Goal: Information Seeking & Learning: Learn about a topic

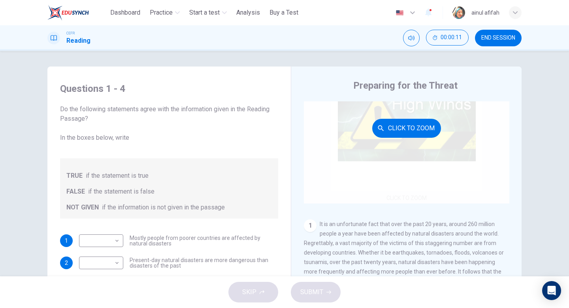
scroll to position [47, 0]
click at [415, 134] on button "Click to Zoom" at bounding box center [406, 129] width 69 height 19
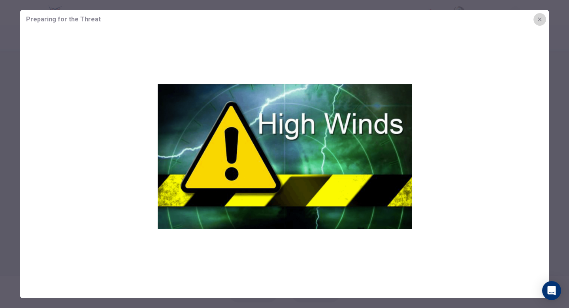
click at [537, 19] on icon "button" at bounding box center [540, 19] width 6 height 6
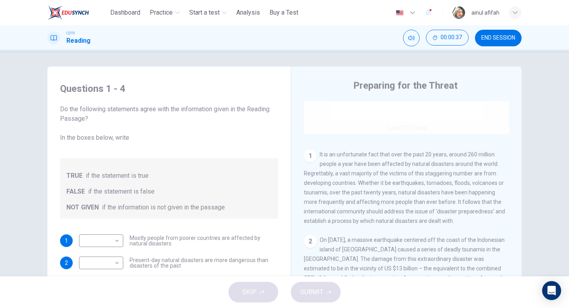
scroll to position [119, 0]
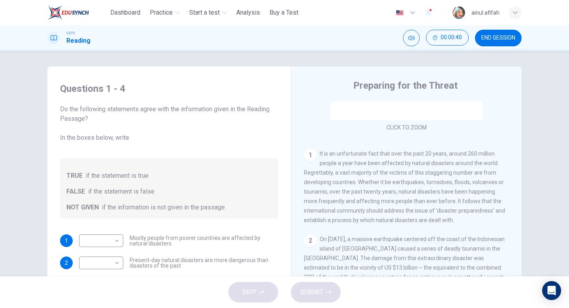
click at [542, 115] on div "Questions 1 - 4 Do the following statements agree with the information given in…" at bounding box center [284, 163] width 569 height 225
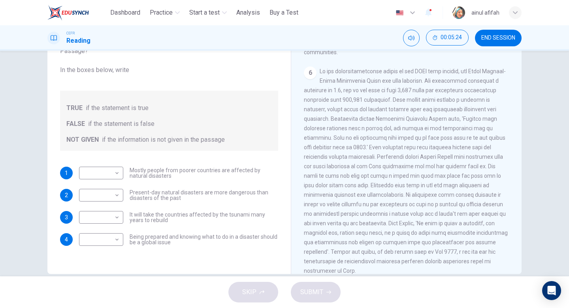
scroll to position [81, 0]
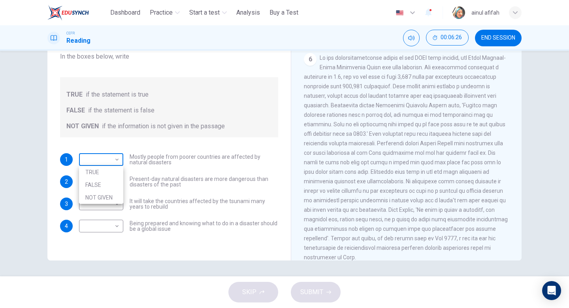
click at [106, 159] on body "This site uses cookies, as explained in our Privacy Policy . If you agree to th…" at bounding box center [284, 154] width 569 height 308
click at [105, 182] on li "FALSE" at bounding box center [101, 184] width 44 height 13
type input "*****"
click at [109, 182] on body "This site uses cookies, as explained in our Privacy Policy . If you agree to th…" at bounding box center [284, 154] width 569 height 308
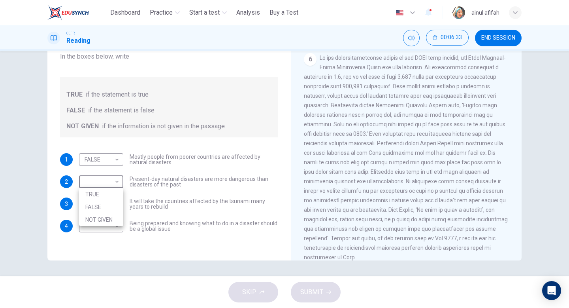
click at [111, 195] on li "TRUE" at bounding box center [101, 194] width 44 height 13
type input "****"
click at [120, 205] on body "This site uses cookies, as explained in our Privacy Policy . If you agree to th…" at bounding box center [284, 154] width 569 height 308
click at [118, 219] on li "TRUE" at bounding box center [101, 216] width 44 height 13
type input "****"
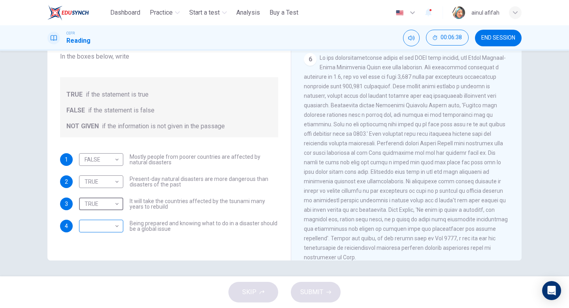
click at [113, 226] on body "This site uses cookies, as explained in our Privacy Policy . If you agree to th…" at bounding box center [284, 154] width 569 height 308
click at [113, 238] on li "TRUE" at bounding box center [101, 238] width 44 height 13
type input "****"
click at [333, 291] on button "SUBMIT" at bounding box center [316, 292] width 50 height 21
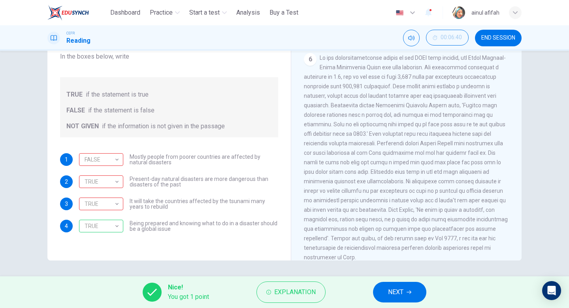
click at [392, 290] on span "NEXT" at bounding box center [395, 291] width 15 height 11
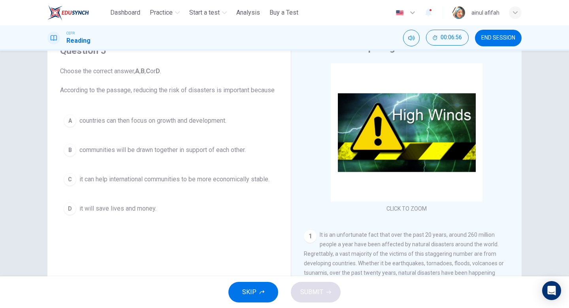
scroll to position [37, 0]
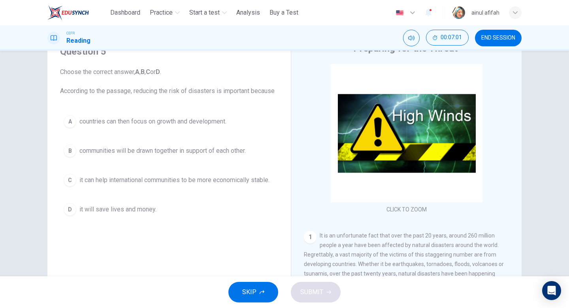
click at [131, 121] on span "countries can then focus on growth and development." at bounding box center [152, 121] width 147 height 9
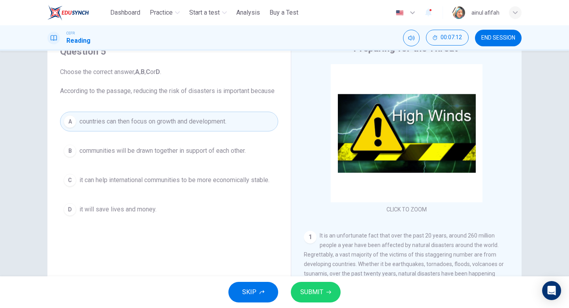
click at [155, 179] on span "it can help international communities to be more economically stable." at bounding box center [174, 179] width 190 height 9
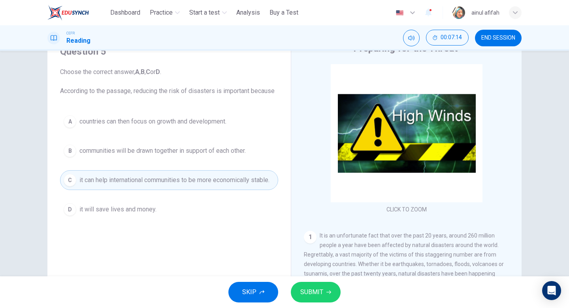
click at [329, 293] on icon "button" at bounding box center [329, 291] width 5 height 5
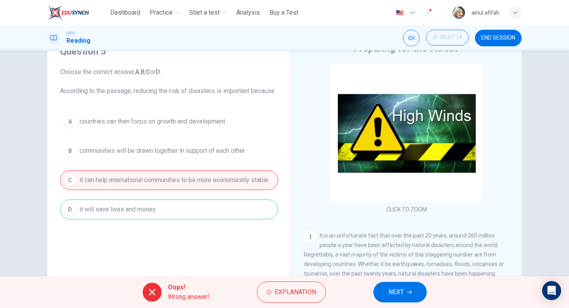
click at [208, 208] on div "A countries can then focus on growth and development. B communities will be dra…" at bounding box center [169, 165] width 218 height 108
click at [397, 291] on span "NEXT" at bounding box center [396, 291] width 15 height 11
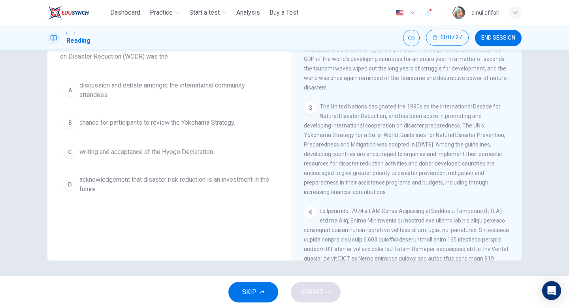
scroll to position [257, 0]
click at [230, 181] on span "acknowledgement that disaster risk reduction is an investment in the future." at bounding box center [176, 184] width 195 height 19
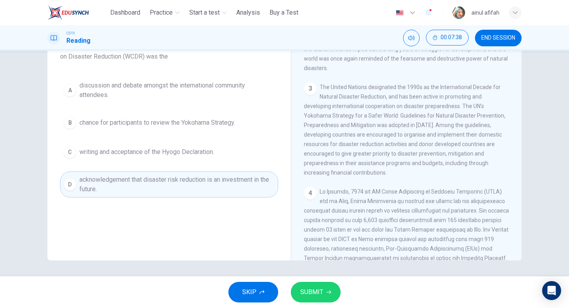
scroll to position [280, 0]
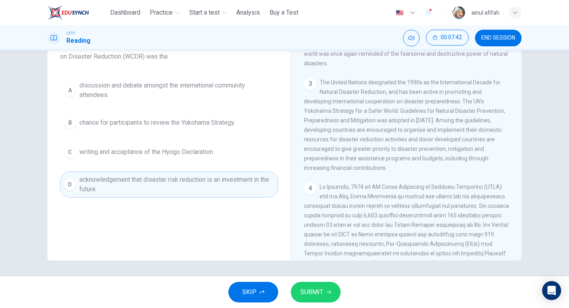
click at [313, 286] on span "SUBMIT" at bounding box center [311, 291] width 23 height 11
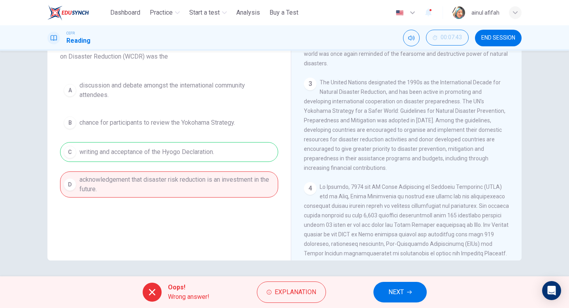
click at [410, 298] on button "NEXT" at bounding box center [400, 292] width 53 height 21
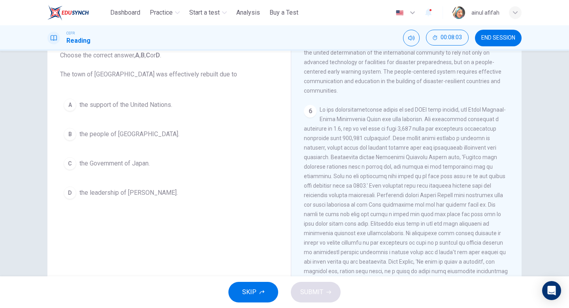
scroll to position [656, 0]
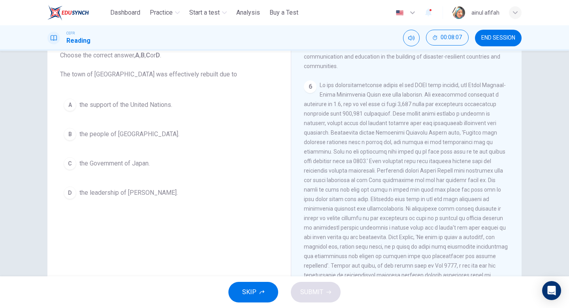
click at [179, 198] on button "D the leadership of [PERSON_NAME]." at bounding box center [169, 193] width 218 height 20
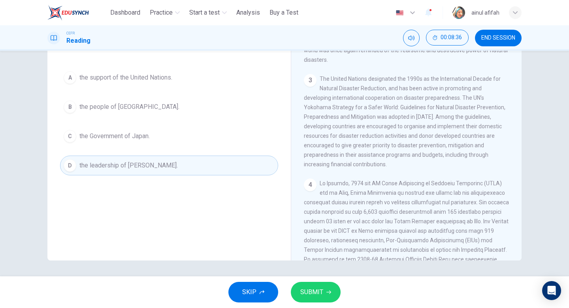
scroll to position [279, 0]
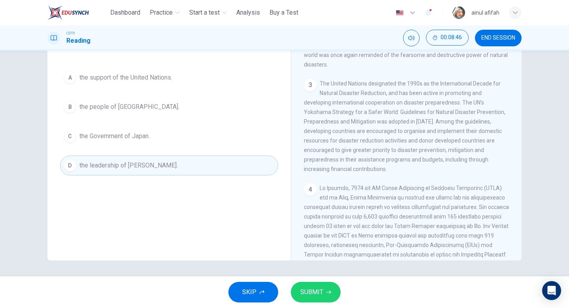
click at [134, 81] on span "the support of the United Nations." at bounding box center [125, 77] width 93 height 9
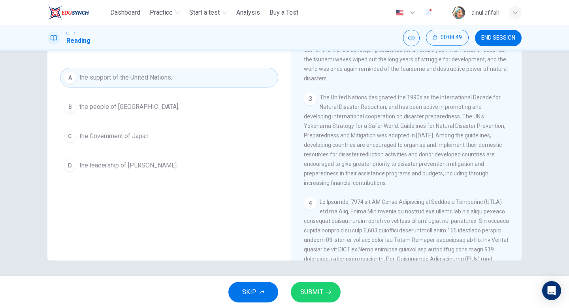
scroll to position [265, 0]
click at [306, 306] on div "SKIP SUBMIT" at bounding box center [284, 292] width 569 height 32
click at [312, 293] on span "SUBMIT" at bounding box center [311, 291] width 23 height 11
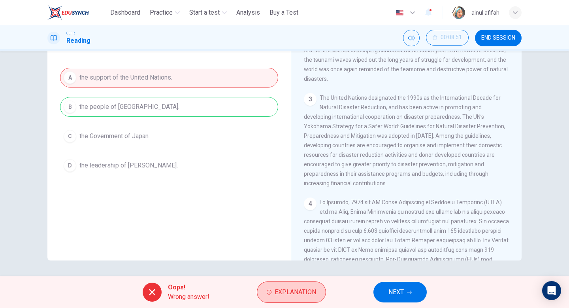
click at [292, 289] on span "Explanation" at bounding box center [296, 291] width 42 height 11
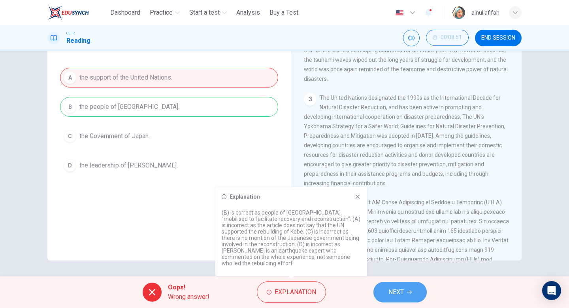
click at [393, 282] on button "NEXT" at bounding box center [400, 292] width 53 height 21
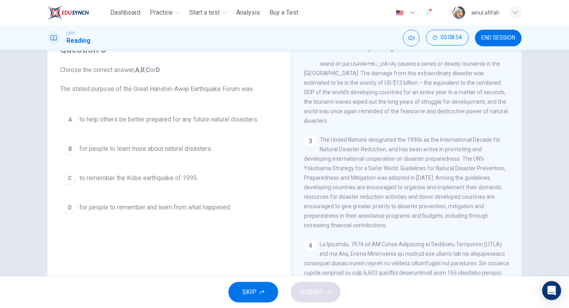
scroll to position [30, 0]
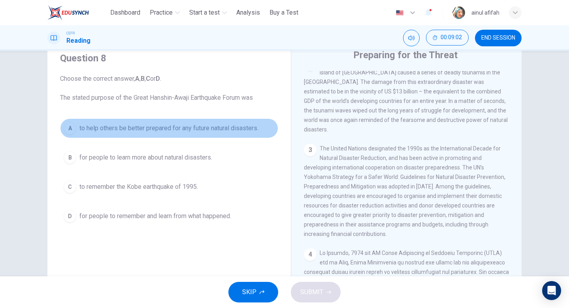
click at [250, 128] on span "to help others be better prepared for any future natural disasters." at bounding box center [168, 127] width 179 height 9
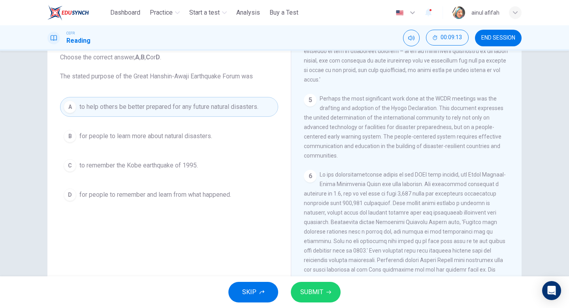
scroll to position [578, 0]
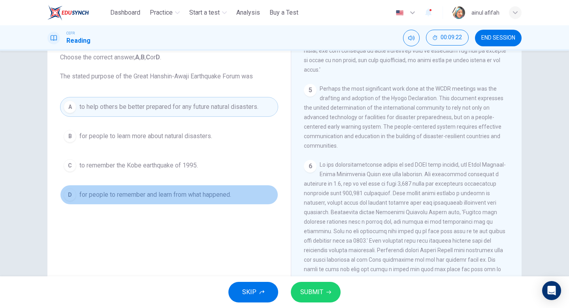
click at [242, 201] on button "D for people to remember and learn from what happened." at bounding box center [169, 195] width 218 height 20
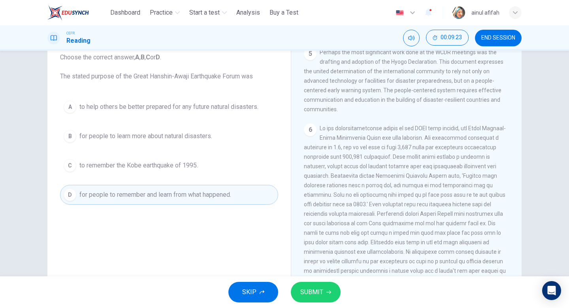
scroll to position [615, 0]
click at [327, 289] on icon "button" at bounding box center [329, 291] width 5 height 5
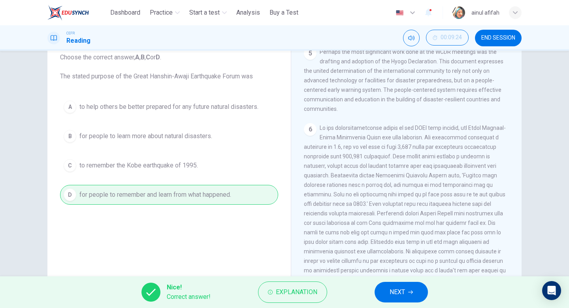
click at [397, 294] on span "NEXT" at bounding box center [397, 291] width 15 height 11
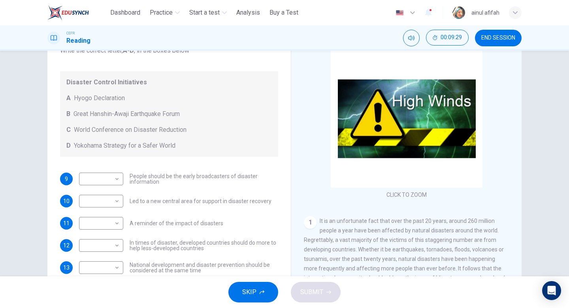
scroll to position [52, 0]
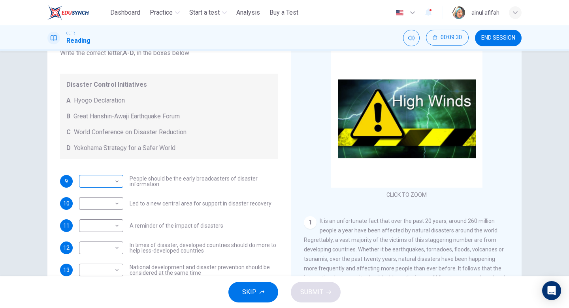
click at [115, 183] on body "This site uses cookies, as explained in our Privacy Policy . If you agree to th…" at bounding box center [284, 154] width 569 height 308
click at [115, 182] on div at bounding box center [284, 154] width 569 height 308
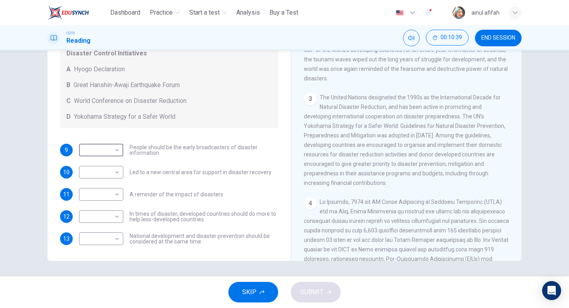
scroll to position [81, 0]
click at [111, 149] on body "This site uses cookies, as explained in our Privacy Policy . If you agree to th…" at bounding box center [284, 154] width 569 height 308
click at [106, 170] on li "B" at bounding box center [101, 174] width 44 height 13
type input "*"
click at [118, 170] on body "This site uses cookies, as explained in our Privacy Policy . If you agree to th…" at bounding box center [284, 154] width 569 height 308
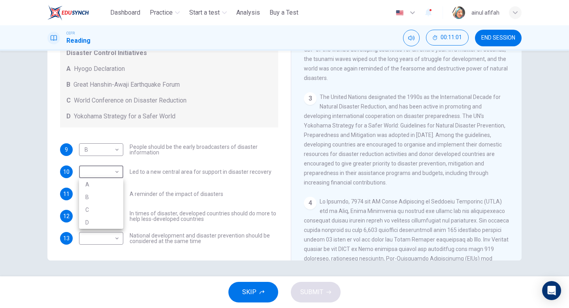
click at [115, 205] on li "C" at bounding box center [101, 209] width 44 height 13
type input "*"
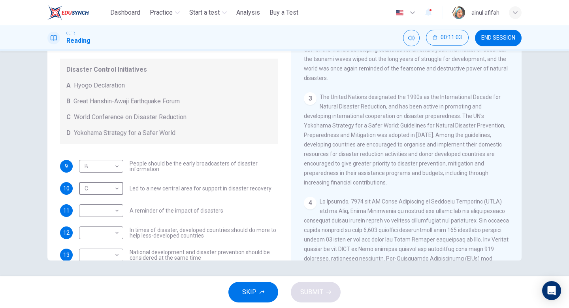
scroll to position [54, 0]
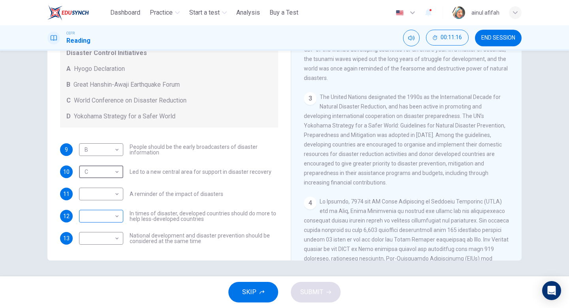
click at [121, 212] on div "​ ​" at bounding box center [101, 216] width 44 height 13
click at [119, 217] on body "This site uses cookies, as explained in our Privacy Policy . If you agree to th…" at bounding box center [284, 154] width 569 height 308
click at [103, 265] on li "D" at bounding box center [101, 266] width 44 height 13
type input "*"
click at [121, 240] on div "​ ​" at bounding box center [101, 238] width 44 height 13
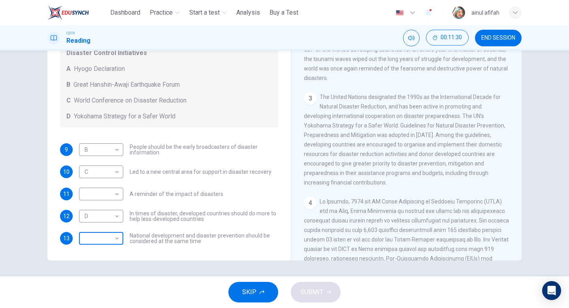
click at [114, 241] on body "This site uses cookies, as explained in our Privacy Policy . If you agree to th…" at bounding box center [284, 154] width 569 height 308
click at [110, 286] on li "D" at bounding box center [101, 288] width 44 height 13
type input "*"
click at [119, 195] on body "This site uses cookies, as explained in our Privacy Policy . If you agree to th…" at bounding box center [284, 154] width 569 height 308
click at [110, 208] on li "A" at bounding box center [101, 206] width 44 height 13
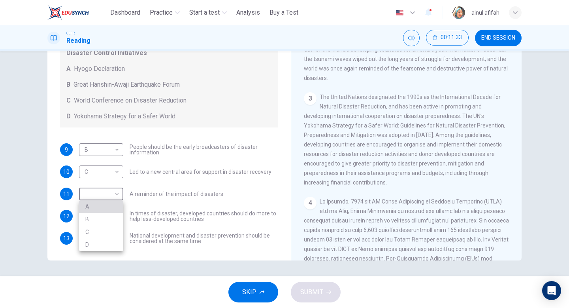
type input "*"
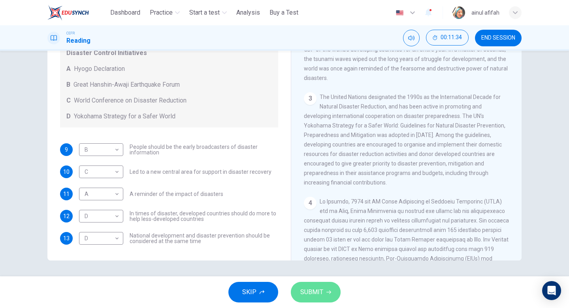
click at [317, 285] on button "SUBMIT" at bounding box center [316, 292] width 50 height 21
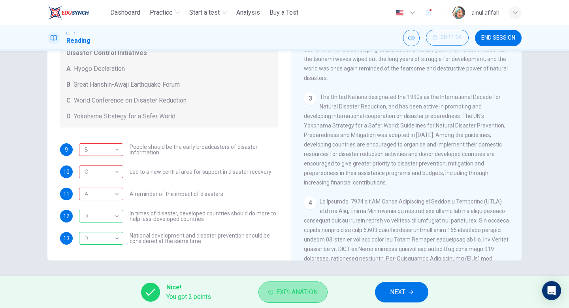
click at [314, 289] on span "Explanation" at bounding box center [297, 291] width 42 height 11
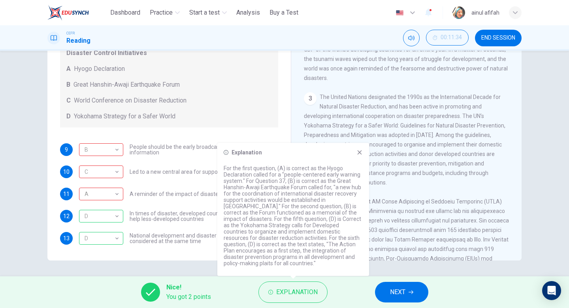
click at [416, 293] on button "NEXT" at bounding box center [401, 292] width 53 height 21
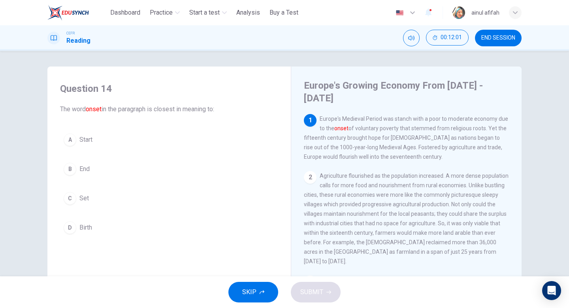
click at [70, 144] on div "A" at bounding box center [70, 139] width 13 height 13
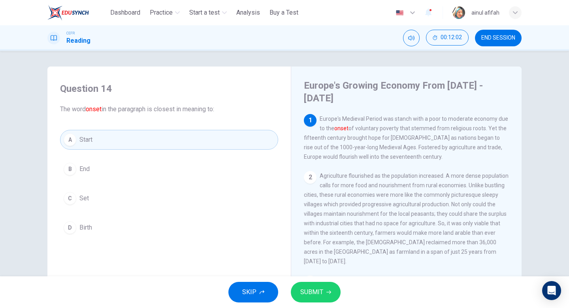
click at [324, 295] on button "SUBMIT" at bounding box center [316, 292] width 50 height 21
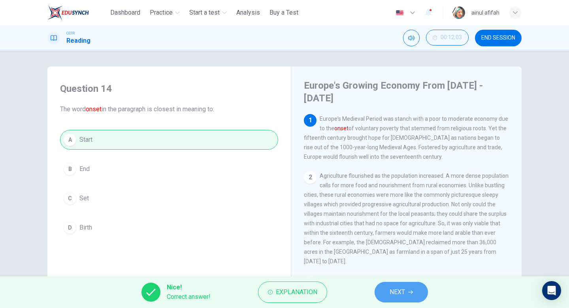
click at [412, 295] on button "NEXT" at bounding box center [401, 292] width 53 height 21
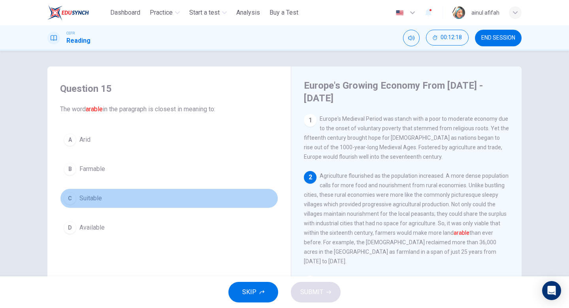
click at [98, 195] on span "Suitable" at bounding box center [90, 197] width 23 height 9
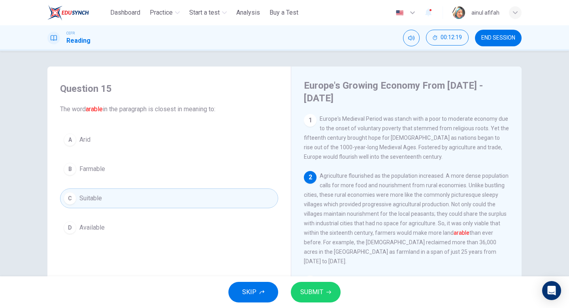
click at [317, 287] on span "SUBMIT" at bounding box center [311, 291] width 23 height 11
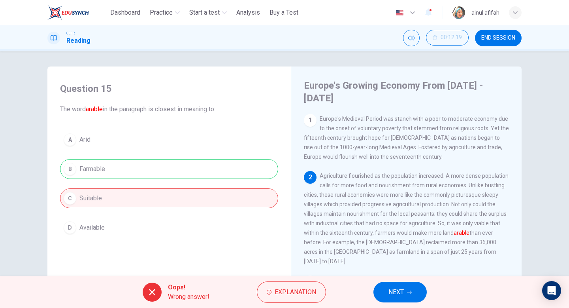
click at [380, 291] on button "NEXT" at bounding box center [400, 292] width 53 height 21
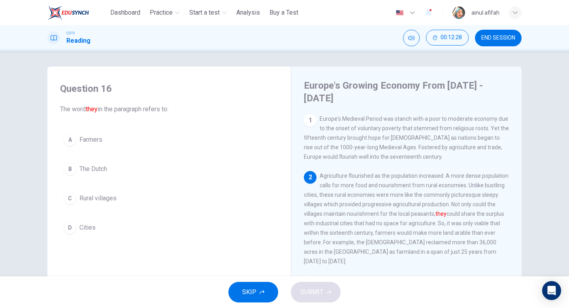
click at [93, 198] on span "Rural villages" at bounding box center [97, 197] width 37 height 9
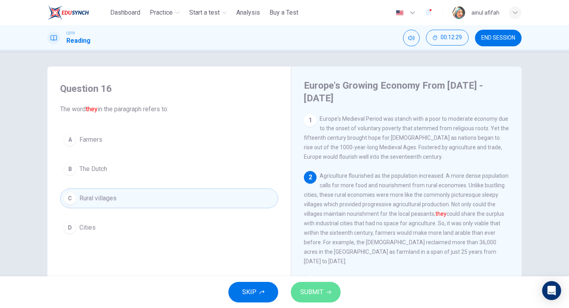
click at [334, 286] on button "SUBMIT" at bounding box center [316, 292] width 50 height 21
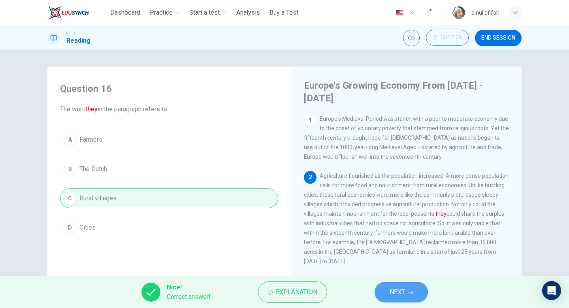
click at [390, 289] on span "NEXT" at bounding box center [397, 291] width 15 height 11
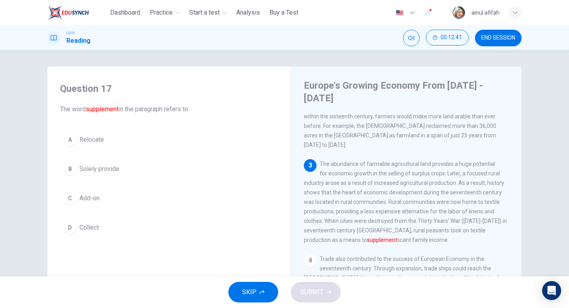
scroll to position [132, 0]
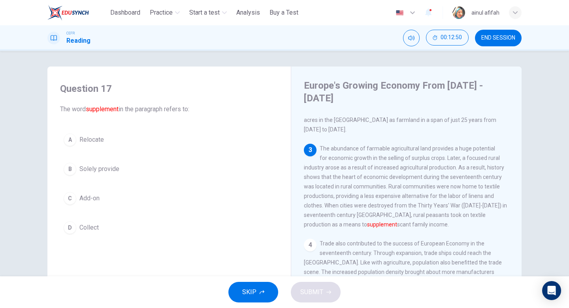
click at [113, 164] on button "B Solely provide" at bounding box center [169, 169] width 218 height 20
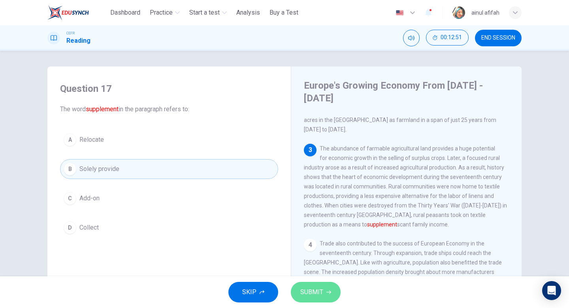
click at [309, 291] on span "SUBMIT" at bounding box center [311, 291] width 23 height 11
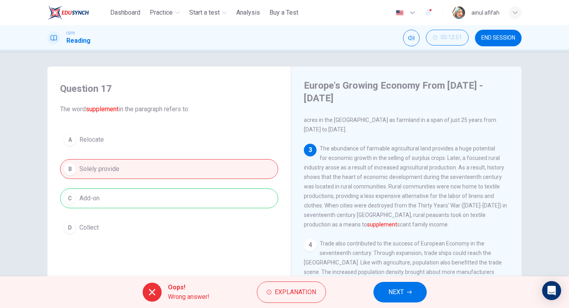
click at [394, 297] on span "NEXT" at bounding box center [396, 291] width 15 height 11
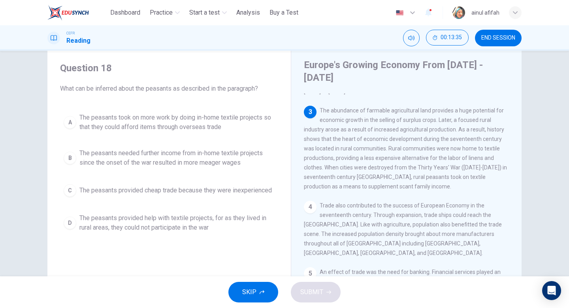
scroll to position [145, 0]
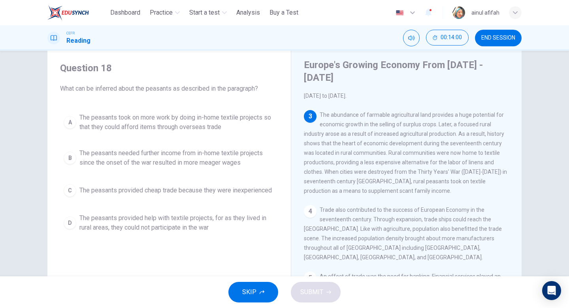
click at [247, 155] on span "The peasants needed further income from in-home textile projects since the onse…" at bounding box center [176, 157] width 195 height 19
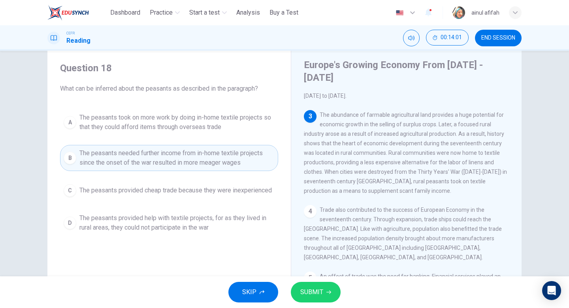
click at [322, 297] on span "SUBMIT" at bounding box center [311, 291] width 23 height 11
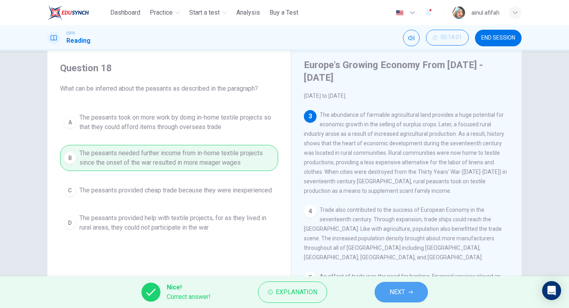
click at [385, 293] on button "NEXT" at bounding box center [401, 292] width 53 height 21
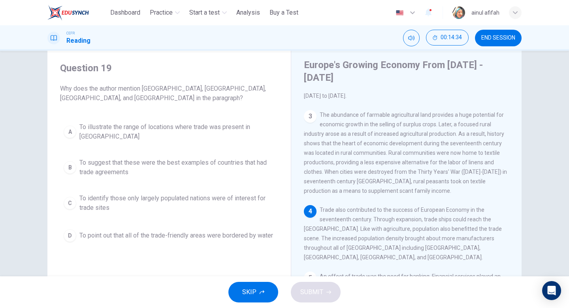
click at [204, 134] on button "A To illustrate the range of locations where trade was present in [GEOGRAPHIC_D…" at bounding box center [169, 132] width 218 height 26
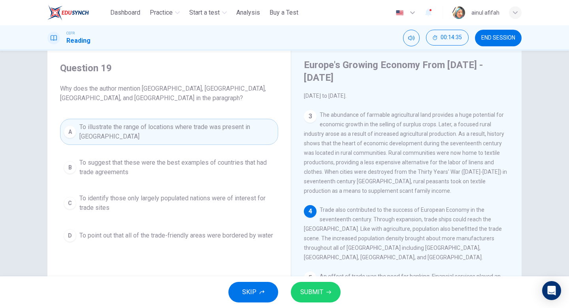
click at [331, 300] on button "SUBMIT" at bounding box center [316, 292] width 50 height 21
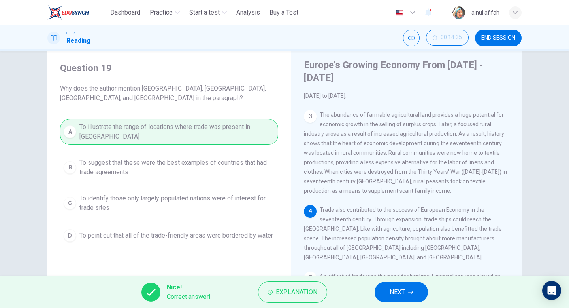
click at [407, 287] on button "NEXT" at bounding box center [401, 292] width 53 height 21
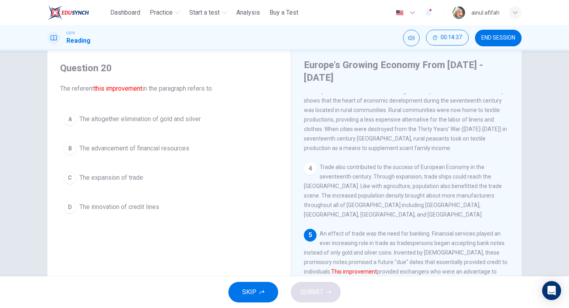
scroll to position [210, 0]
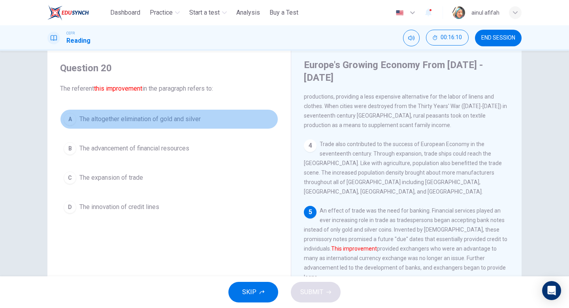
click at [192, 123] on span "The altogether elimination of gold and silver" at bounding box center [139, 118] width 121 height 9
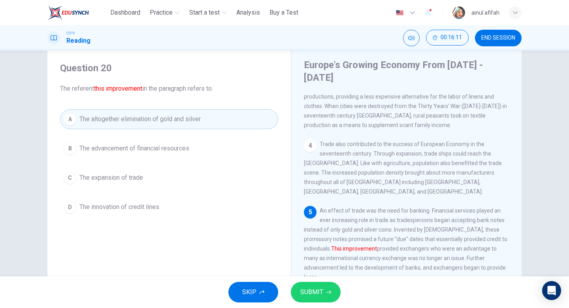
click at [319, 293] on span "SUBMIT" at bounding box center [311, 291] width 23 height 11
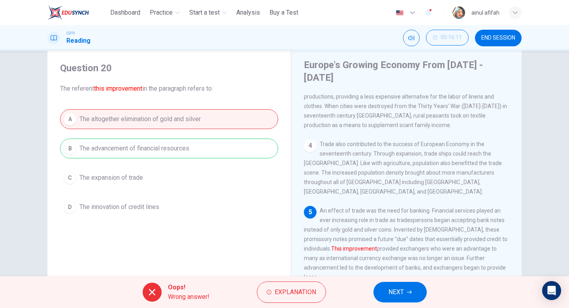
click at [398, 296] on span "NEXT" at bounding box center [396, 291] width 15 height 11
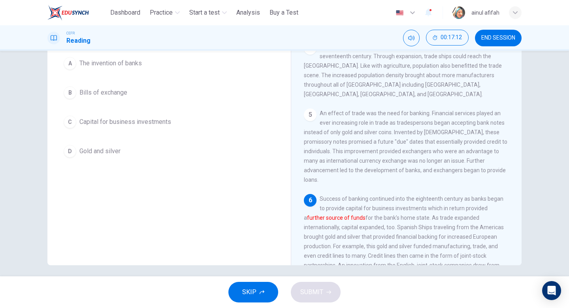
scroll to position [81, 0]
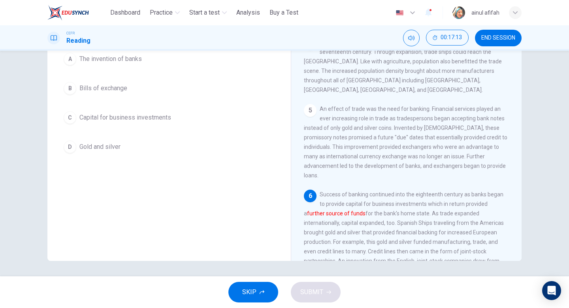
click at [157, 60] on button "A The invention of banks" at bounding box center [169, 59] width 218 height 20
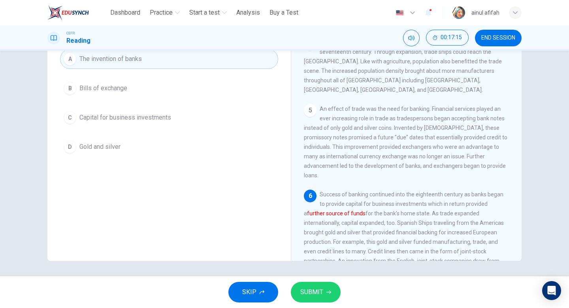
click at [325, 286] on button "SUBMIT" at bounding box center [316, 292] width 50 height 21
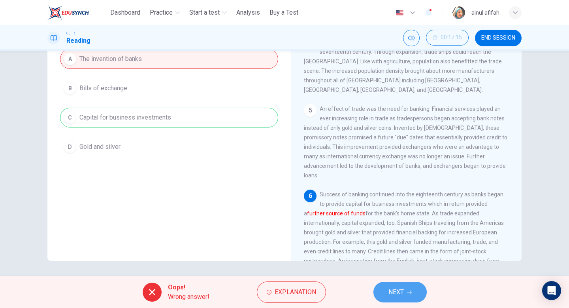
click at [393, 300] on button "NEXT" at bounding box center [400, 292] width 53 height 21
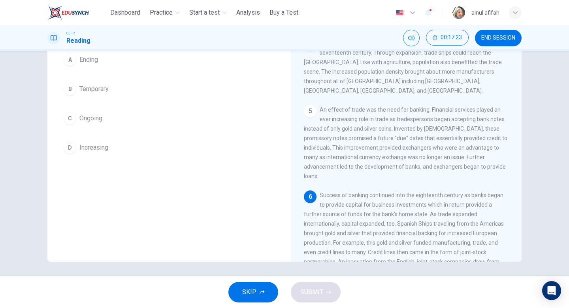
scroll to position [81, 0]
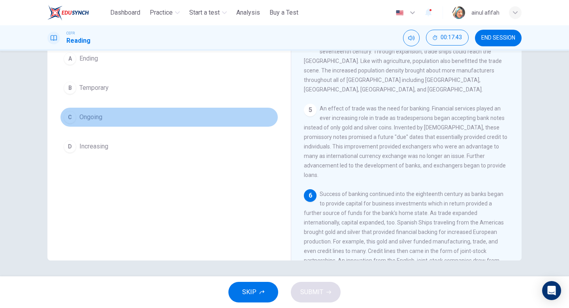
click at [82, 117] on span "Ongoing" at bounding box center [90, 116] width 23 height 9
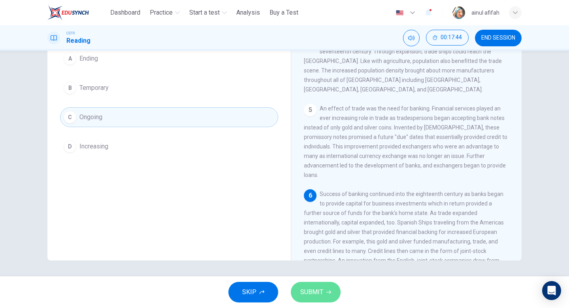
click at [304, 284] on button "SUBMIT" at bounding box center [316, 292] width 50 height 21
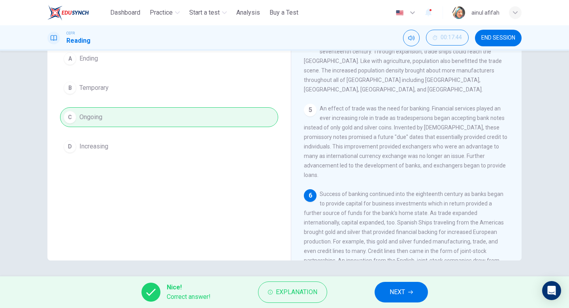
click at [399, 282] on button "NEXT" at bounding box center [401, 292] width 53 height 21
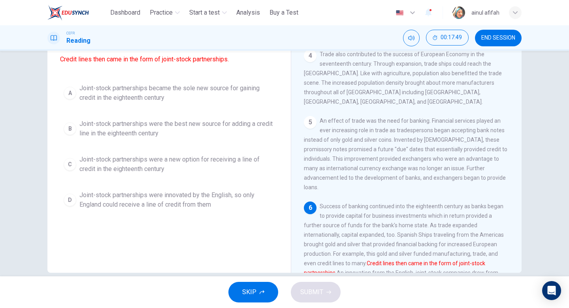
scroll to position [69, 0]
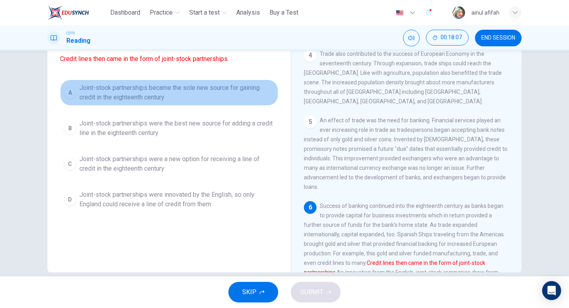
click at [181, 102] on span "Joint-stock partnerships became the sole new source for gaining credit in the e…" at bounding box center [176, 92] width 195 height 19
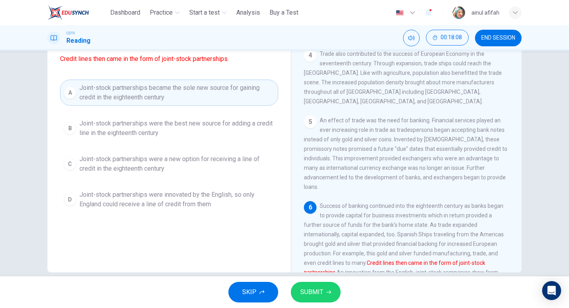
click at [323, 288] on button "SUBMIT" at bounding box center [316, 292] width 50 height 21
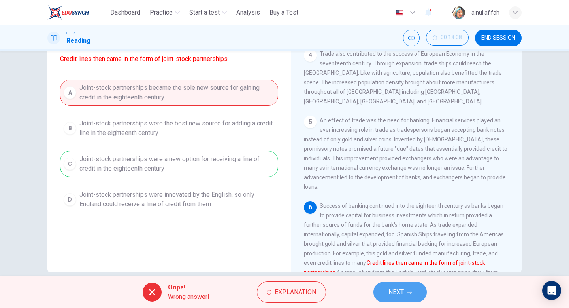
click at [389, 298] on button "NEXT" at bounding box center [400, 292] width 53 height 21
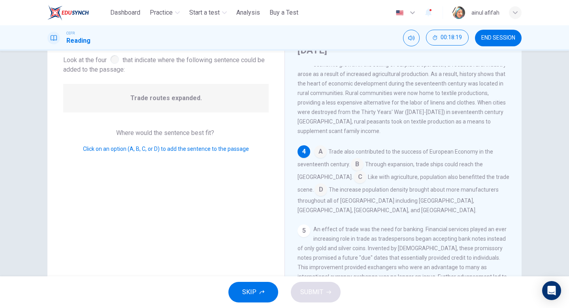
scroll to position [38, 0]
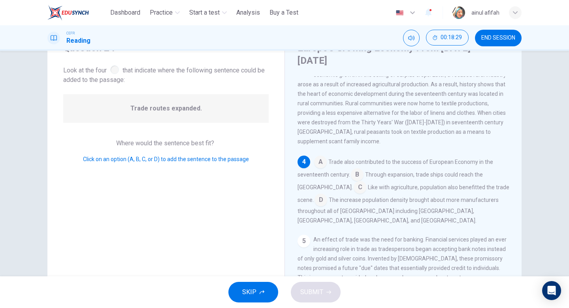
click at [354, 171] on input at bounding box center [357, 175] width 13 height 13
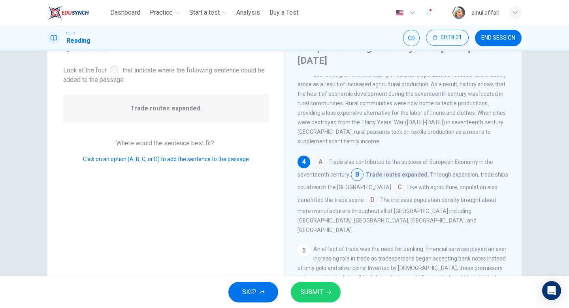
click at [354, 171] on input at bounding box center [357, 175] width 13 height 13
click at [396, 185] on div "A Trade also contributed to the success of European Economy in the seventeenth …" at bounding box center [404, 194] width 212 height 79
click at [393, 185] on input at bounding box center [399, 187] width 13 height 13
click at [308, 157] on div "4" at bounding box center [304, 161] width 13 height 13
click at [334, 285] on button "SUBMIT" at bounding box center [316, 292] width 50 height 21
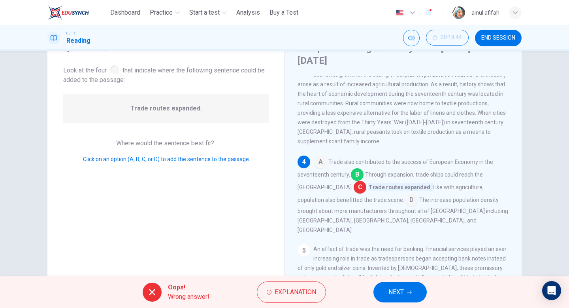
click at [393, 286] on span "NEXT" at bounding box center [396, 291] width 15 height 11
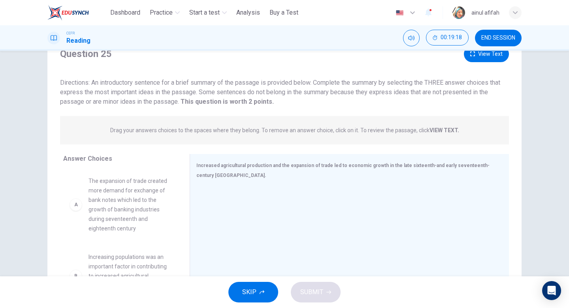
scroll to position [33, 0]
click at [484, 56] on button "View Text" at bounding box center [486, 54] width 45 height 16
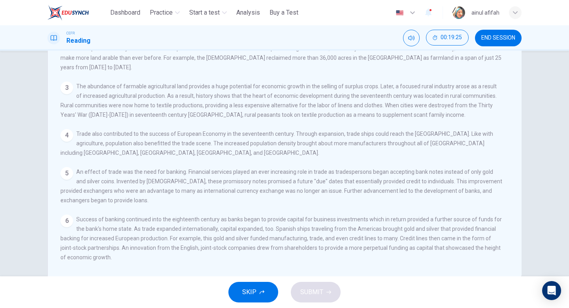
scroll to position [0, 0]
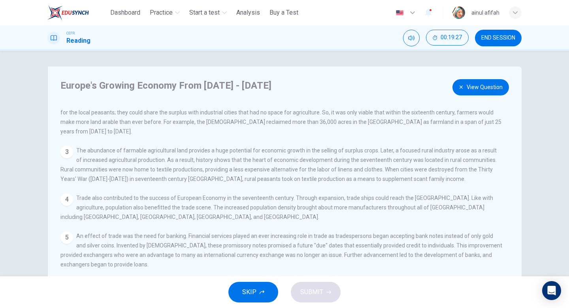
click at [460, 84] on button "View Question" at bounding box center [481, 87] width 57 height 16
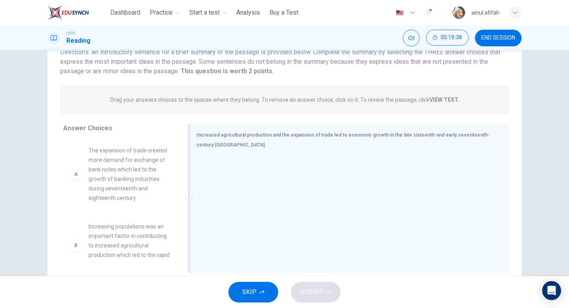
scroll to position [73, 0]
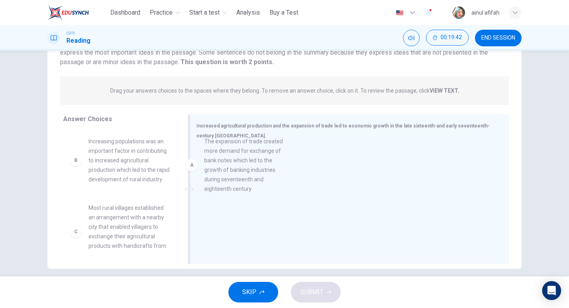
drag, startPoint x: 135, startPoint y: 169, endPoint x: 251, endPoint y: 168, distance: 115.8
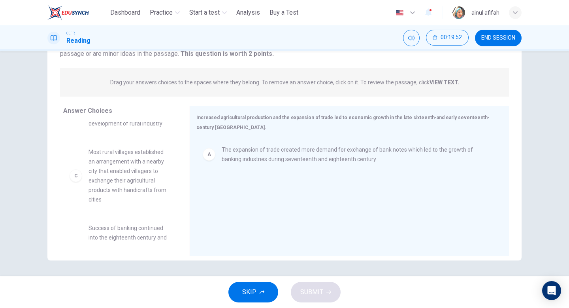
scroll to position [56, 0]
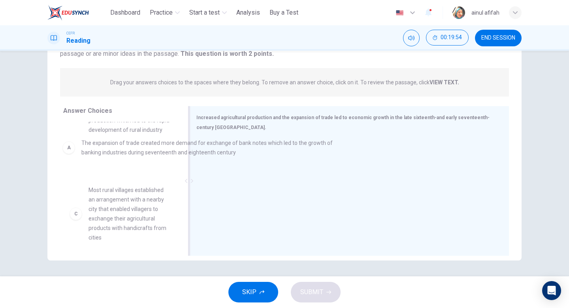
drag, startPoint x: 242, startPoint y: 157, endPoint x: 89, endPoint y: 147, distance: 153.3
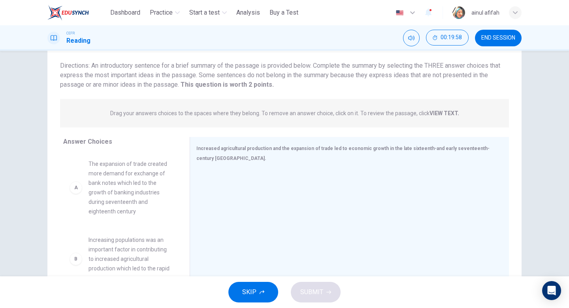
scroll to position [53, 0]
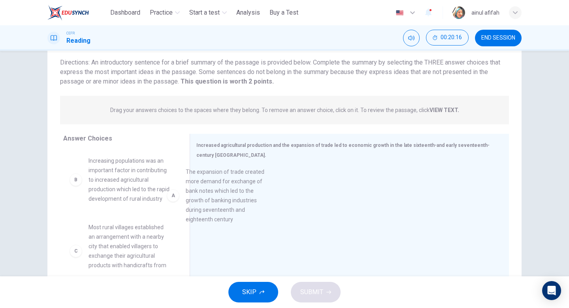
drag, startPoint x: 105, startPoint y: 185, endPoint x: 219, endPoint y: 196, distance: 115.2
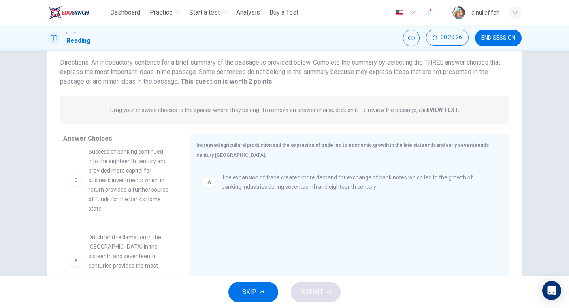
scroll to position [151, 0]
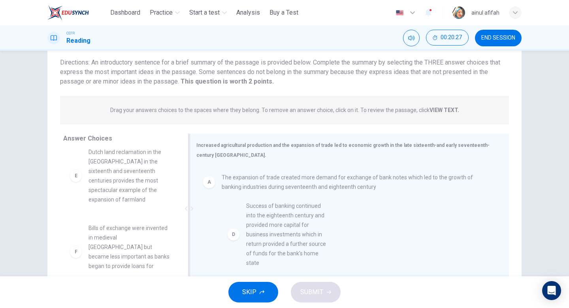
drag, startPoint x: 123, startPoint y: 185, endPoint x: 285, endPoint y: 238, distance: 170.4
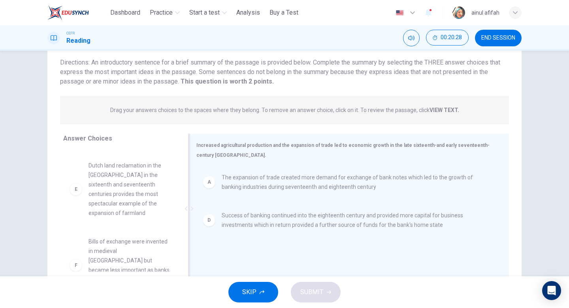
scroll to position [81, 0]
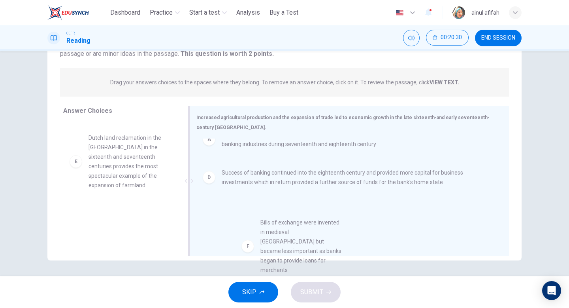
drag, startPoint x: 136, startPoint y: 223, endPoint x: 310, endPoint y: 241, distance: 175.3
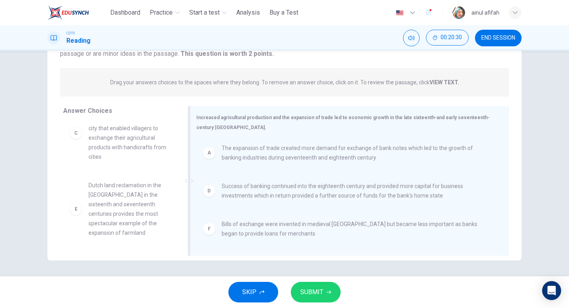
scroll to position [81, 0]
click at [323, 293] on button "SUBMIT" at bounding box center [316, 292] width 50 height 21
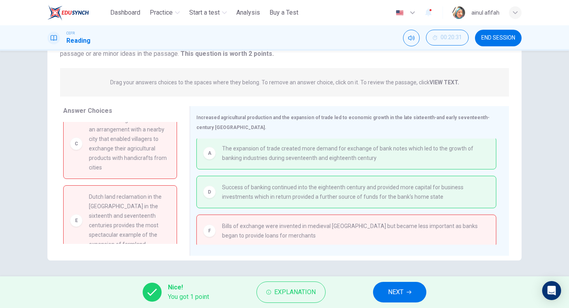
scroll to position [0, 0]
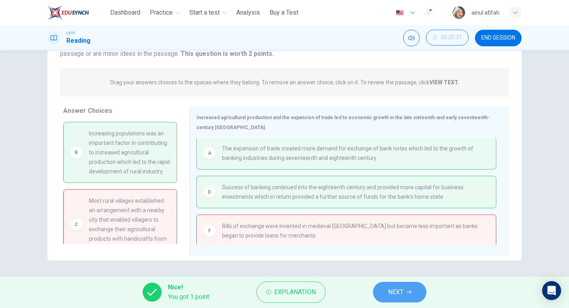
click at [400, 296] on span "NEXT" at bounding box center [395, 291] width 15 height 11
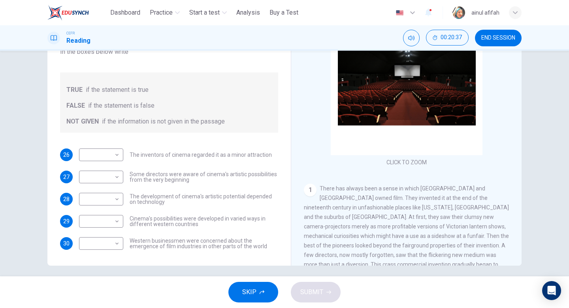
scroll to position [4, 0]
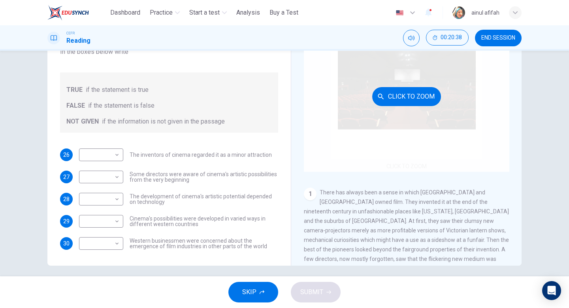
click at [416, 150] on div "Click to Zoom" at bounding box center [407, 96] width 206 height 151
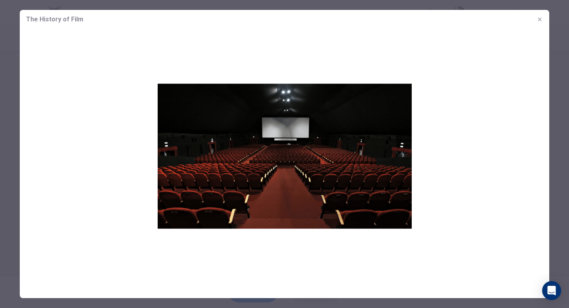
click at [538, 23] on button "button" at bounding box center [540, 19] width 13 height 13
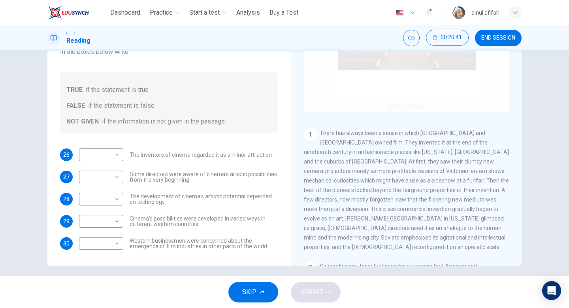
scroll to position [64, 0]
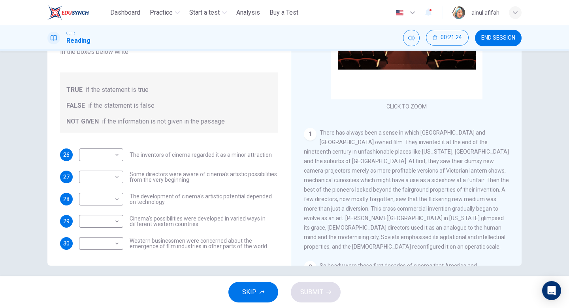
click at [416, 15] on icon "button" at bounding box center [412, 12] width 9 height 9
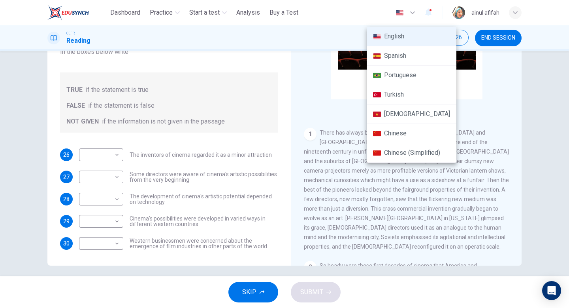
click at [549, 123] on div at bounding box center [284, 154] width 569 height 308
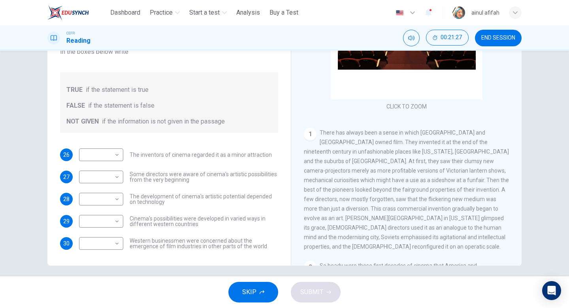
click at [413, 9] on icon "button" at bounding box center [412, 12] width 9 height 9
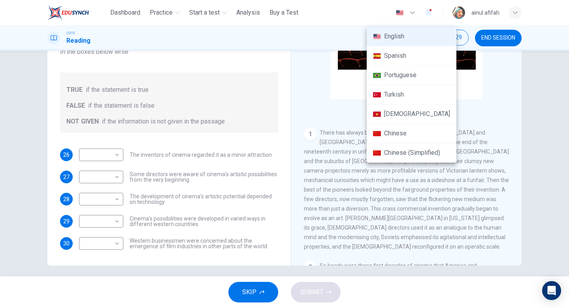
click at [541, 132] on div at bounding box center [284, 154] width 569 height 308
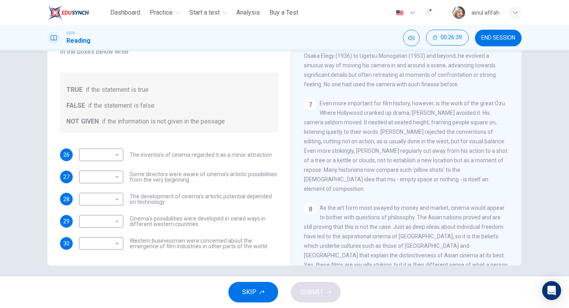
scroll to position [674, 0]
click at [113, 152] on body "This site uses cookies, as explained in our Privacy Policy . If you agree to th…" at bounding box center [284, 154] width 569 height 308
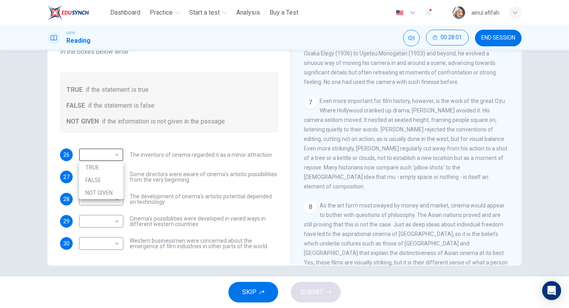
click at [116, 186] on li "NOT GIVEN" at bounding box center [101, 192] width 44 height 13
type input "*********"
click at [119, 179] on body "This site uses cookies, as explained in our Privacy Policy . If you agree to th…" at bounding box center [284, 154] width 569 height 308
click at [120, 191] on li "TRUE" at bounding box center [101, 189] width 44 height 13
type input "****"
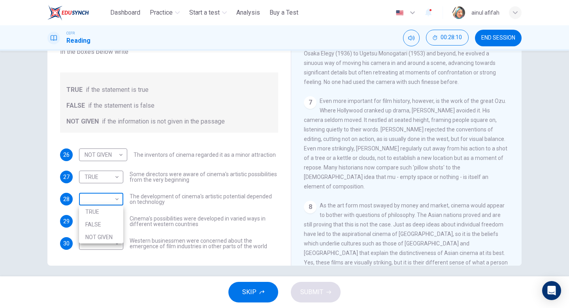
click at [115, 202] on body "This site uses cookies, as explained in our Privacy Policy . If you agree to th…" at bounding box center [284, 154] width 569 height 308
click at [115, 212] on li "TRUE" at bounding box center [101, 211] width 44 height 13
type input "****"
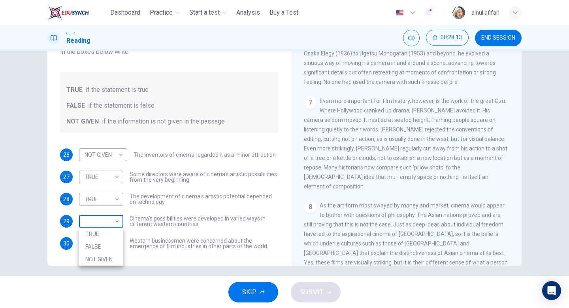
click at [113, 216] on body "This site uses cookies, as explained in our Privacy Policy . If you agree to th…" at bounding box center [284, 154] width 569 height 308
click at [113, 235] on li "TRUE" at bounding box center [101, 233] width 44 height 13
type input "****"
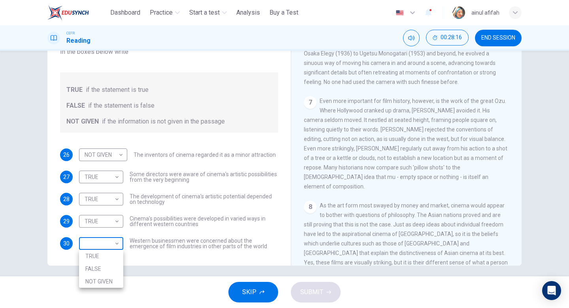
click at [118, 241] on body "This site uses cookies, as explained in our Privacy Policy . If you agree to th…" at bounding box center [284, 154] width 569 height 308
click at [119, 263] on li "FALSE" at bounding box center [101, 268] width 44 height 13
type input "*****"
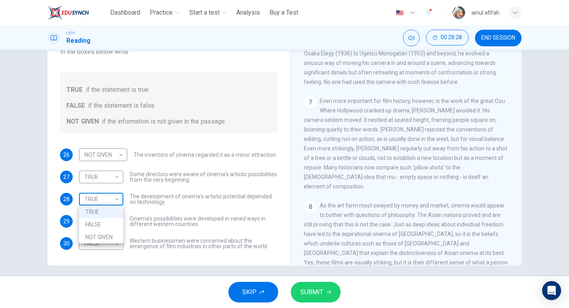
click at [115, 197] on body "This site uses cookies, as explained in our Privacy Policy . If you agree to th…" at bounding box center [284, 154] width 569 height 308
click at [116, 221] on li "FALSE" at bounding box center [101, 224] width 44 height 13
type input "*****"
click at [304, 287] on span "SUBMIT" at bounding box center [311, 291] width 23 height 11
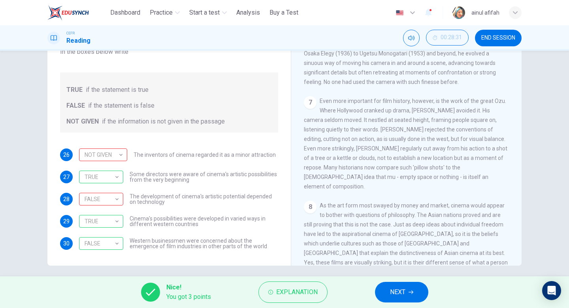
click at [400, 300] on button "NEXT" at bounding box center [401, 292] width 53 height 21
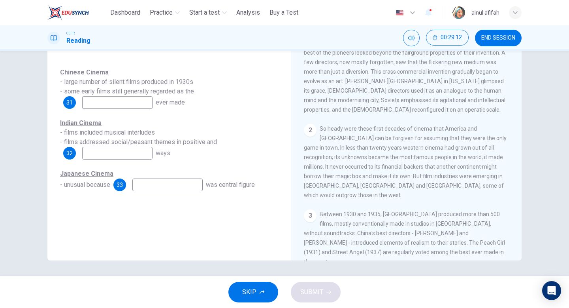
scroll to position [198, 0]
click at [145, 152] on input at bounding box center [117, 153] width 70 height 13
type input "*"
click at [69, 155] on span "32" at bounding box center [69, 153] width 6 height 6
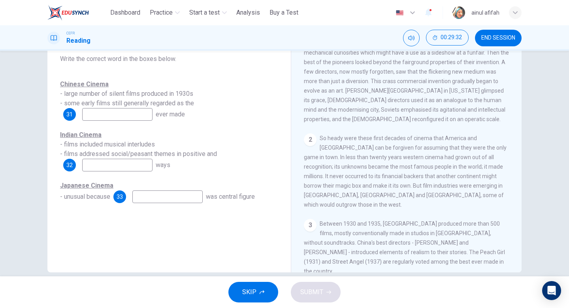
scroll to position [68, 0]
click at [108, 118] on input at bounding box center [117, 115] width 70 height 13
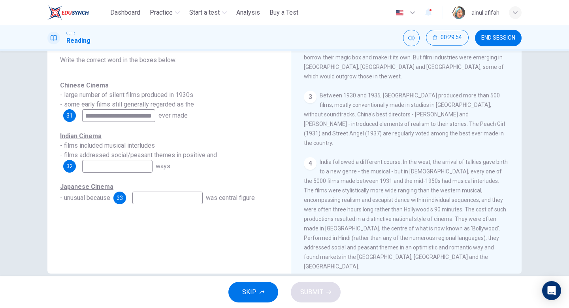
scroll to position [331, 0]
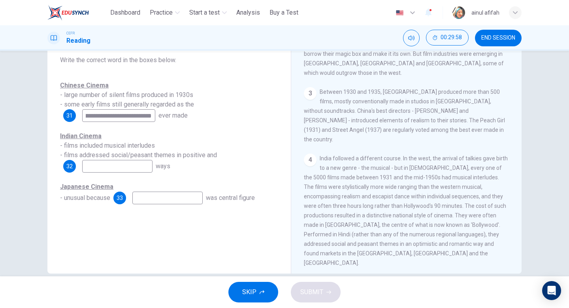
type input "**********"
click at [134, 167] on input at bounding box center [117, 166] width 70 height 13
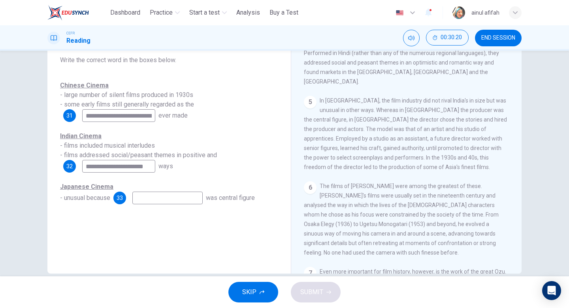
scroll to position [512, 0]
type input "**********"
click at [185, 196] on input at bounding box center [167, 197] width 70 height 13
type input "*"
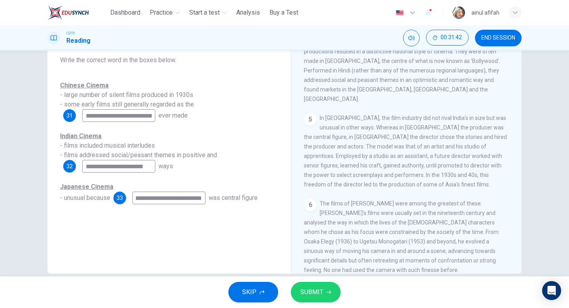
scroll to position [0, 15]
type input "**********"
click at [309, 285] on button "SUBMIT" at bounding box center [316, 292] width 50 height 21
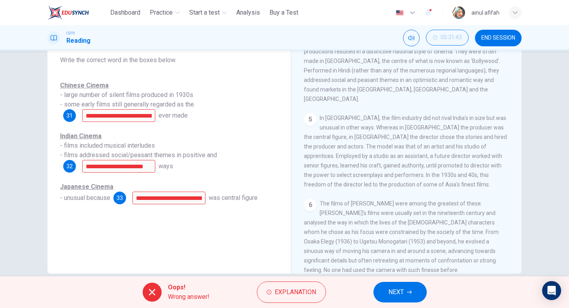
click at [391, 290] on span "NEXT" at bounding box center [396, 291] width 15 height 11
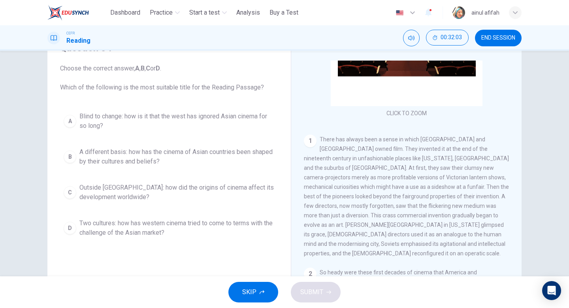
scroll to position [49, 0]
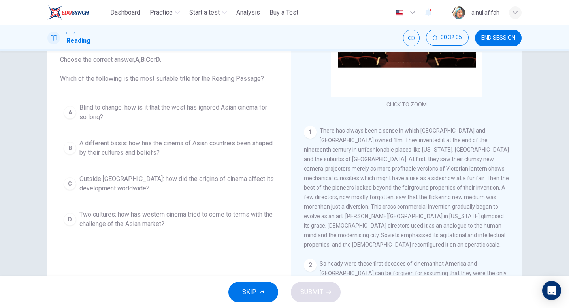
click at [231, 211] on span "Two cultures: how has western cinema tried to come to terms with the challenge …" at bounding box center [176, 219] width 195 height 19
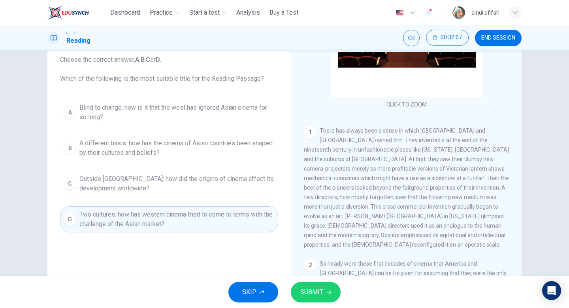
click at [310, 290] on span "SUBMIT" at bounding box center [311, 291] width 23 height 11
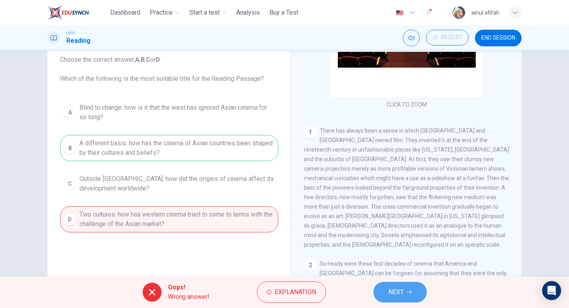
click at [406, 292] on button "NEXT" at bounding box center [400, 292] width 53 height 21
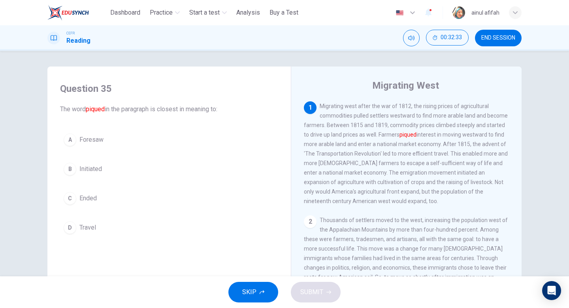
click at [133, 173] on button "B Initiated" at bounding box center [169, 169] width 218 height 20
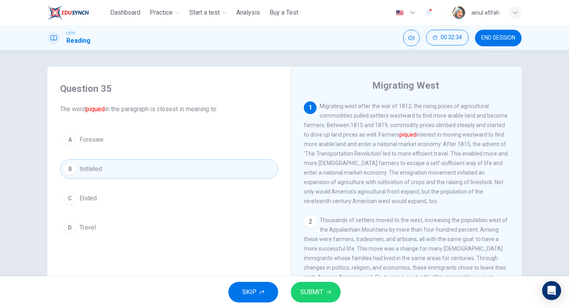
click at [318, 291] on span "SUBMIT" at bounding box center [311, 291] width 23 height 11
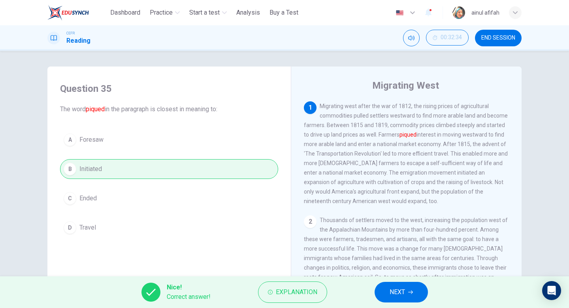
click at [390, 292] on span "NEXT" at bounding box center [397, 291] width 15 height 11
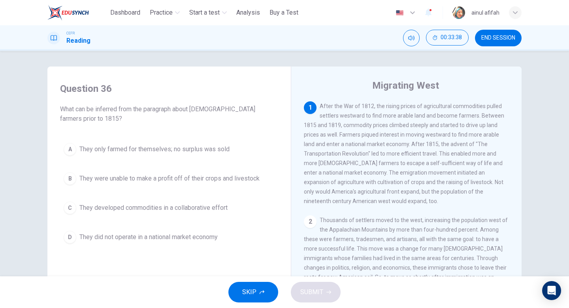
click at [208, 210] on span "They developed commodities in a collaborative effort" at bounding box center [153, 207] width 148 height 9
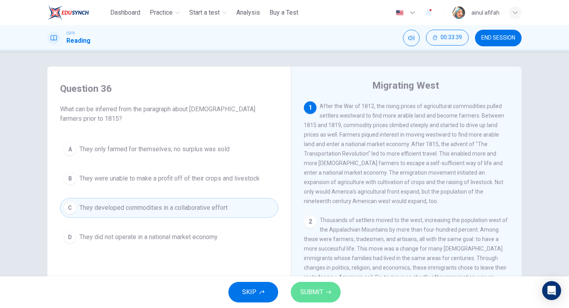
click at [302, 295] on span "SUBMIT" at bounding box center [311, 291] width 23 height 11
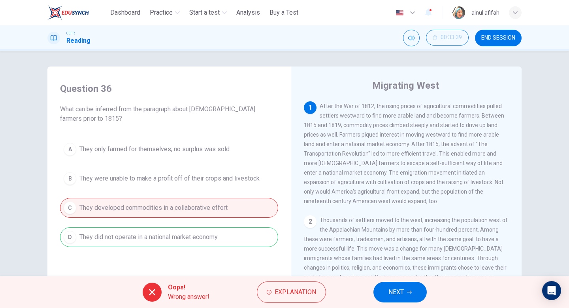
click at [397, 294] on span "NEXT" at bounding box center [396, 291] width 15 height 11
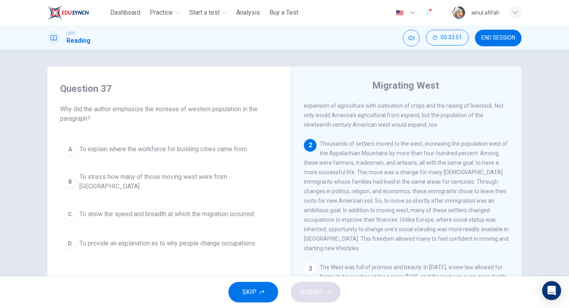
scroll to position [79, 0]
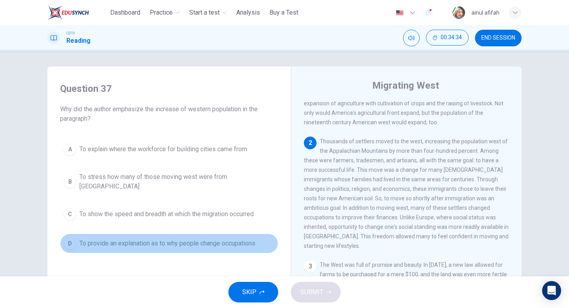
click at [236, 233] on button "D To provide an explanation as to why people change occupations" at bounding box center [169, 243] width 218 height 20
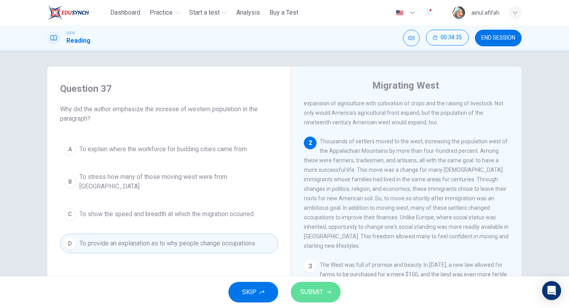
click at [318, 300] on button "SUBMIT" at bounding box center [316, 292] width 50 height 21
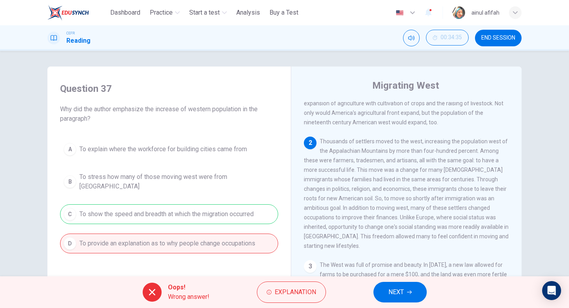
click at [383, 288] on button "NEXT" at bounding box center [400, 292] width 53 height 21
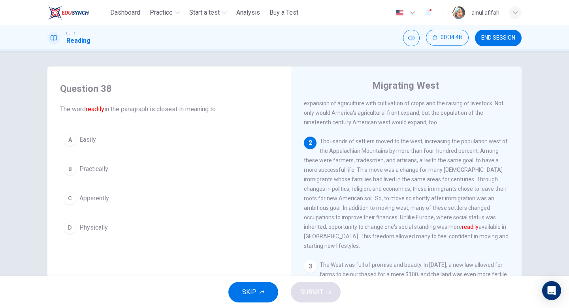
click at [110, 174] on button "B Practically" at bounding box center [169, 169] width 218 height 20
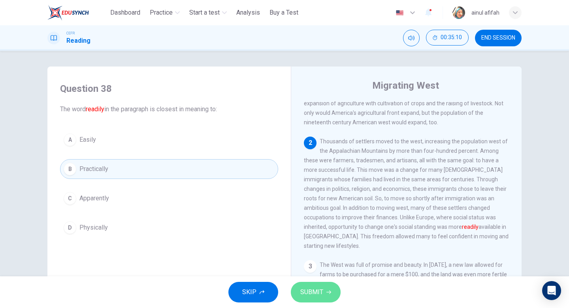
click at [318, 288] on span "SUBMIT" at bounding box center [311, 291] width 23 height 11
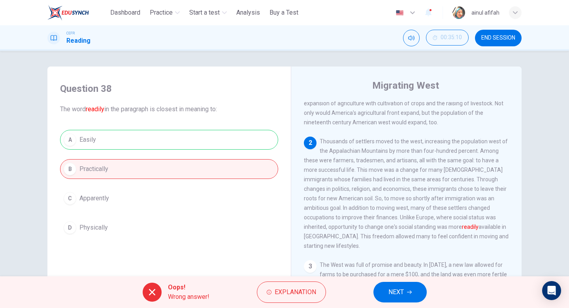
click at [419, 287] on button "NEXT" at bounding box center [400, 292] width 53 height 21
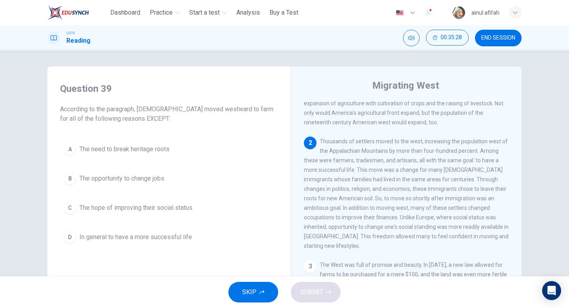
click at [160, 180] on span "The opportunity to change jobs" at bounding box center [121, 178] width 85 height 9
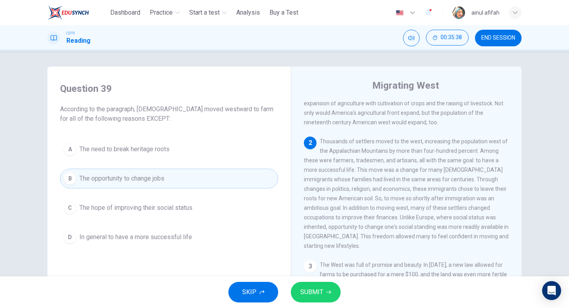
click at [186, 153] on button "A The need to break heritage roots" at bounding box center [169, 149] width 218 height 20
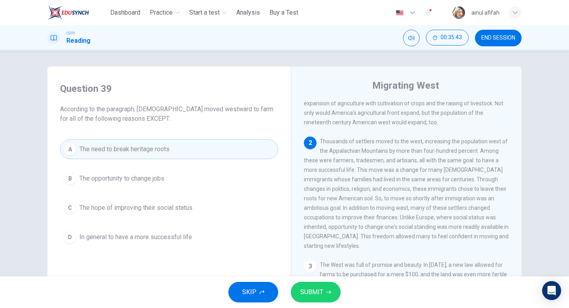
click at [316, 279] on div "SKIP SUBMIT" at bounding box center [284, 292] width 569 height 32
click at [316, 284] on button "SUBMIT" at bounding box center [316, 292] width 50 height 21
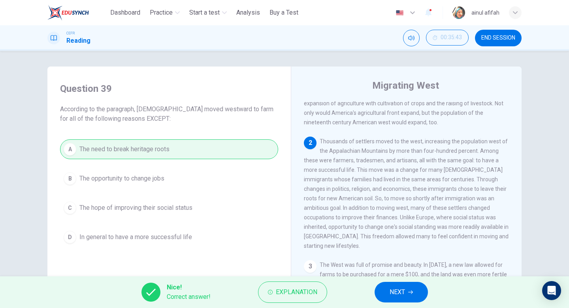
click at [417, 285] on button "NEXT" at bounding box center [401, 292] width 53 height 21
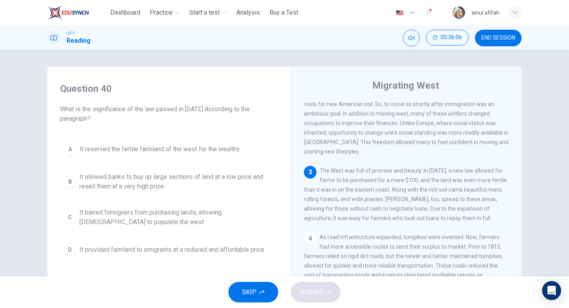
scroll to position [182, 0]
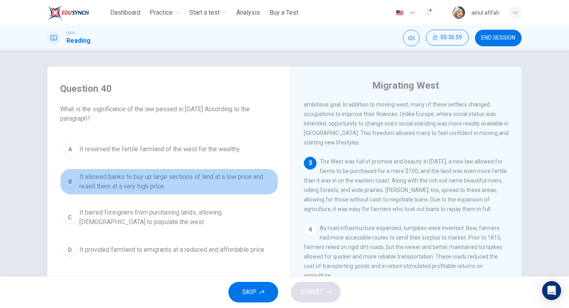
click at [183, 187] on span "It allowed banks to buy up large sections of land at a low price and resell the…" at bounding box center [176, 181] width 195 height 19
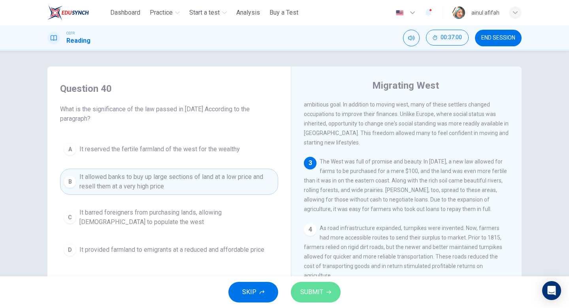
click at [322, 289] on span "SUBMIT" at bounding box center [311, 291] width 23 height 11
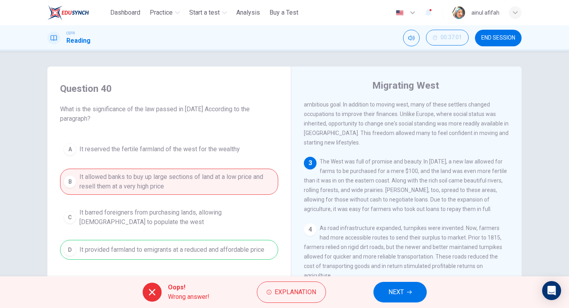
click at [260, 251] on div "A It reserved the fertile farmland of the west for the wealthy B It allowed ban…" at bounding box center [169, 199] width 218 height 120
click at [385, 294] on button "NEXT" at bounding box center [400, 292] width 53 height 21
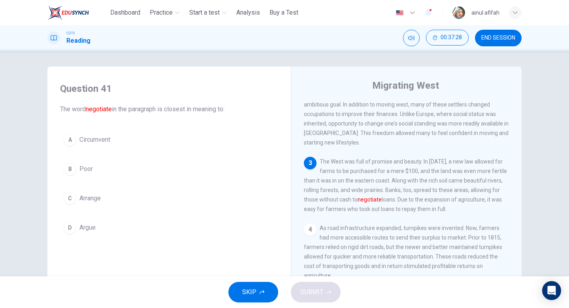
click at [99, 196] on span "Arrange" at bounding box center [89, 197] width 21 height 9
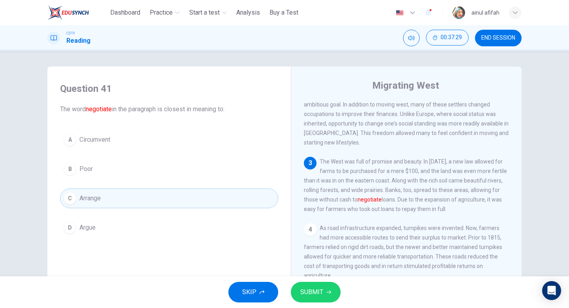
click at [319, 302] on div "SKIP SUBMIT" at bounding box center [284, 292] width 569 height 32
click at [321, 296] on span "SUBMIT" at bounding box center [311, 291] width 23 height 11
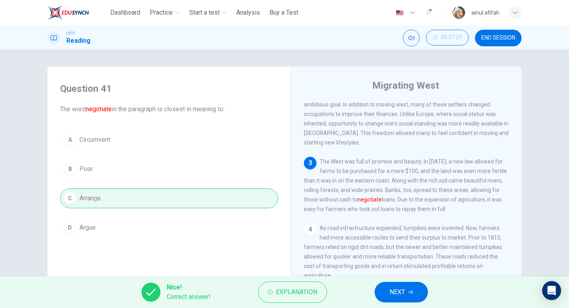
click at [412, 293] on icon "button" at bounding box center [410, 292] width 5 height 4
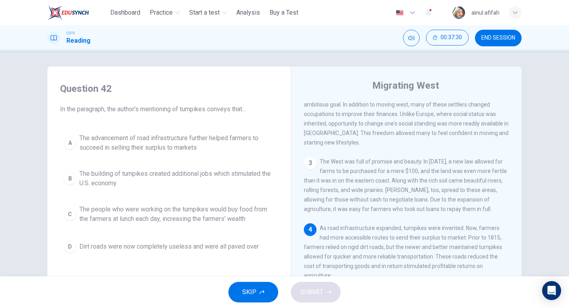
scroll to position [203, 0]
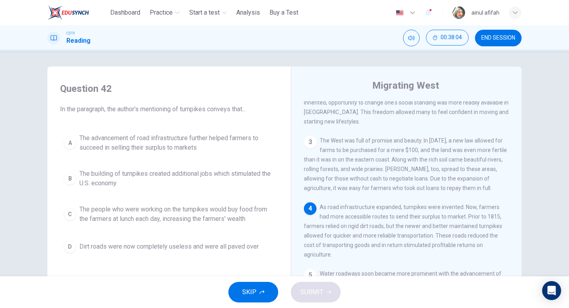
drag, startPoint x: 477, startPoint y: 228, endPoint x: 506, endPoint y: 228, distance: 28.5
click at [506, 228] on div "4 As road infrastructure expanded, turnpikes were invented. Now, farmers had mo…" at bounding box center [407, 230] width 206 height 57
drag, startPoint x: 475, startPoint y: 228, endPoint x: 500, endPoint y: 227, distance: 24.9
click at [500, 227] on div "4 As road infrastructure expanded, turnpikes were invented. Now, farmers had mo…" at bounding box center [407, 230] width 206 height 57
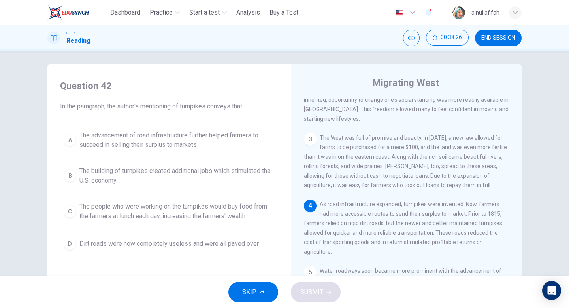
scroll to position [6, 0]
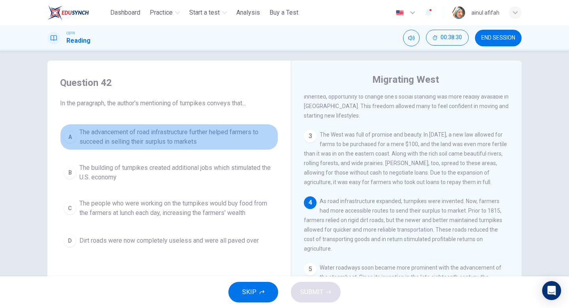
click at [190, 148] on button "A The advancement of road infrastructure further helped farmers to succeed in s…" at bounding box center [169, 137] width 218 height 26
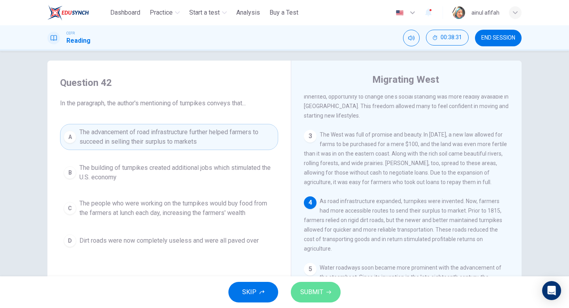
click at [308, 291] on span "SUBMIT" at bounding box center [311, 291] width 23 height 11
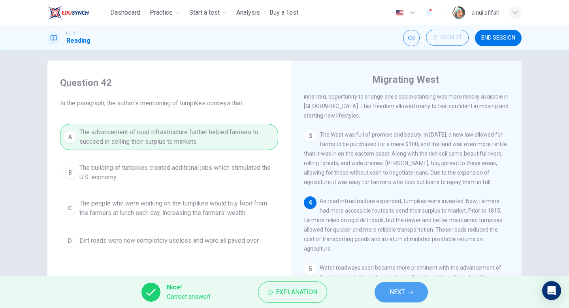
click at [419, 292] on button "NEXT" at bounding box center [401, 292] width 53 height 21
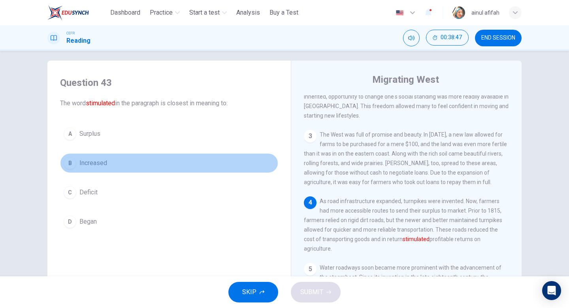
click at [157, 167] on button "B Increased" at bounding box center [169, 163] width 218 height 20
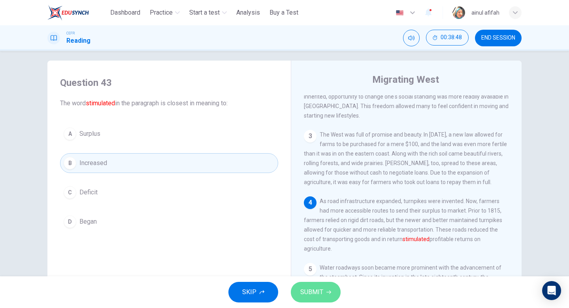
click at [312, 287] on span "SUBMIT" at bounding box center [311, 291] width 23 height 11
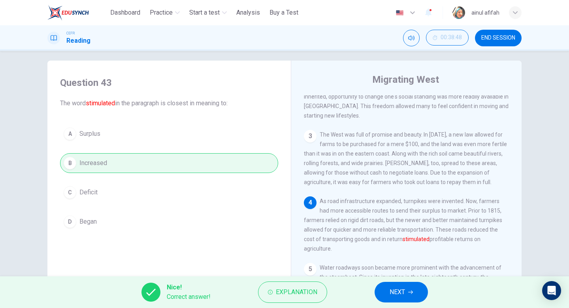
click at [387, 294] on button "NEXT" at bounding box center [401, 292] width 53 height 21
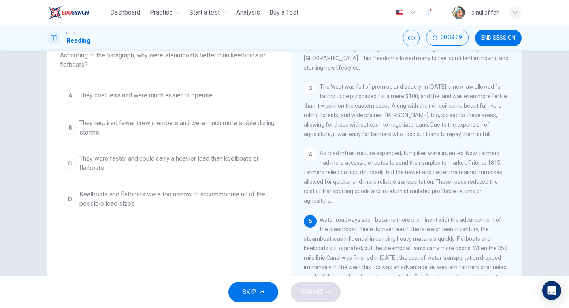
scroll to position [81, 0]
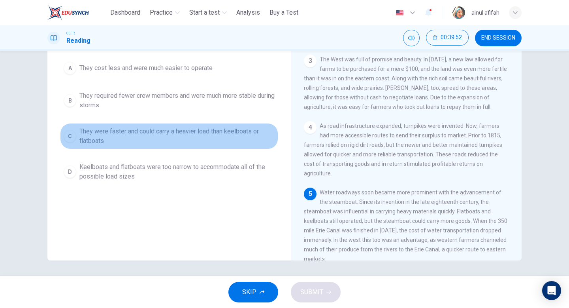
click at [185, 135] on span "They were faster and could carry a heavier load than keelboats or flatboats" at bounding box center [176, 136] width 195 height 19
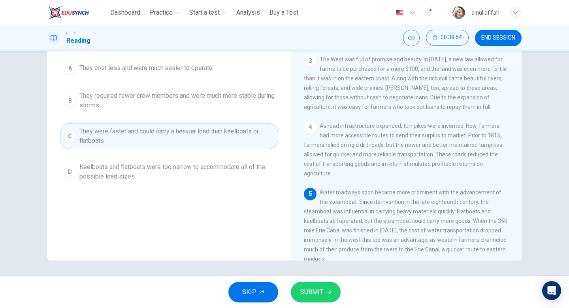
click at [314, 285] on button "SUBMIT" at bounding box center [316, 292] width 50 height 21
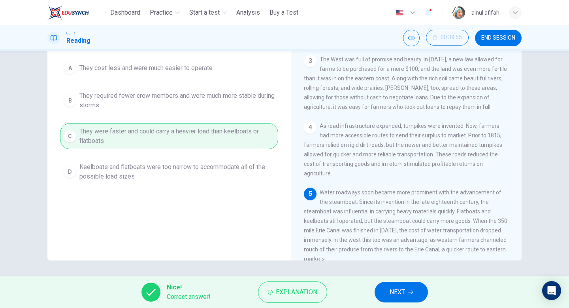
click at [410, 289] on icon "button" at bounding box center [410, 291] width 5 height 5
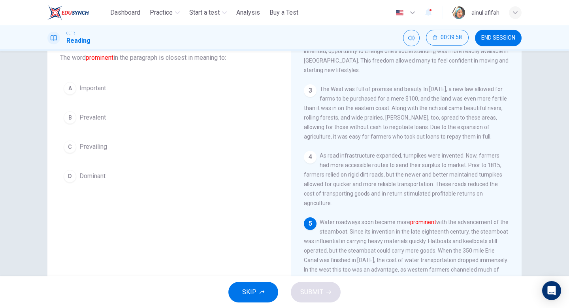
scroll to position [45, 0]
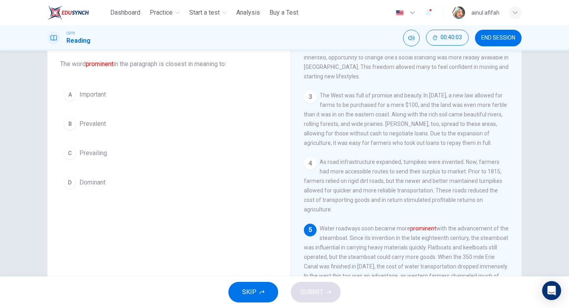
click at [94, 178] on span "Dominant" at bounding box center [92, 182] width 26 height 9
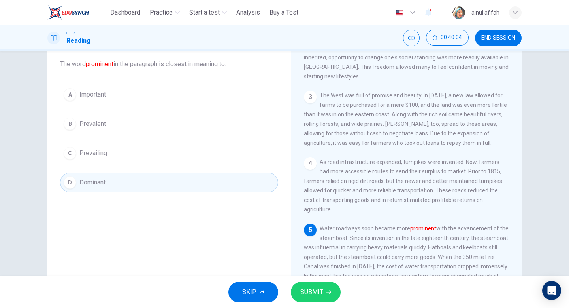
click at [333, 291] on button "SUBMIT" at bounding box center [316, 292] width 50 height 21
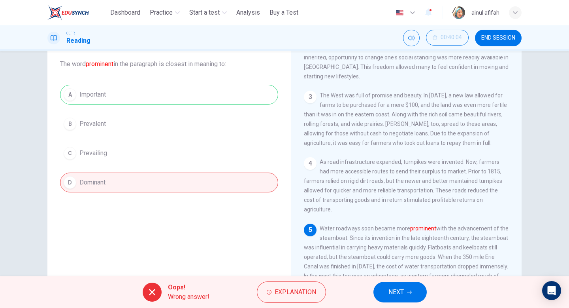
click at [399, 299] on button "NEXT" at bounding box center [400, 292] width 53 height 21
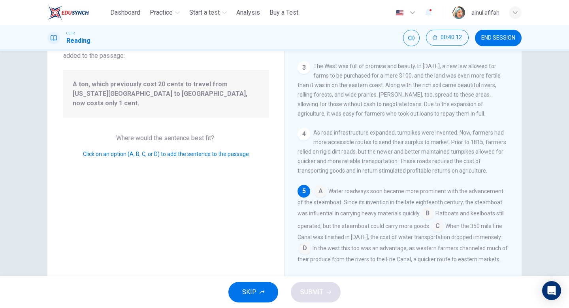
scroll to position [81, 0]
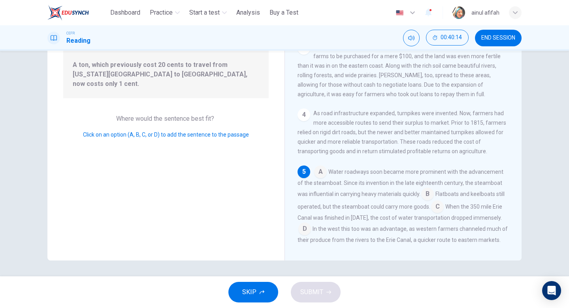
click at [304, 223] on input at bounding box center [305, 229] width 13 height 13
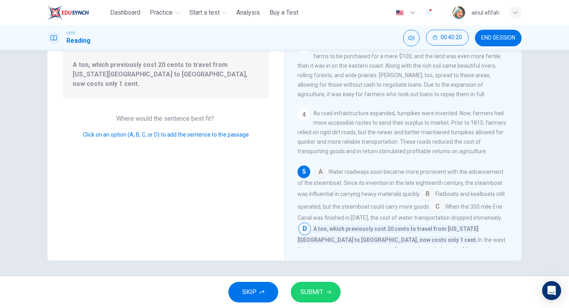
click at [334, 291] on button "SUBMIT" at bounding box center [316, 292] width 50 height 21
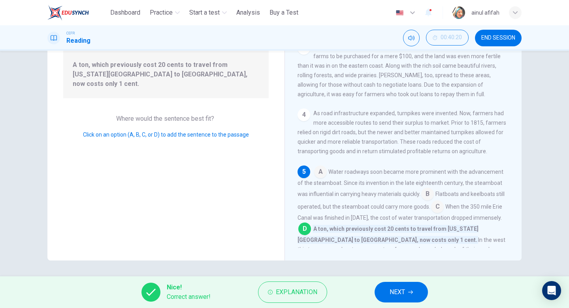
click at [413, 285] on button "NEXT" at bounding box center [401, 292] width 53 height 21
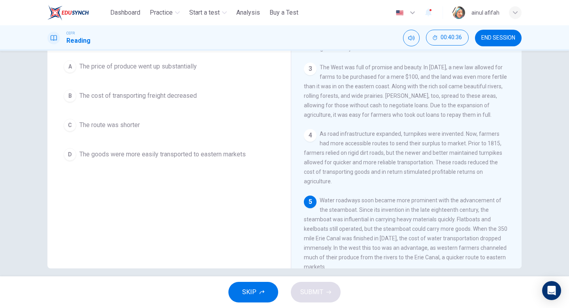
scroll to position [77, 0]
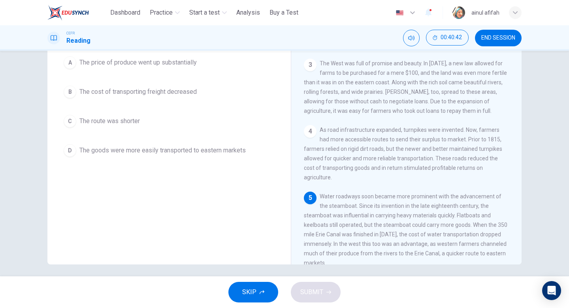
click at [139, 93] on span "The cost of transporting freight decreased" at bounding box center [137, 91] width 117 height 9
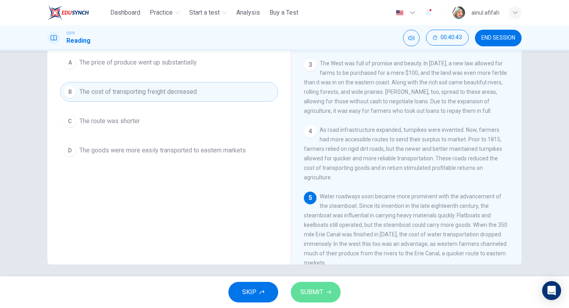
click at [303, 297] on span "SUBMIT" at bounding box center [311, 291] width 23 height 11
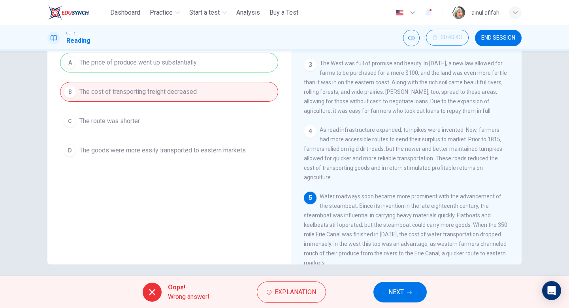
click at [411, 301] on button "NEXT" at bounding box center [400, 292] width 53 height 21
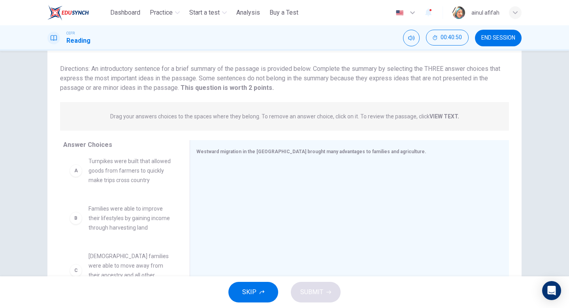
scroll to position [7, 0]
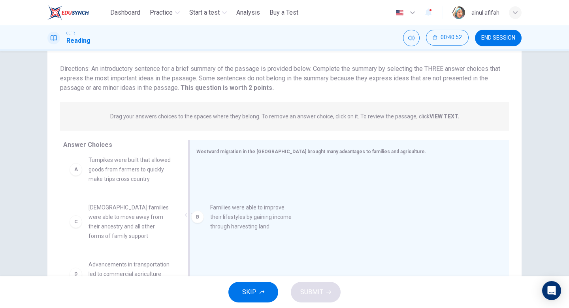
drag, startPoint x: 138, startPoint y: 219, endPoint x: 263, endPoint y: 216, distance: 125.0
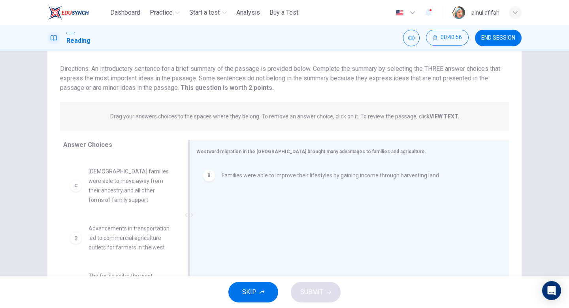
scroll to position [43, 0]
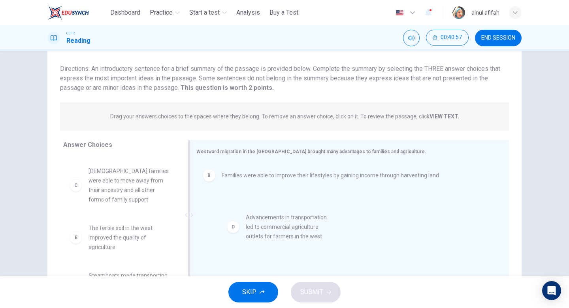
drag, startPoint x: 149, startPoint y: 248, endPoint x: 327, endPoint y: 237, distance: 177.9
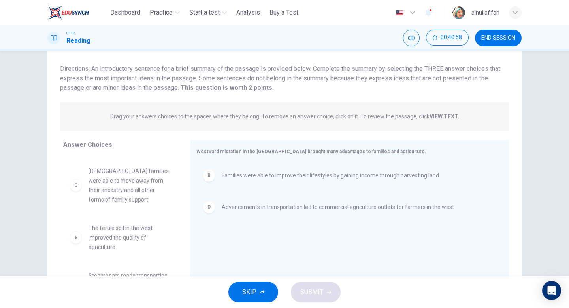
scroll to position [71, 0]
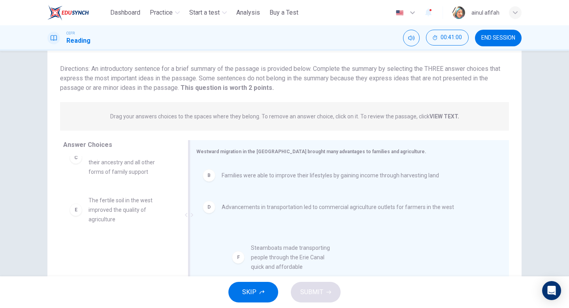
drag, startPoint x: 135, startPoint y: 255, endPoint x: 297, endPoint y: 253, distance: 162.1
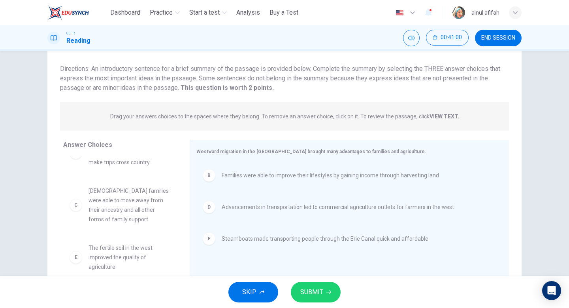
scroll to position [24, 0]
click at [323, 287] on button "SUBMIT" at bounding box center [316, 292] width 50 height 21
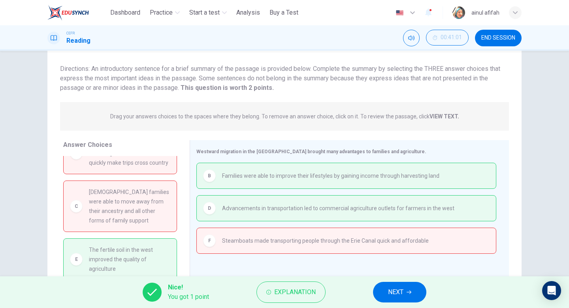
click at [373, 291] on div "Nice! You got 1 point Explanation NEXT" at bounding box center [284, 292] width 569 height 32
click at [385, 294] on button "NEXT" at bounding box center [399, 292] width 53 height 21
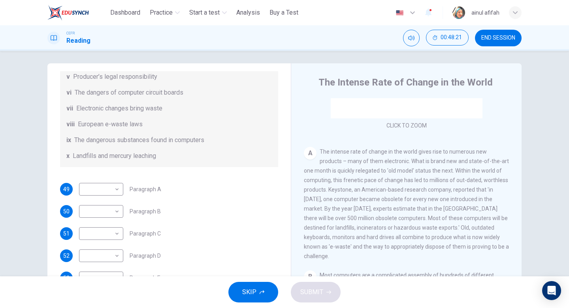
scroll to position [120, 0]
click at [112, 200] on body "This site uses cookies, as explained in our Privacy Policy . If you agree to th…" at bounding box center [284, 154] width 569 height 308
click at [106, 280] on li "ix" at bounding box center [101, 282] width 44 height 13
type input "**"
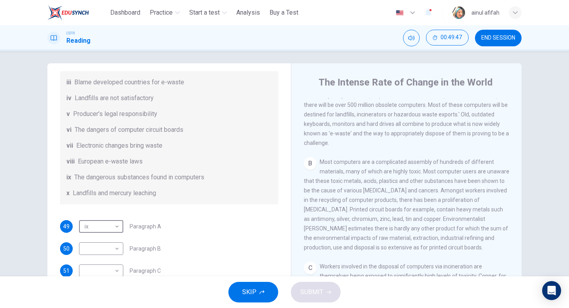
scroll to position [170, 0]
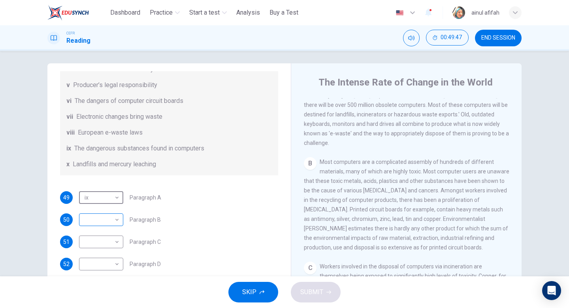
click at [110, 229] on body "This site uses cookies, as explained in our Privacy Policy . If you agree to th…" at bounding box center [284, 154] width 569 height 308
click at [105, 246] on li "vi" at bounding box center [101, 244] width 44 height 13
type input "**"
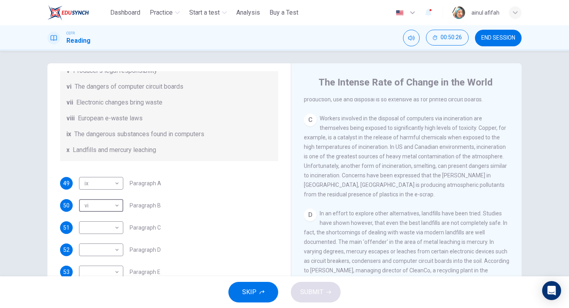
scroll to position [193, 0]
click at [103, 225] on body "This site uses cookies, as explained in our Privacy Policy . If you agree to th…" at bounding box center [284, 154] width 569 height 308
click at [100, 292] on li "x" at bounding box center [101, 295] width 44 height 13
type input "*"
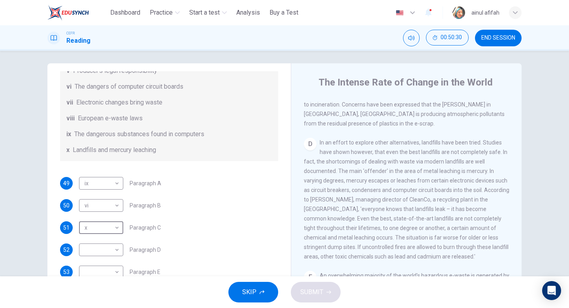
scroll to position [451, 0]
click at [112, 247] on body "This site uses cookies, as explained in our Privacy Policy . If you agree to th…" at bounding box center [284, 154] width 569 height 308
click at [89, 293] on li "x" at bounding box center [101, 295] width 44 height 13
type input "*"
click at [111, 229] on body "This site uses cookies, as explained in our Privacy Policy . If you agree to th…" at bounding box center [284, 154] width 569 height 308
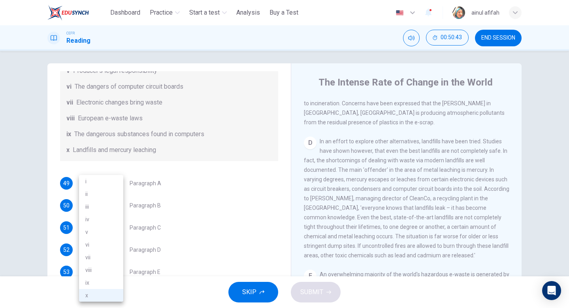
click at [389, 137] on div at bounding box center [284, 154] width 569 height 308
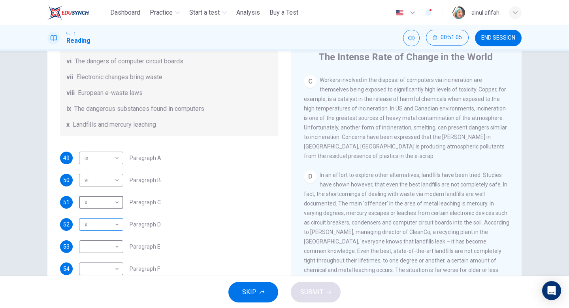
scroll to position [28, 0]
click at [108, 200] on body "This site uses cookies, as explained in our Privacy Policy . If you agree to th…" at bounding box center [284, 154] width 569 height 308
click at [100, 196] on li "ii" at bounding box center [101, 193] width 44 height 13
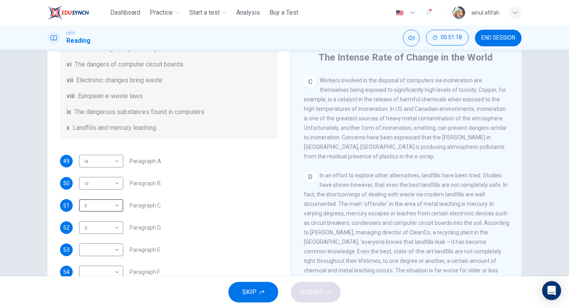
scroll to position [183, 0]
click at [95, 212] on body "This site uses cookies, as explained in our Privacy Policy . If you agree to th…" at bounding box center [284, 154] width 569 height 308
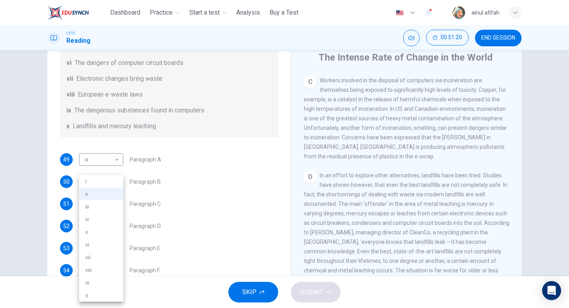
click at [97, 213] on li "iv" at bounding box center [101, 219] width 44 height 13
type input "**"
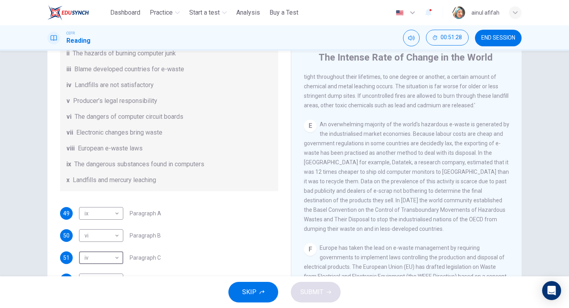
scroll to position [193, 0]
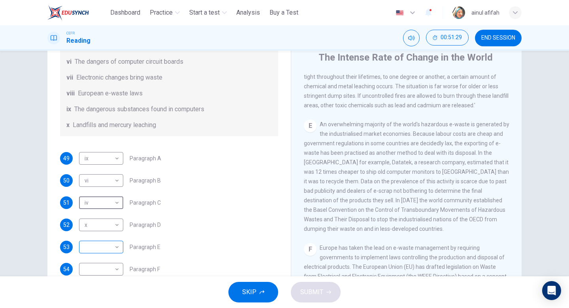
click at [102, 251] on body "This site uses cookies, as explained in our Privacy Policy . If you agree to th…" at bounding box center [284, 154] width 569 height 308
click at [100, 195] on li "ii" at bounding box center [101, 193] width 44 height 13
type input "**"
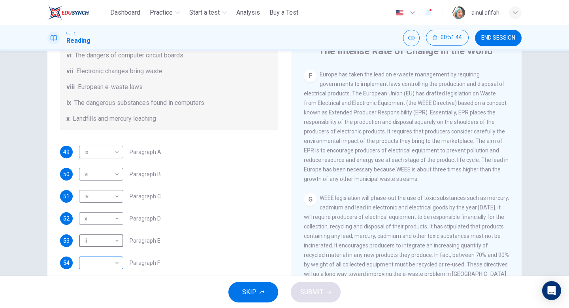
click at [110, 264] on body "This site uses cookies, as explained in our Privacy Policy . If you agree to th…" at bounding box center [284, 154] width 569 height 308
click at [105, 208] on li "iii" at bounding box center [101, 206] width 44 height 13
type input "***"
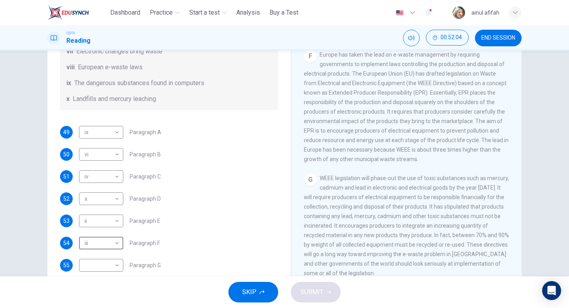
scroll to position [188, 0]
click at [106, 266] on body "This site uses cookies, as explained in our Privacy Policy . If you agree to th…" at bounding box center [284, 154] width 569 height 308
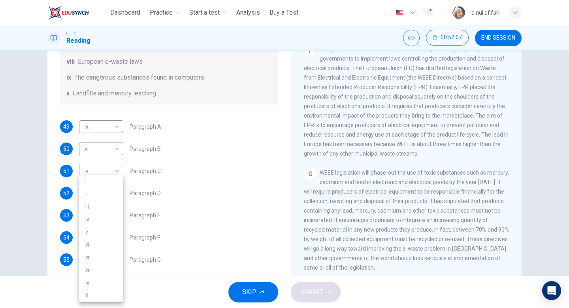
click at [106, 252] on li "vii" at bounding box center [101, 257] width 44 height 13
type input "***"
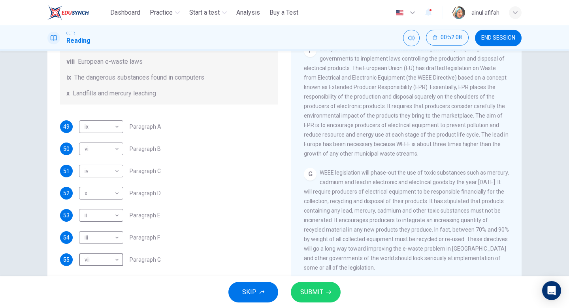
scroll to position [193, 0]
click at [311, 285] on button "SUBMIT" at bounding box center [316, 292] width 50 height 21
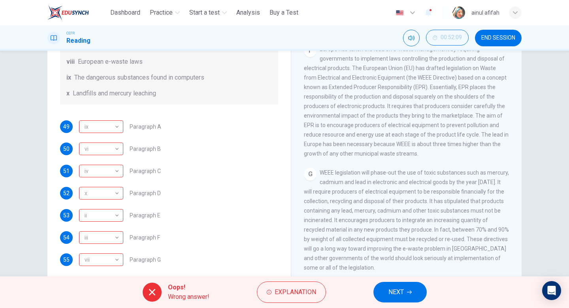
scroll to position [81, 0]
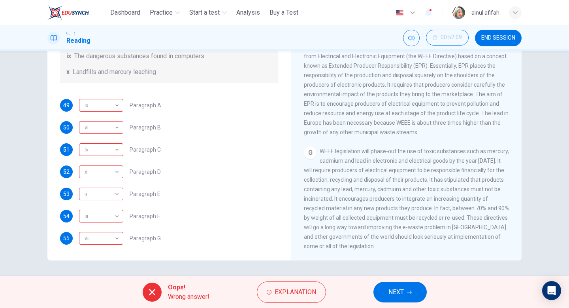
click at [375, 290] on button "NEXT" at bounding box center [400, 292] width 53 height 21
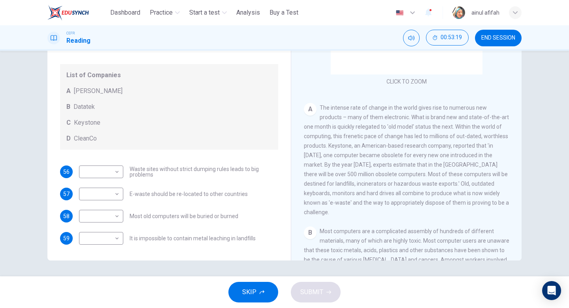
scroll to position [60, 0]
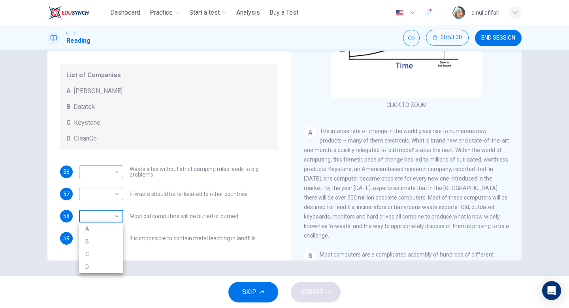
click at [105, 217] on body "This site uses cookies, as explained in our Privacy Policy . If you agree to th…" at bounding box center [284, 154] width 569 height 308
click at [113, 243] on li "B" at bounding box center [101, 241] width 44 height 13
type input "*"
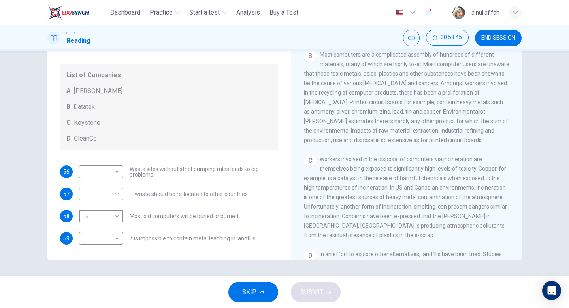
scroll to position [261, 0]
click at [189, 193] on span "E-waste should be re-located to other countries" at bounding box center [189, 194] width 118 height 6
click at [106, 194] on body "This site uses cookies, as explained in our Privacy Policy . If you agree to th…" at bounding box center [284, 154] width 569 height 308
click at [105, 212] on li "A" at bounding box center [101, 206] width 44 height 13
type input "*"
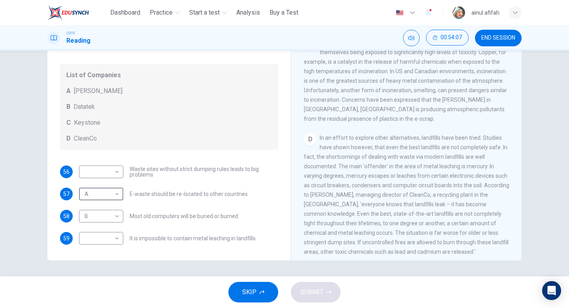
scroll to position [378, 0]
click at [112, 170] on body "This site uses cookies, as explained in our Privacy Policy . If you agree to th…" at bounding box center [284, 154] width 569 height 308
click at [115, 225] on li "D" at bounding box center [101, 222] width 44 height 13
type input "*"
click at [112, 241] on body "This site uses cookies, as explained in our Privacy Policy . If you agree to th…" at bounding box center [284, 154] width 569 height 308
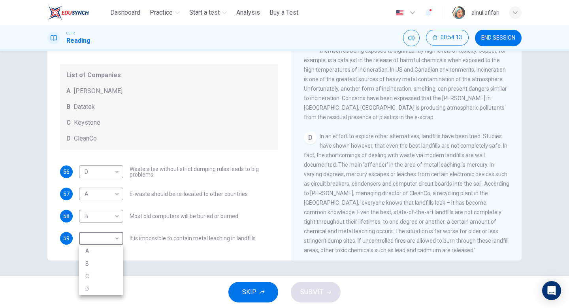
click at [112, 261] on li "B" at bounding box center [101, 263] width 44 height 13
type input "*"
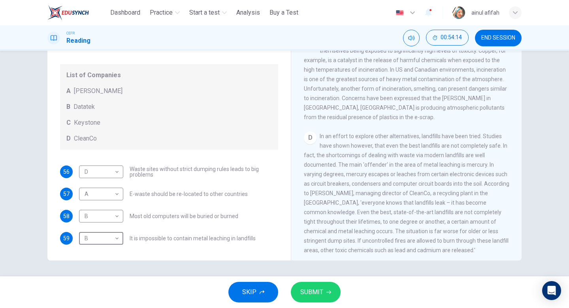
click at [328, 288] on button "SUBMIT" at bounding box center [316, 292] width 50 height 21
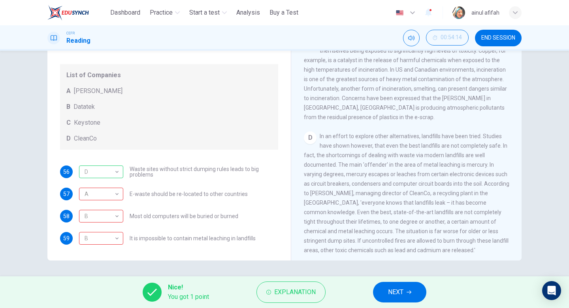
click at [414, 299] on button "NEXT" at bounding box center [399, 292] width 53 height 21
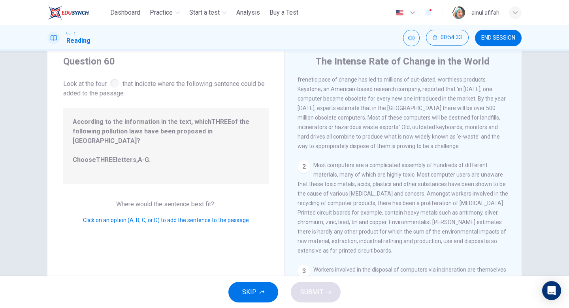
scroll to position [0, 0]
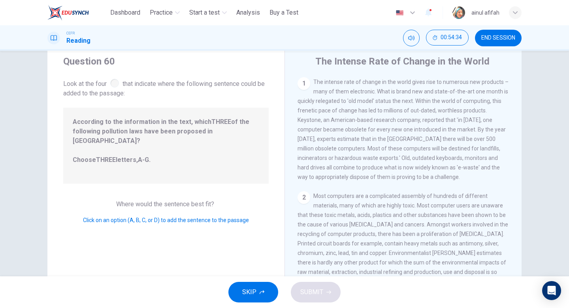
click at [117, 83] on div at bounding box center [114, 83] width 9 height 9
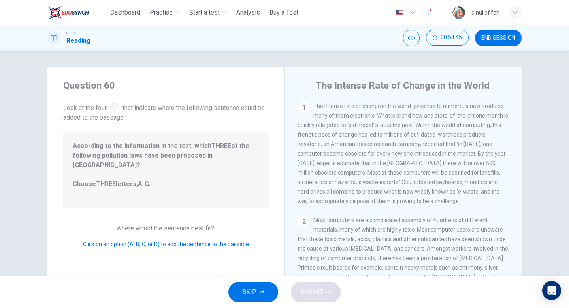
click at [307, 106] on div "1" at bounding box center [304, 107] width 13 height 13
click at [117, 106] on div at bounding box center [114, 107] width 9 height 9
click at [168, 241] on span "Click on an option (A, B, C, or D) to add the sentence to the passage" at bounding box center [166, 244] width 166 height 6
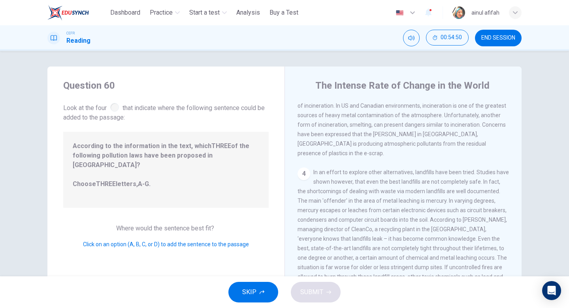
scroll to position [287, 0]
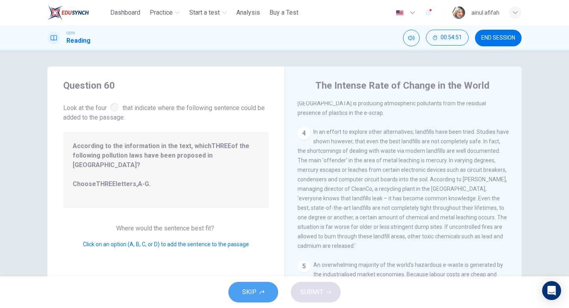
click at [260, 283] on button "SKIP" at bounding box center [254, 292] width 50 height 21
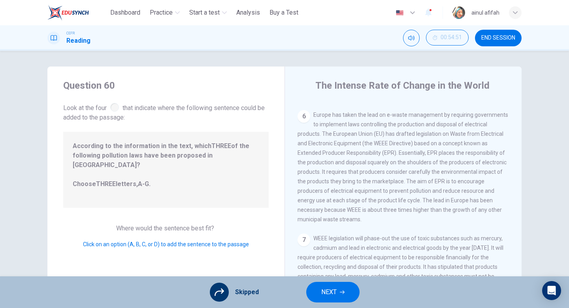
scroll to position [81, 0]
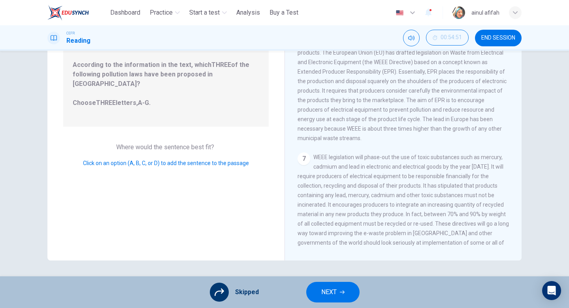
click at [365, 295] on div "Skipped NEXT" at bounding box center [284, 292] width 569 height 32
click at [350, 295] on button "NEXT" at bounding box center [332, 292] width 53 height 21
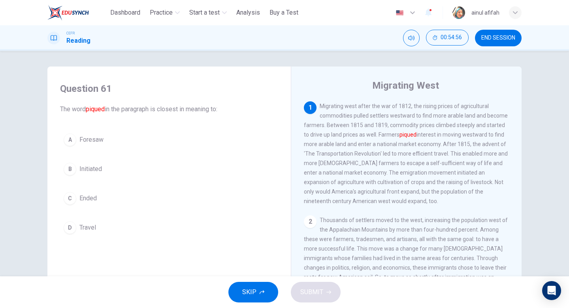
click at [113, 170] on button "B Initiated" at bounding box center [169, 169] width 218 height 20
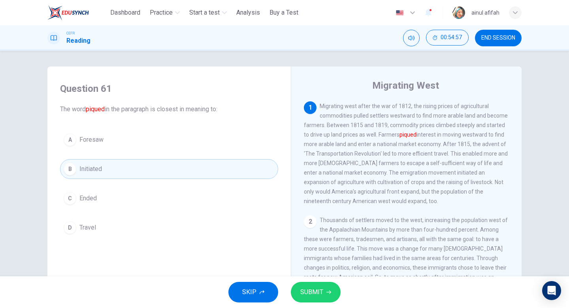
click at [329, 285] on button "SUBMIT" at bounding box center [316, 292] width 50 height 21
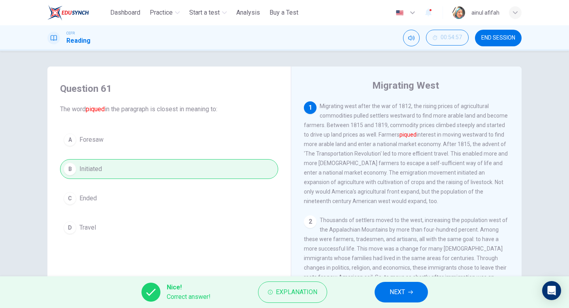
click at [406, 297] on button "NEXT" at bounding box center [401, 292] width 53 height 21
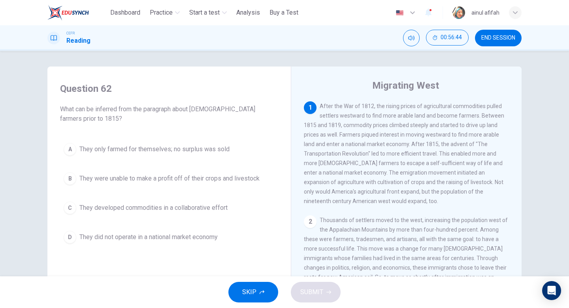
click at [209, 205] on span "They developed commodities in a collaborative effort" at bounding box center [153, 207] width 148 height 9
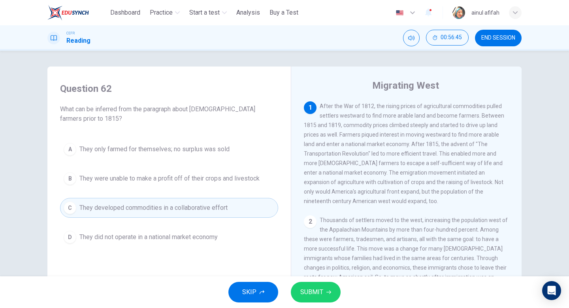
click at [314, 297] on span "SUBMIT" at bounding box center [311, 291] width 23 height 11
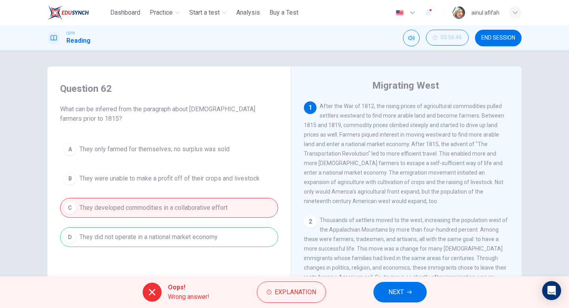
click at [404, 295] on button "NEXT" at bounding box center [400, 292] width 53 height 21
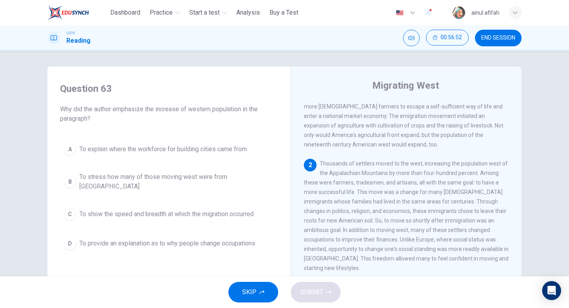
scroll to position [74, 0]
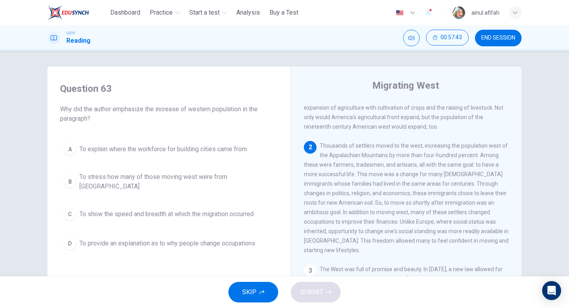
click at [251, 233] on button "D To provide an explanation as to why people change occupations" at bounding box center [169, 243] width 218 height 20
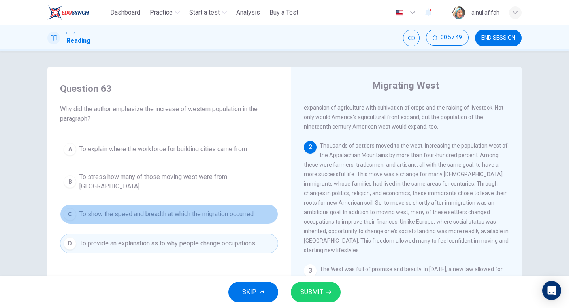
click at [240, 210] on span "To show the speed and breadth at which the migration occurred" at bounding box center [166, 213] width 174 height 9
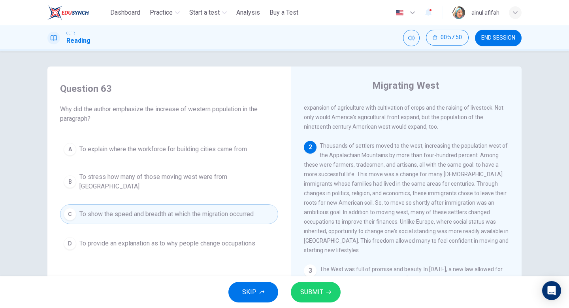
click at [312, 276] on div "SKIP SUBMIT" at bounding box center [284, 292] width 569 height 32
click at [313, 288] on span "SUBMIT" at bounding box center [311, 291] width 23 height 11
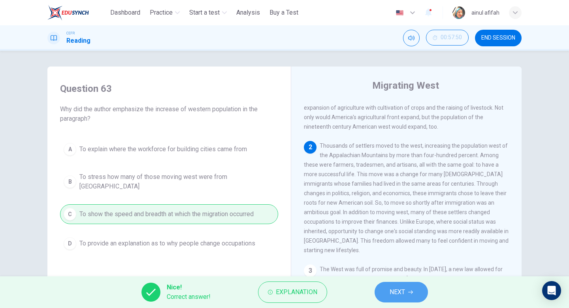
click at [404, 298] on button "NEXT" at bounding box center [401, 292] width 53 height 21
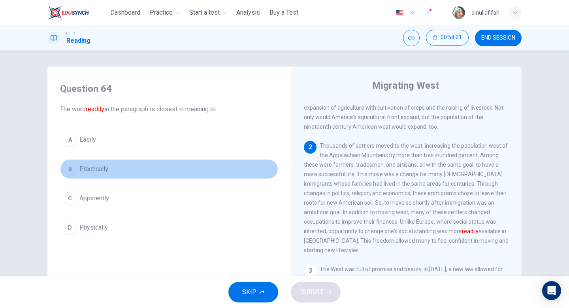
click at [97, 166] on span "Practically" at bounding box center [93, 168] width 29 height 9
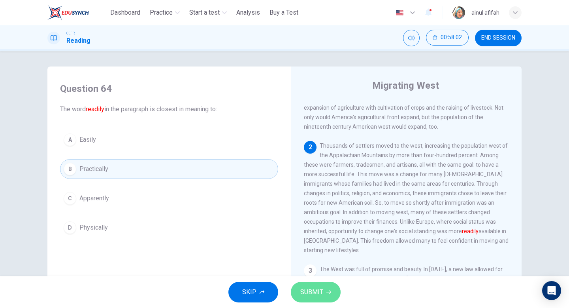
click at [315, 297] on span "SUBMIT" at bounding box center [311, 291] width 23 height 11
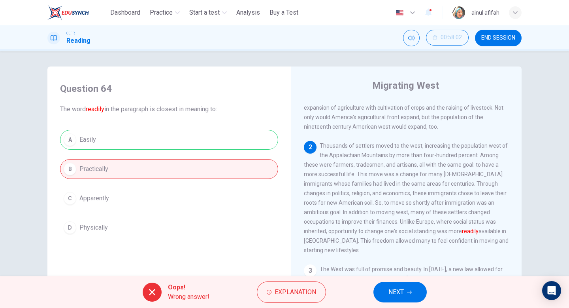
click at [201, 134] on div "A Easily B Practically C Apparently D Physically" at bounding box center [169, 184] width 218 height 108
click at [420, 298] on button "NEXT" at bounding box center [400, 292] width 53 height 21
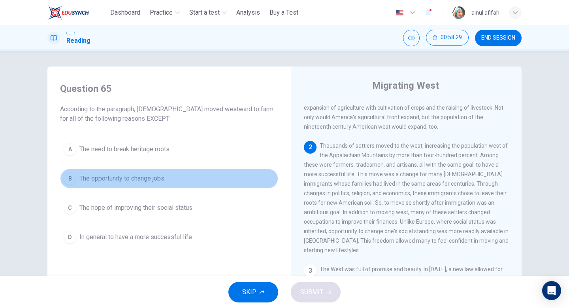
click at [172, 182] on button "B The opportunity to change jobs" at bounding box center [169, 178] width 218 height 20
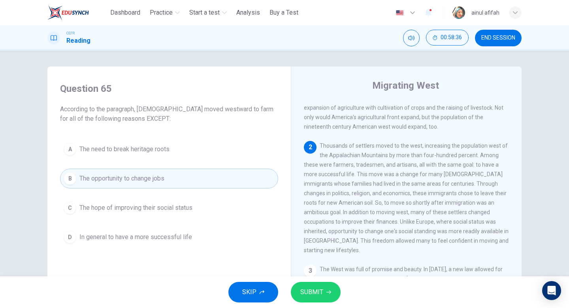
click at [174, 241] on span "In general to have a more successful life" at bounding box center [135, 236] width 113 height 9
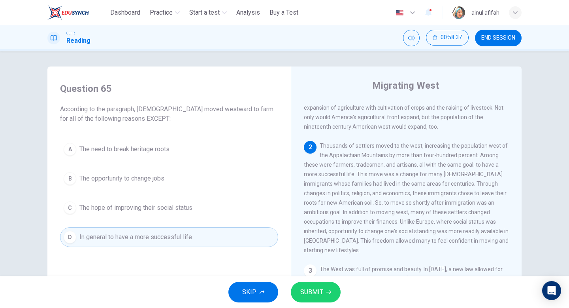
click at [314, 288] on span "SUBMIT" at bounding box center [311, 291] width 23 height 11
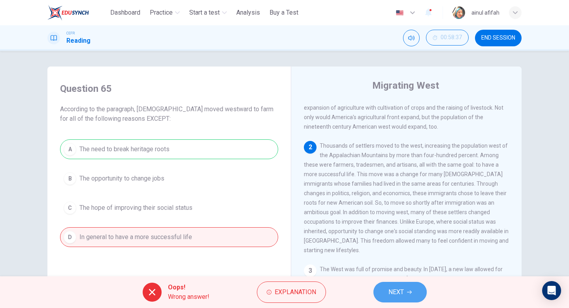
click at [405, 296] on button "NEXT" at bounding box center [400, 292] width 53 height 21
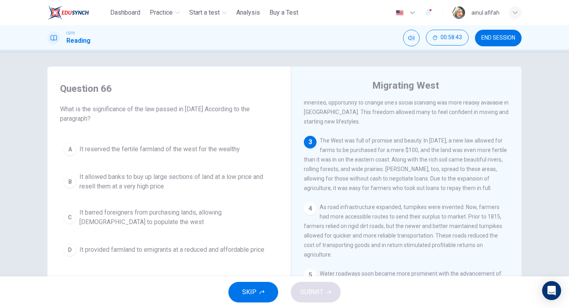
scroll to position [5, 0]
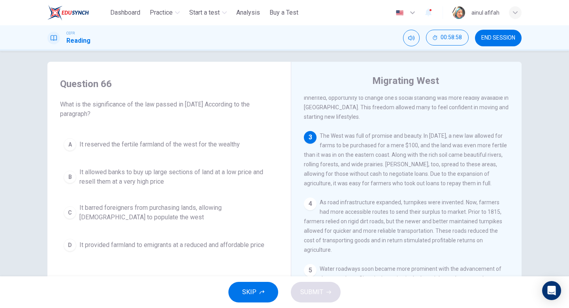
click at [153, 176] on span "It allowed banks to buy up large sections of land at a low price and resell the…" at bounding box center [176, 176] width 195 height 19
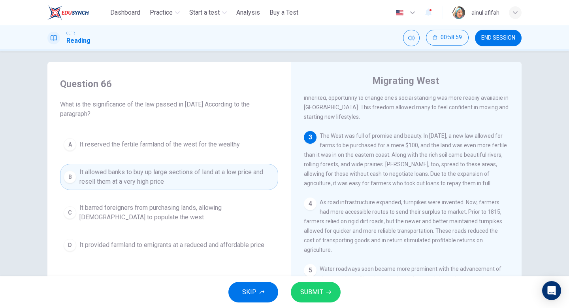
click at [323, 299] on button "SUBMIT" at bounding box center [316, 292] width 50 height 21
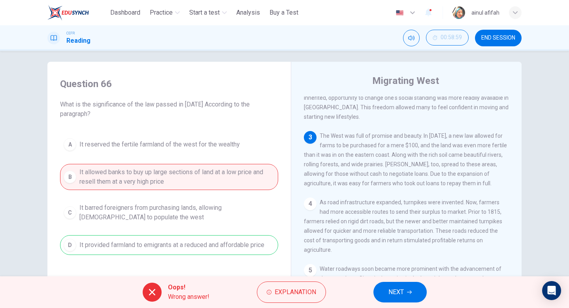
click at [400, 286] on span "NEXT" at bounding box center [396, 291] width 15 height 11
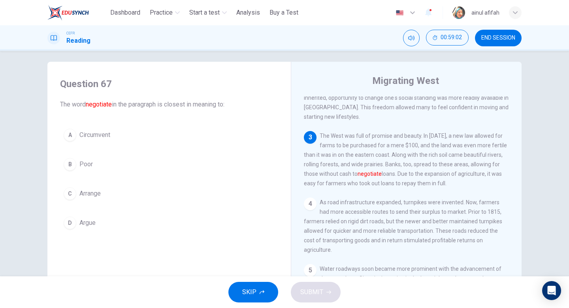
click at [110, 190] on button "C Arrange" at bounding box center [169, 193] width 218 height 20
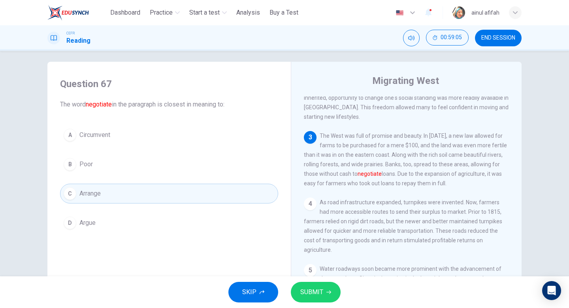
click at [327, 293] on icon "button" at bounding box center [329, 291] width 5 height 5
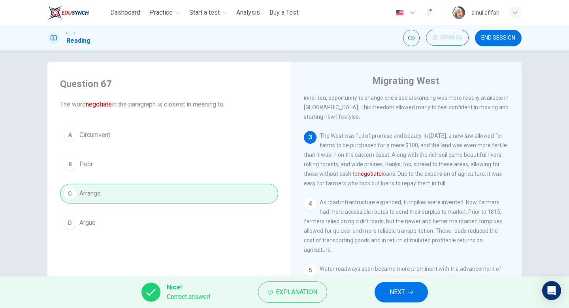
click at [414, 289] on button "NEXT" at bounding box center [401, 292] width 53 height 21
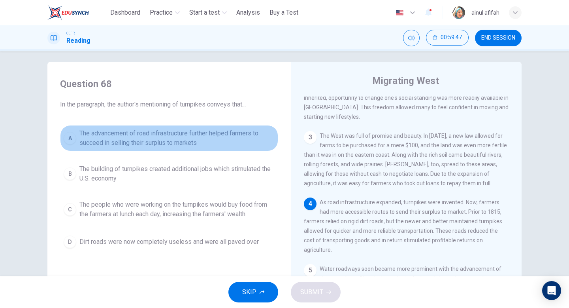
click at [165, 146] on span "The advancement of road infrastructure further helped farmers to succeed in sel…" at bounding box center [176, 137] width 195 height 19
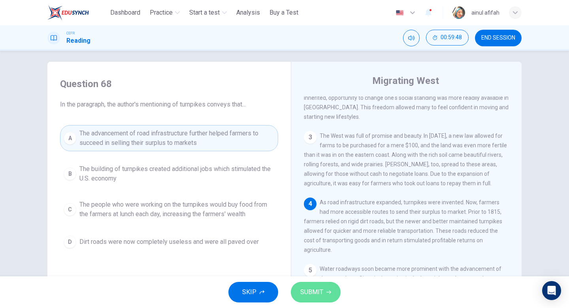
click at [317, 300] on button "SUBMIT" at bounding box center [316, 292] width 50 height 21
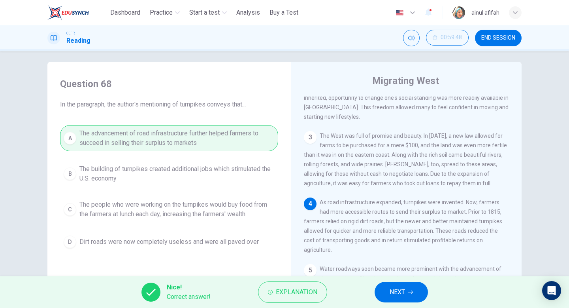
click at [410, 284] on button "NEXT" at bounding box center [401, 292] width 53 height 21
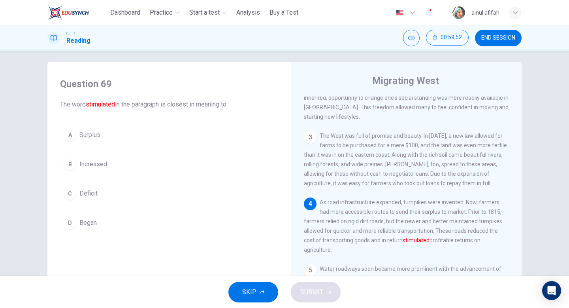
click at [123, 162] on button "B Increased" at bounding box center [169, 164] width 218 height 20
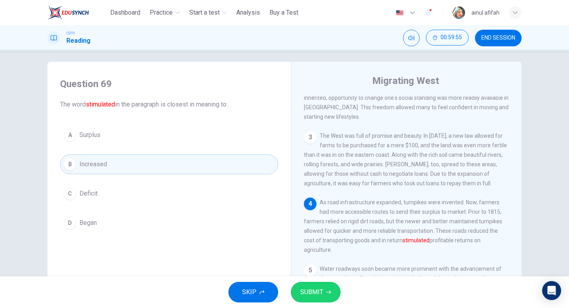
click at [317, 292] on span "SUBMIT" at bounding box center [311, 291] width 23 height 11
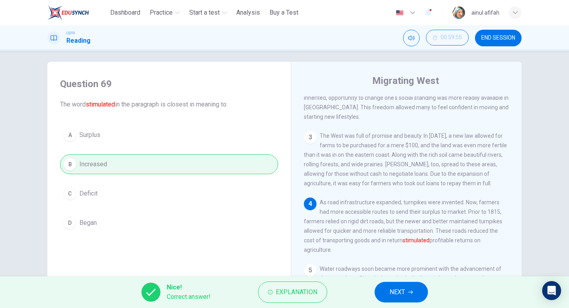
click at [412, 296] on button "NEXT" at bounding box center [401, 292] width 53 height 21
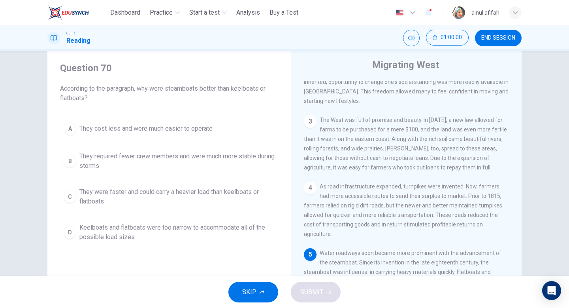
scroll to position [21, 0]
click at [208, 200] on span "They were faster and could carry a heavier load than keelboats or flatboats" at bounding box center [176, 196] width 195 height 19
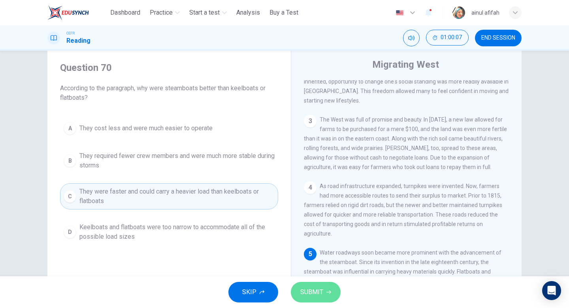
click at [304, 285] on button "SUBMIT" at bounding box center [316, 292] width 50 height 21
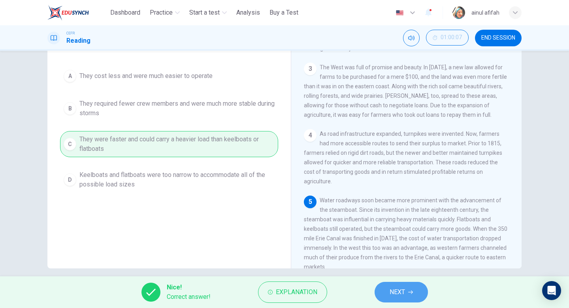
click at [412, 301] on button "NEXT" at bounding box center [401, 292] width 53 height 21
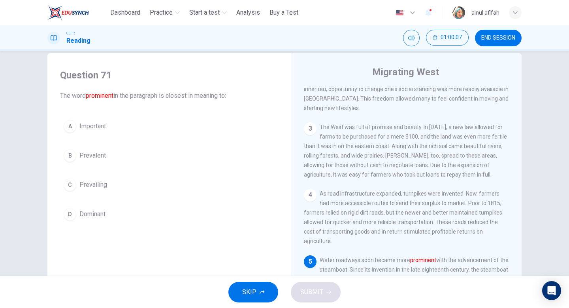
scroll to position [10, 0]
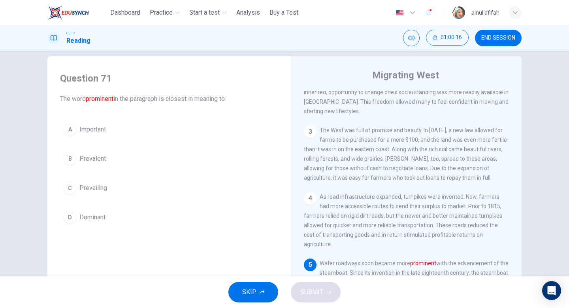
click at [99, 212] on button "D Dominant" at bounding box center [169, 217] width 218 height 20
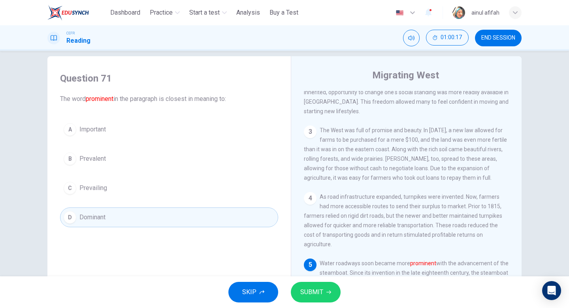
click at [309, 287] on span "SUBMIT" at bounding box center [311, 291] width 23 height 11
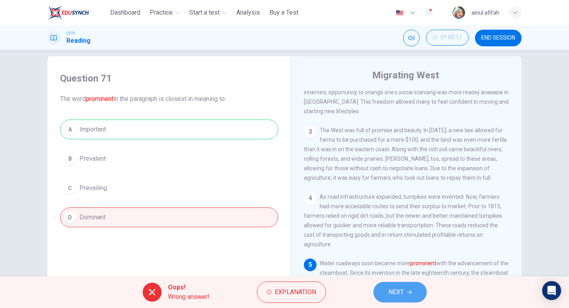
click at [411, 295] on button "NEXT" at bounding box center [400, 292] width 53 height 21
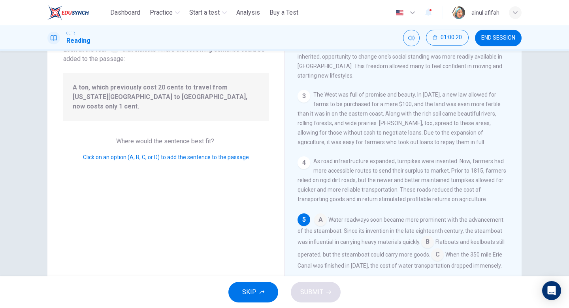
scroll to position [215, 0]
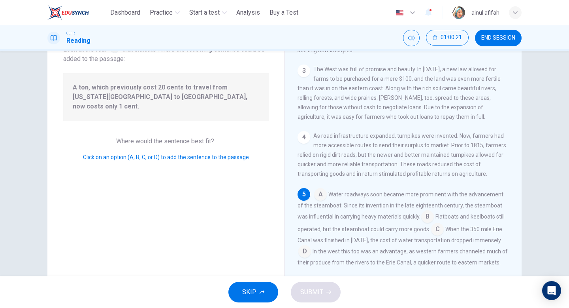
click at [308, 246] on input at bounding box center [305, 252] width 13 height 13
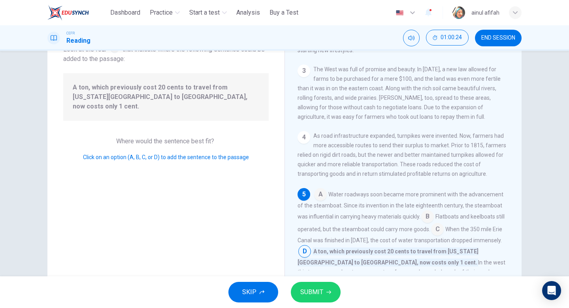
click at [325, 287] on button "SUBMIT" at bounding box center [316, 292] width 50 height 21
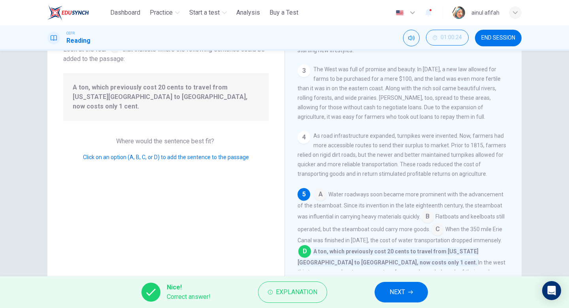
click at [401, 296] on span "NEXT" at bounding box center [397, 291] width 15 height 11
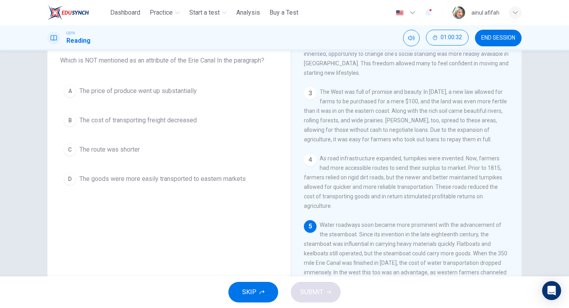
scroll to position [81, 0]
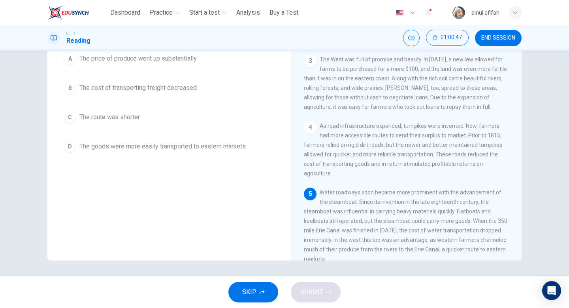
click at [235, 128] on div "A The price of produce went up substantially B The cost of transporting freight…" at bounding box center [169, 103] width 218 height 108
click at [212, 127] on div "A The price of produce went up substantially B The cost of transporting freight…" at bounding box center [169, 103] width 218 height 108
click at [104, 122] on button "C The route was shorter" at bounding box center [169, 117] width 218 height 20
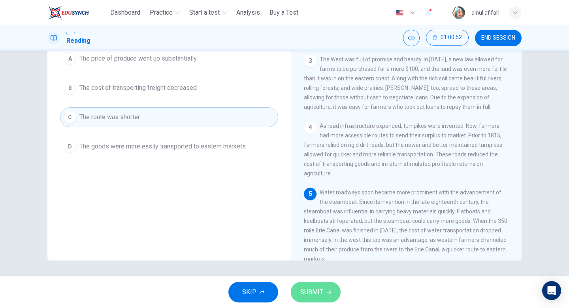
click at [314, 291] on span "SUBMIT" at bounding box center [311, 291] width 23 height 11
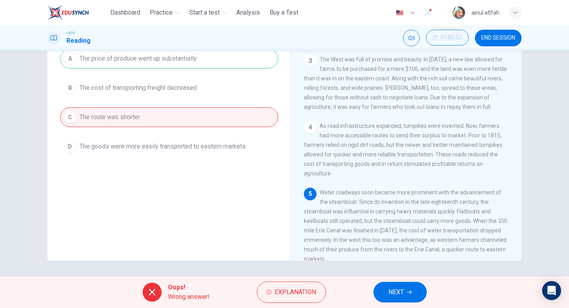
click at [410, 299] on button "NEXT" at bounding box center [400, 292] width 53 height 21
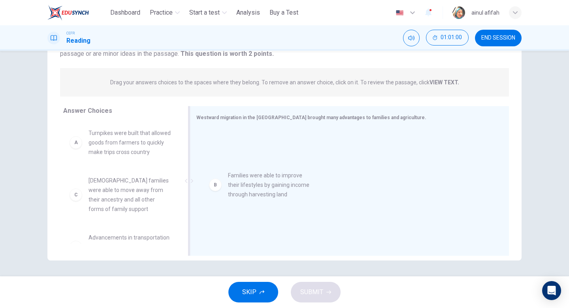
drag, startPoint x: 137, startPoint y: 195, endPoint x: 277, endPoint y: 187, distance: 140.5
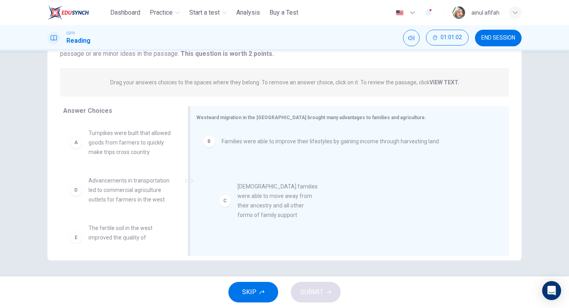
drag, startPoint x: 141, startPoint y: 210, endPoint x: 292, endPoint y: 215, distance: 151.1
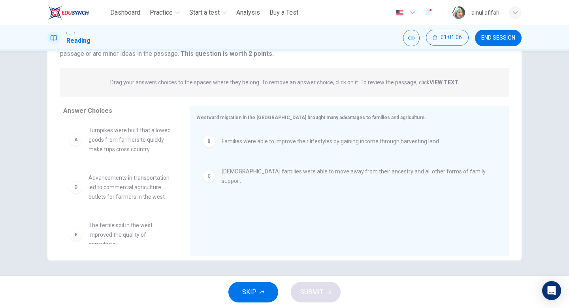
scroll to position [0, 0]
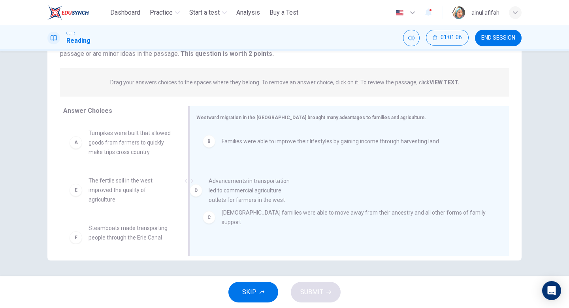
drag, startPoint x: 130, startPoint y: 206, endPoint x: 252, endPoint y: 206, distance: 121.4
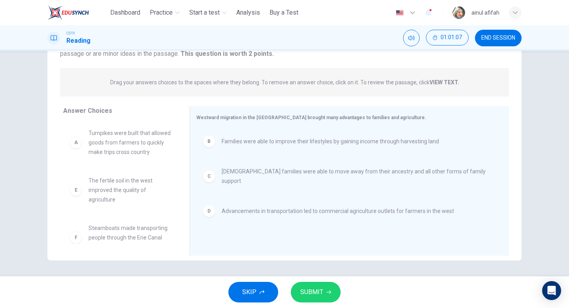
click at [307, 283] on button "SUBMIT" at bounding box center [316, 292] width 50 height 21
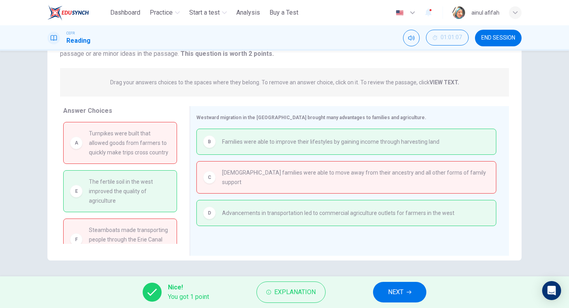
click at [382, 292] on button "NEXT" at bounding box center [399, 292] width 53 height 21
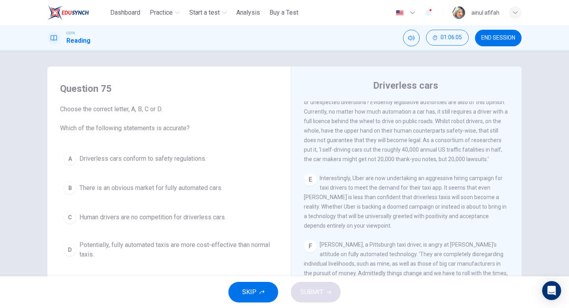
click at [164, 250] on span "Potentially, fully automated taxis are more cost-effective than normal taxis." at bounding box center [176, 249] width 195 height 19
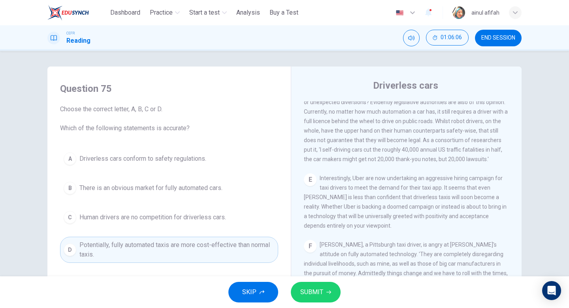
click at [323, 283] on button "SUBMIT" at bounding box center [316, 292] width 50 height 21
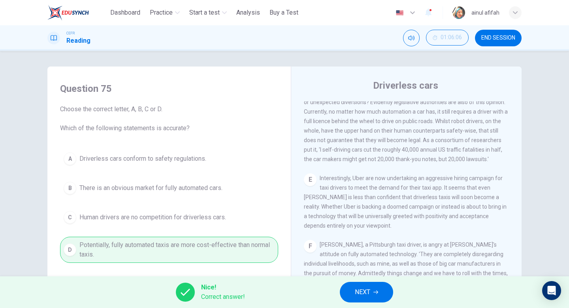
click at [370, 290] on span "NEXT" at bounding box center [362, 291] width 15 height 11
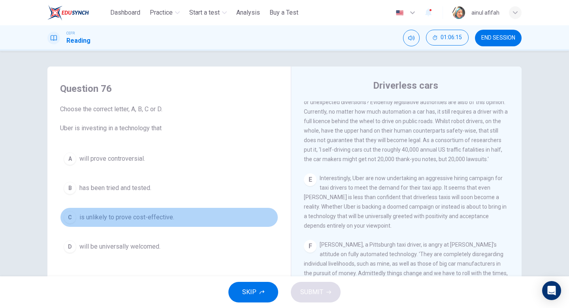
click at [187, 226] on button "C is unlikely to prove cost-effective." at bounding box center [169, 217] width 218 height 20
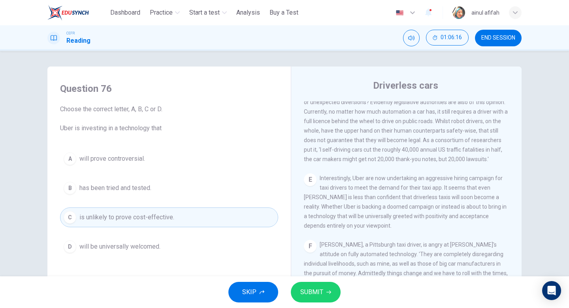
click at [301, 291] on span "SUBMIT" at bounding box center [311, 291] width 23 height 11
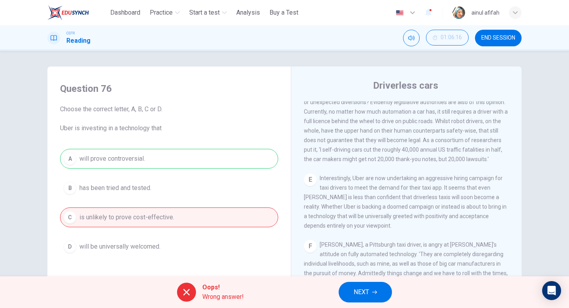
click at [369, 292] on span "NEXT" at bounding box center [361, 291] width 15 height 11
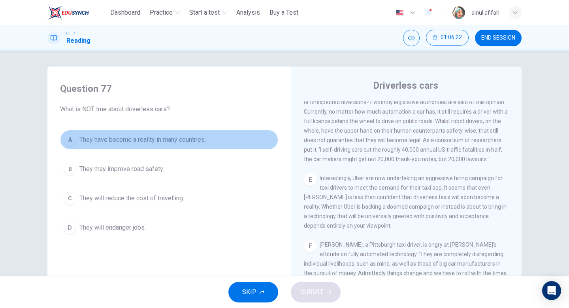
click at [162, 144] on span "They have become a reality in many countries." at bounding box center [142, 139] width 127 height 9
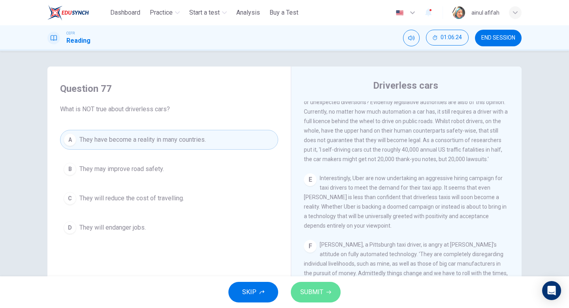
click at [309, 287] on span "SUBMIT" at bounding box center [311, 291] width 23 height 11
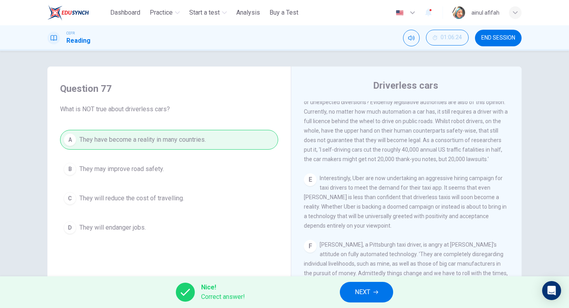
click at [367, 291] on span "NEXT" at bounding box center [362, 291] width 15 height 11
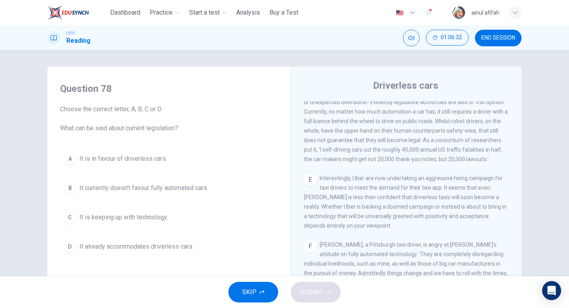
scroll to position [2, 0]
click at [171, 192] on button "B It currently doesn't favour fully automated cars." at bounding box center [169, 186] width 218 height 20
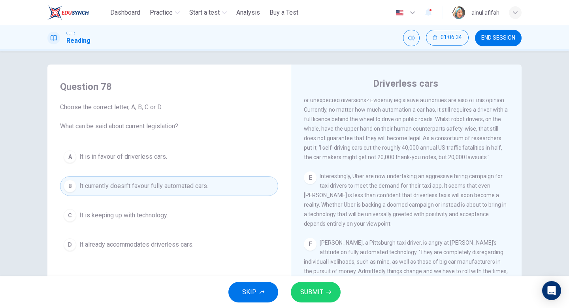
click at [307, 287] on span "SUBMIT" at bounding box center [311, 291] width 23 height 11
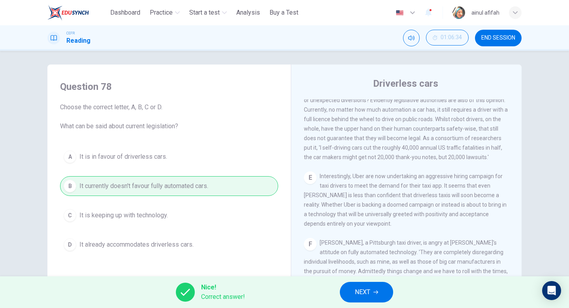
click at [356, 296] on span "NEXT" at bounding box center [362, 291] width 15 height 11
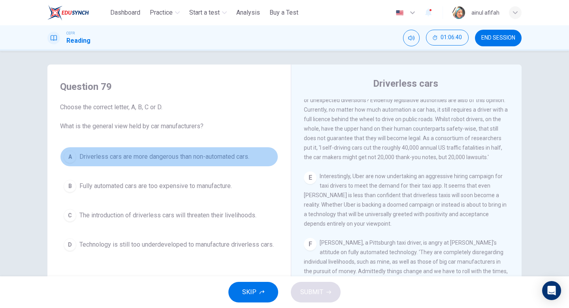
click at [199, 160] on span "Driverless cars are more dangerous than non-automated cars." at bounding box center [164, 156] width 170 height 9
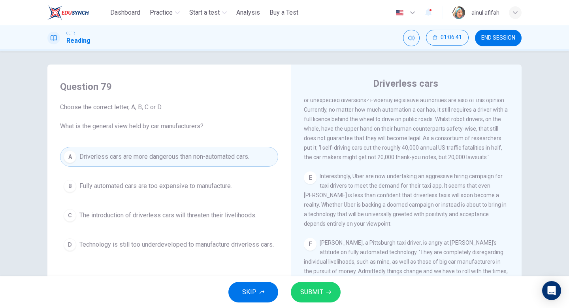
click at [317, 285] on button "SUBMIT" at bounding box center [316, 292] width 50 height 21
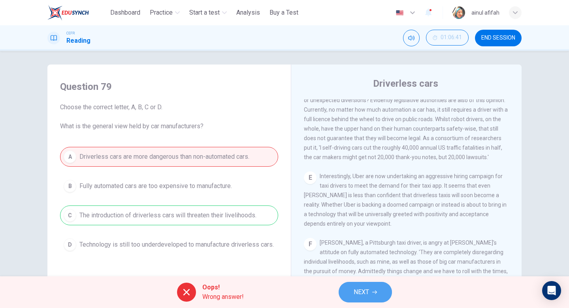
click at [361, 294] on span "NEXT" at bounding box center [361, 291] width 15 height 11
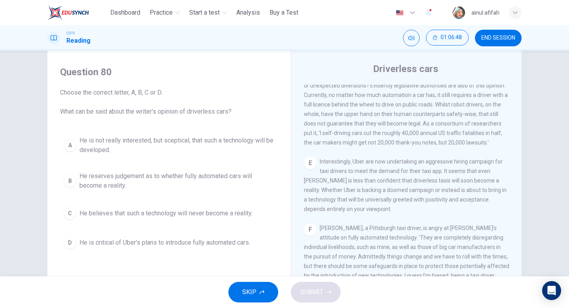
scroll to position [21, 0]
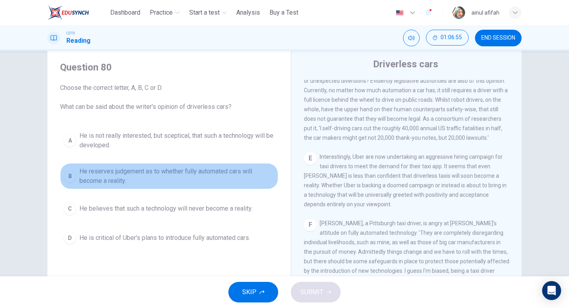
click at [183, 178] on span "He reserves judgement as to whether fully automated cars will become a reality." at bounding box center [176, 175] width 195 height 19
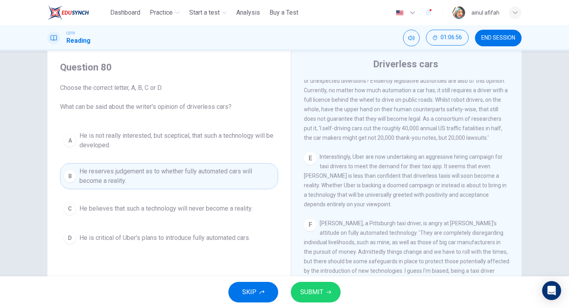
click at [319, 289] on span "SUBMIT" at bounding box center [311, 291] width 23 height 11
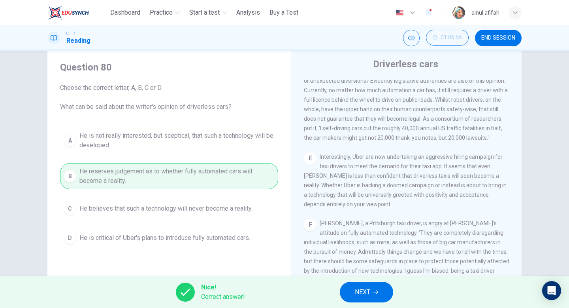
click at [359, 297] on span "NEXT" at bounding box center [362, 291] width 15 height 11
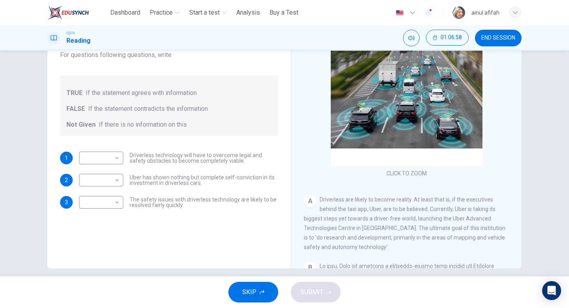
scroll to position [76, 0]
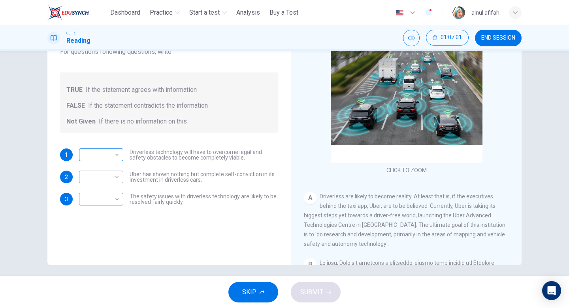
click at [112, 155] on body "This site uses cookies, as explained in our Privacy Policy . If you agree to th…" at bounding box center [284, 154] width 569 height 308
click at [111, 177] on li "FALSE" at bounding box center [101, 180] width 44 height 13
type input "*****"
click at [108, 179] on body "This site uses cookies, as explained in our Privacy Policy . If you agree to th…" at bounding box center [284, 154] width 569 height 308
click at [108, 190] on li "TRUE" at bounding box center [101, 189] width 44 height 13
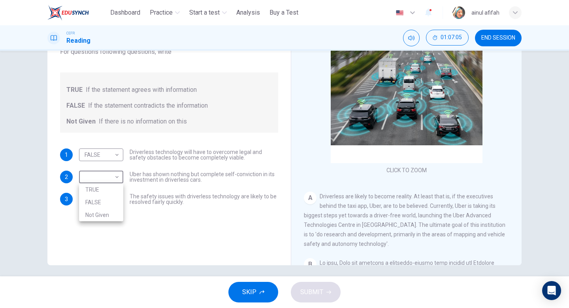
type input "****"
click at [110, 200] on body "This site uses cookies, as explained in our Privacy Policy . If you agree to th…" at bounding box center [284, 154] width 569 height 308
click at [112, 225] on li "FALSE" at bounding box center [101, 224] width 44 height 13
type input "*****"
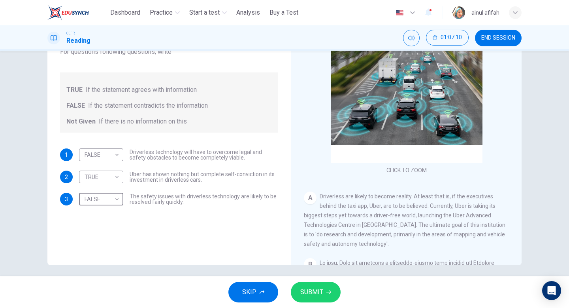
click at [330, 295] on button "SUBMIT" at bounding box center [316, 292] width 50 height 21
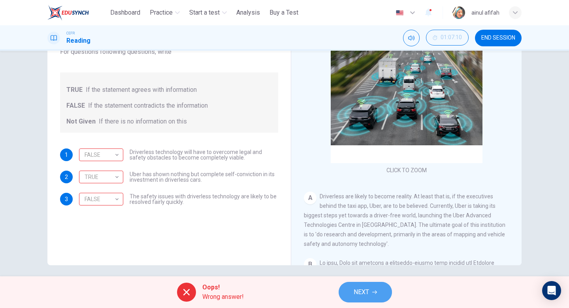
click at [371, 298] on button "NEXT" at bounding box center [365, 292] width 53 height 21
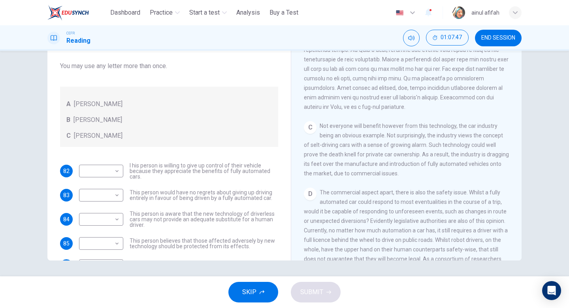
scroll to position [0, 0]
click at [106, 176] on body "This site uses cookies, as explained in our Privacy Policy . If you agree to th…" at bounding box center [284, 154] width 569 height 308
click at [111, 170] on div at bounding box center [284, 154] width 569 height 308
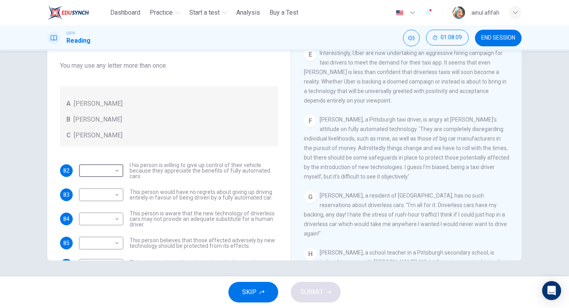
scroll to position [534, 0]
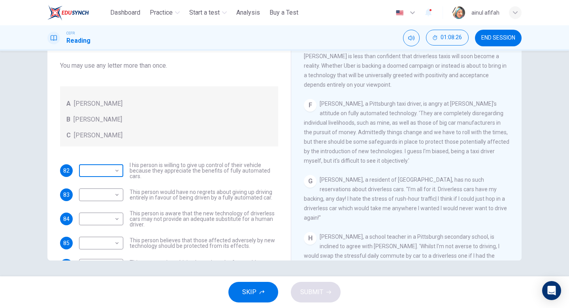
click at [112, 168] on body "This site uses cookies, as explained in our Privacy Policy . If you agree to th…" at bounding box center [284, 154] width 569 height 308
click at [110, 193] on li "B" at bounding box center [101, 195] width 44 height 13
type input "*"
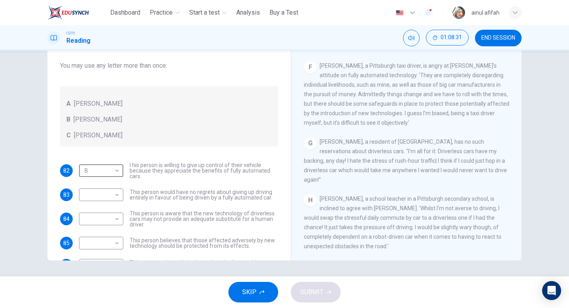
scroll to position [586, 0]
click at [119, 195] on body "This site uses cookies, as explained in our Privacy Policy . If you agree to th…" at bounding box center [284, 154] width 569 height 308
click at [113, 230] on li "C" at bounding box center [101, 232] width 44 height 13
type input "*"
click at [116, 219] on body "This site uses cookies, as explained in our Privacy Policy . If you agree to th…" at bounding box center [284, 154] width 569 height 308
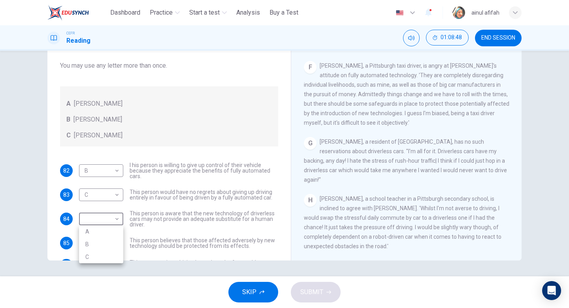
click at [114, 230] on li "A" at bounding box center [101, 231] width 44 height 13
type input "*"
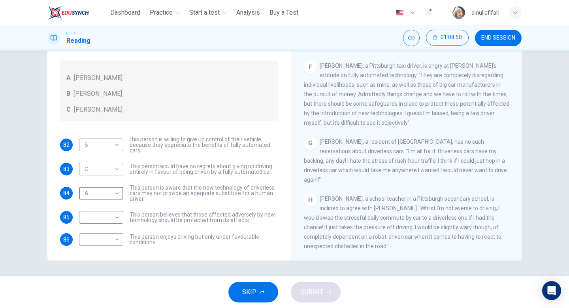
scroll to position [27, 0]
click at [98, 214] on body "This site uses cookies, as explained in our Privacy Policy . If you agree to th…" at bounding box center [284, 154] width 569 height 308
click at [102, 225] on li "A" at bounding box center [101, 228] width 44 height 13
type input "*"
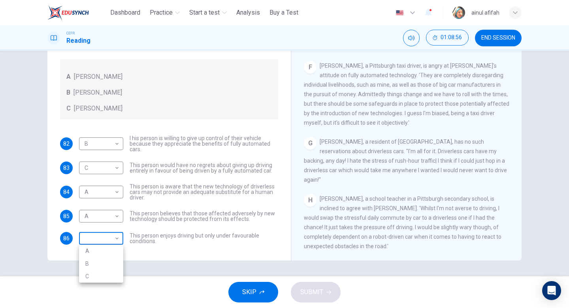
click at [104, 235] on body "This site uses cookies, as explained in our Privacy Policy . If you agree to th…" at bounding box center [284, 154] width 569 height 308
click at [105, 279] on li "C" at bounding box center [101, 276] width 44 height 13
type input "*"
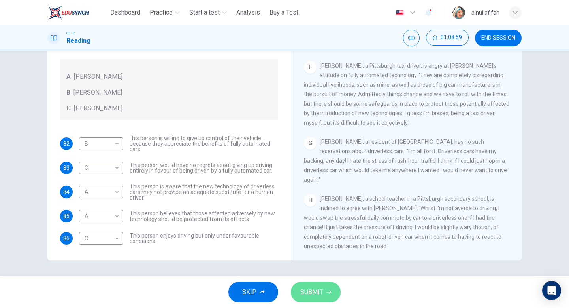
click at [295, 292] on button "SUBMIT" at bounding box center [316, 292] width 50 height 21
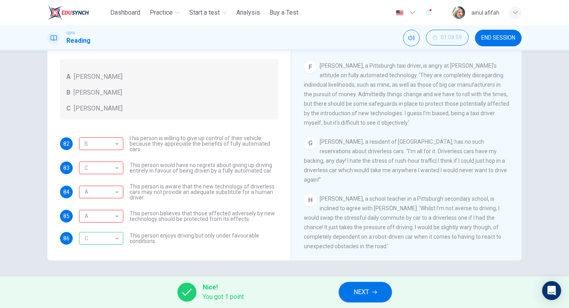
click at [370, 287] on button "NEXT" at bounding box center [365, 292] width 53 height 21
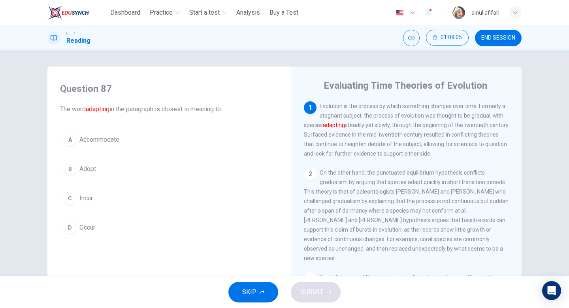
click at [87, 177] on button "B Adopt" at bounding box center [169, 169] width 218 height 20
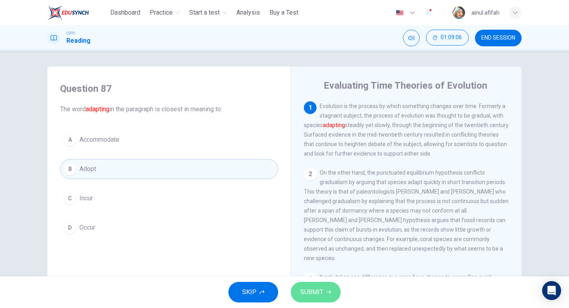
click at [303, 297] on span "SUBMIT" at bounding box center [311, 291] width 23 height 11
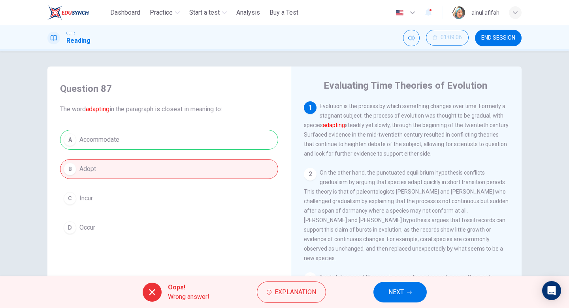
click at [393, 299] on button "NEXT" at bounding box center [400, 292] width 53 height 21
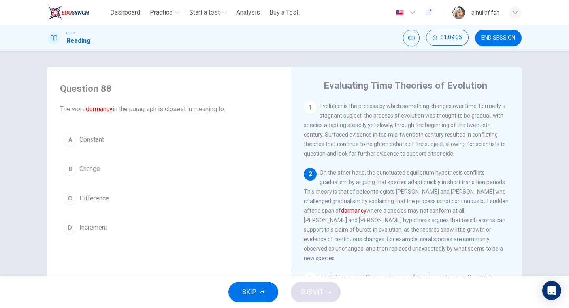
click at [139, 138] on button "A Constant" at bounding box center [169, 140] width 218 height 20
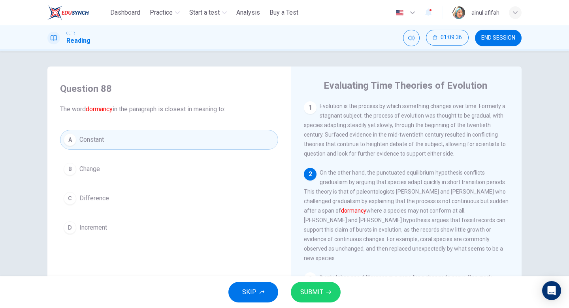
click at [308, 290] on span "SUBMIT" at bounding box center [311, 291] width 23 height 11
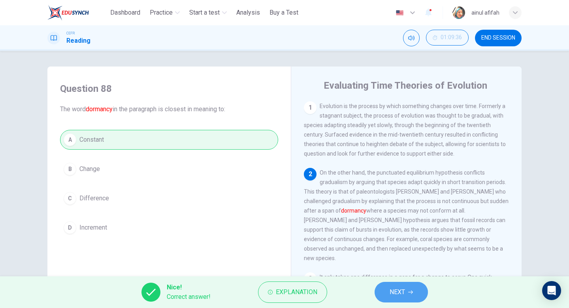
click at [381, 292] on button "NEXT" at bounding box center [401, 292] width 53 height 21
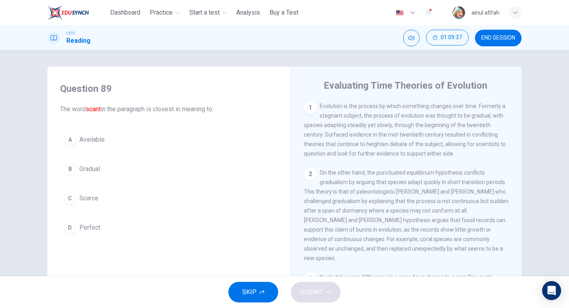
scroll to position [96, 0]
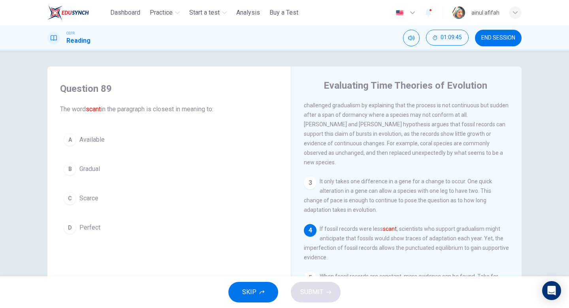
click at [91, 147] on button "A Available" at bounding box center [169, 140] width 218 height 20
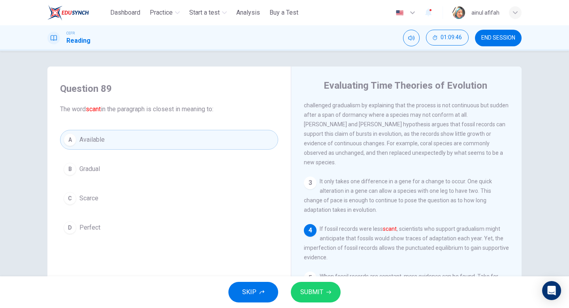
click at [314, 288] on span "SUBMIT" at bounding box center [311, 291] width 23 height 11
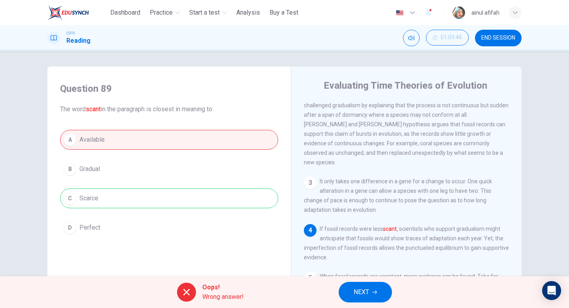
click at [376, 307] on div "Oops! Wrong answer! NEXT" at bounding box center [284, 292] width 569 height 32
click at [357, 297] on button "NEXT" at bounding box center [365, 292] width 53 height 21
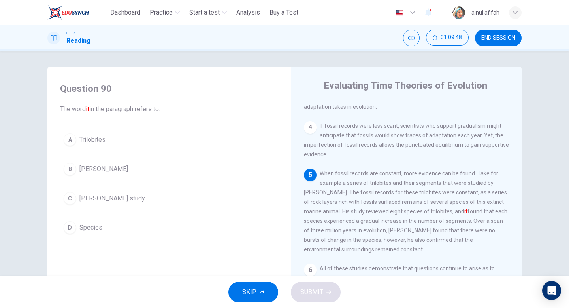
scroll to position [205, 0]
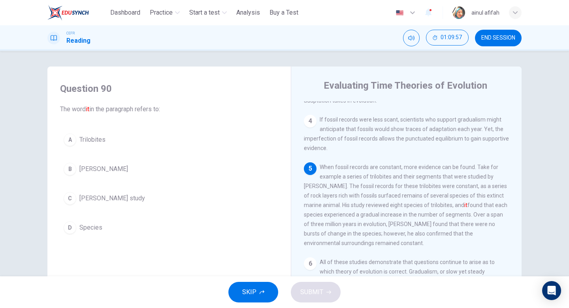
click at [79, 225] on button "D Species" at bounding box center [169, 227] width 218 height 20
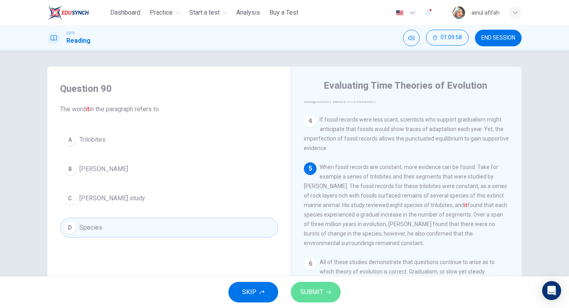
click at [301, 287] on span "SUBMIT" at bounding box center [311, 291] width 23 height 11
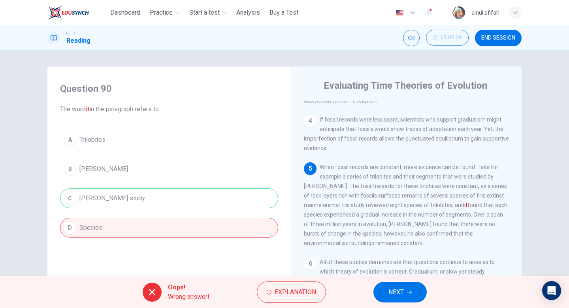
click at [408, 295] on button "NEXT" at bounding box center [400, 292] width 53 height 21
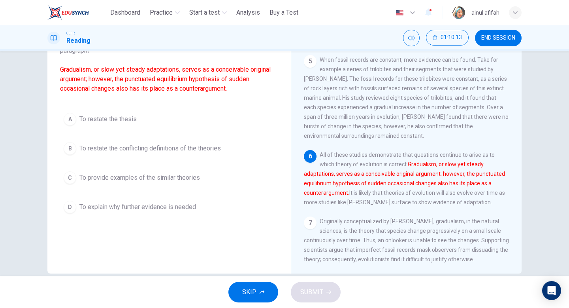
scroll to position [81, 0]
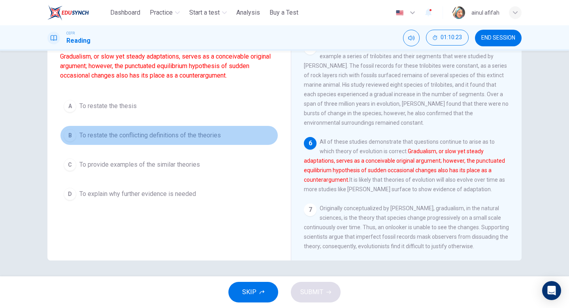
click at [220, 137] on span "To restate the conflicting definitions of the theories" at bounding box center [150, 134] width 142 height 9
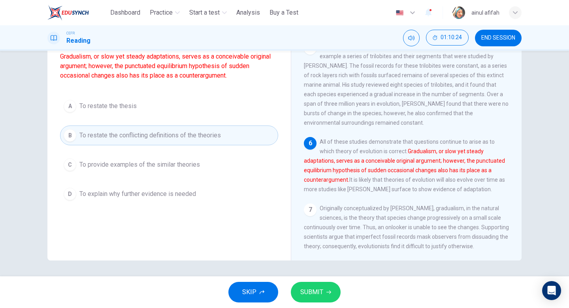
click at [304, 286] on span "SUBMIT" at bounding box center [311, 291] width 23 height 11
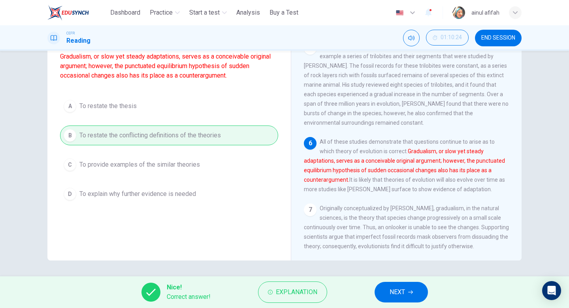
click at [383, 293] on button "NEXT" at bounding box center [401, 292] width 53 height 21
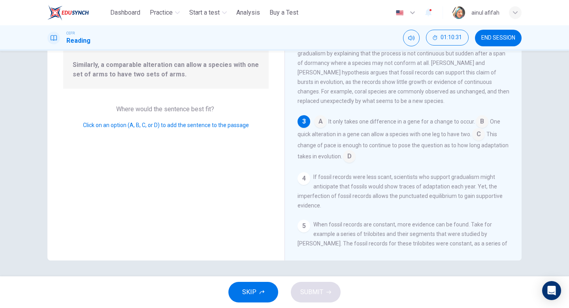
click at [346, 163] on input at bounding box center [349, 157] width 13 height 13
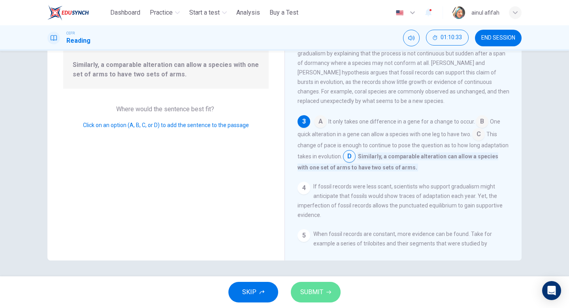
click at [323, 292] on button "SUBMIT" at bounding box center [316, 292] width 50 height 21
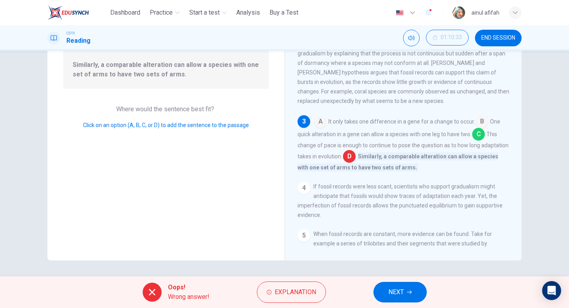
click at [422, 286] on button "NEXT" at bounding box center [400, 292] width 53 height 21
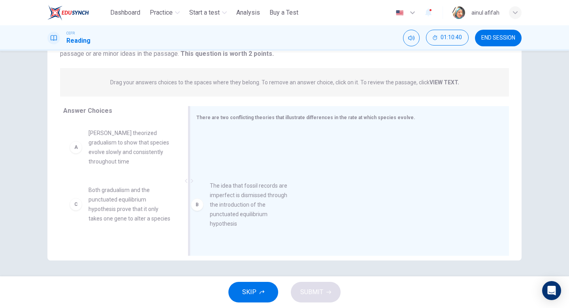
drag, startPoint x: 118, startPoint y: 206, endPoint x: 250, endPoint y: 200, distance: 131.8
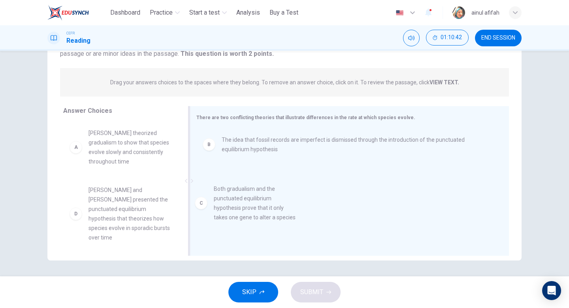
drag, startPoint x: 143, startPoint y: 202, endPoint x: 279, endPoint y: 198, distance: 136.1
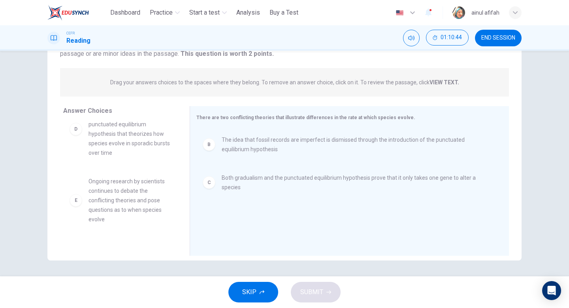
scroll to position [85, 0]
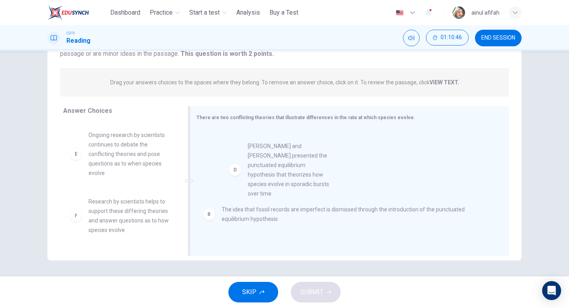
drag, startPoint x: 123, startPoint y: 161, endPoint x: 302, endPoint y: 221, distance: 189.8
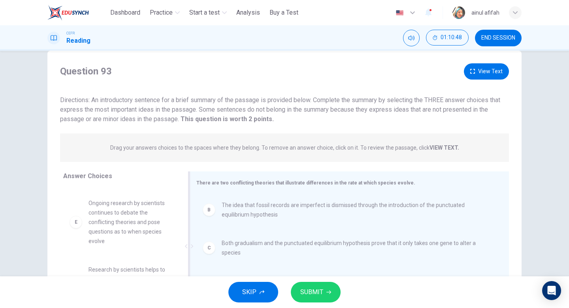
scroll to position [81, 0]
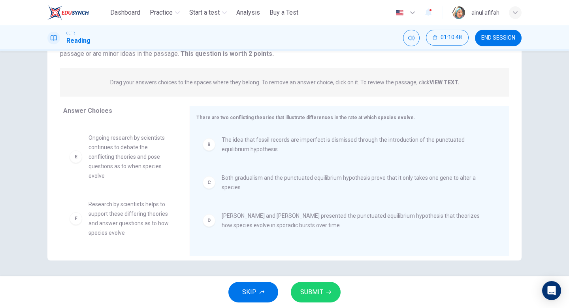
click at [327, 294] on icon "button" at bounding box center [329, 291] width 5 height 5
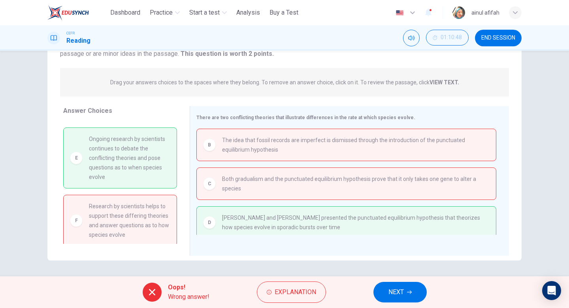
click at [387, 287] on button "NEXT" at bounding box center [400, 292] width 53 height 21
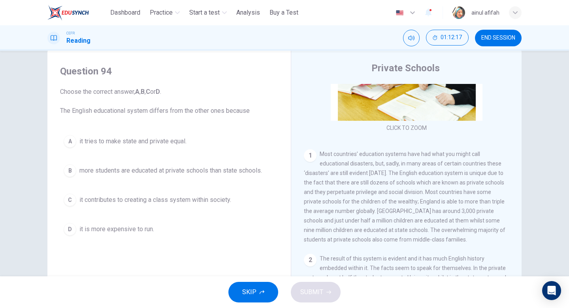
scroll to position [38, 0]
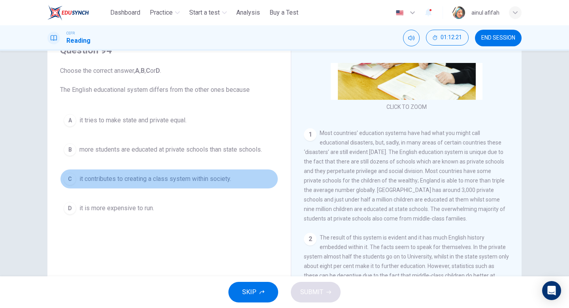
click at [219, 182] on span "it contributes to creating a class system within society." at bounding box center [155, 178] width 152 height 9
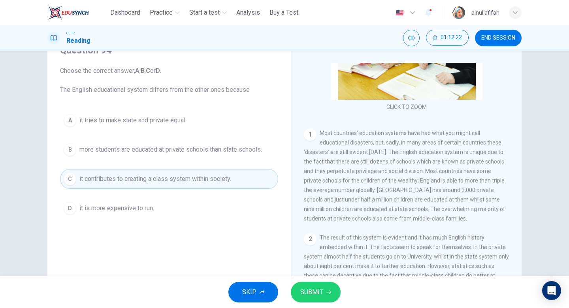
click at [327, 291] on icon "button" at bounding box center [329, 291] width 5 height 5
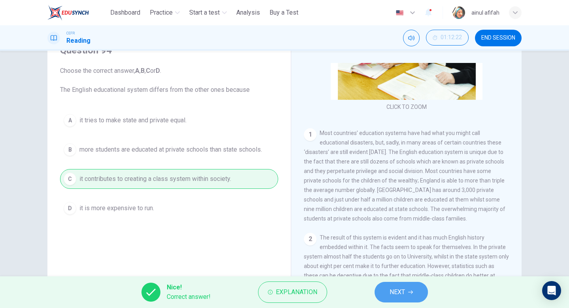
click at [416, 291] on button "NEXT" at bounding box center [401, 292] width 53 height 21
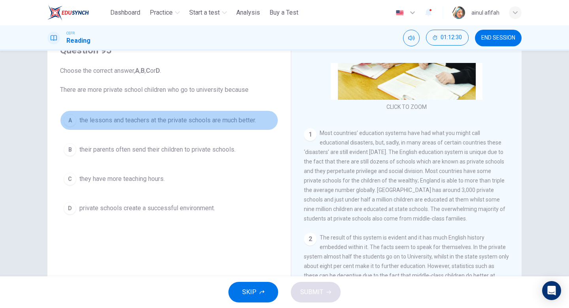
click at [232, 126] on button "A the lessons and teachers at the private schools are much better." at bounding box center [169, 120] width 218 height 20
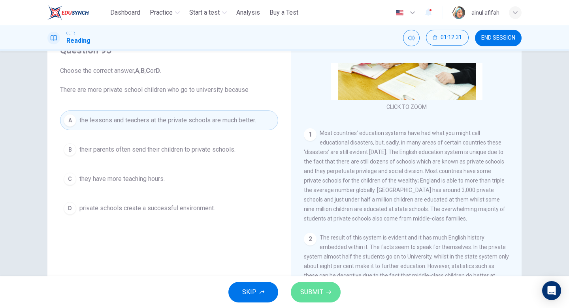
click at [322, 292] on span "SUBMIT" at bounding box center [311, 291] width 23 height 11
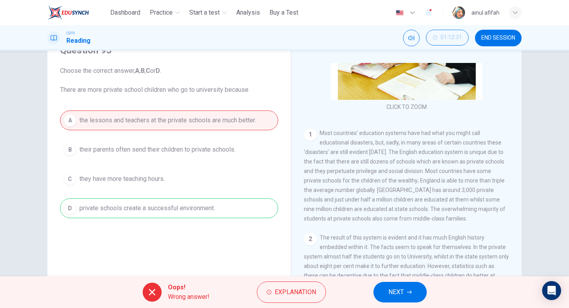
click at [392, 289] on span "NEXT" at bounding box center [396, 291] width 15 height 11
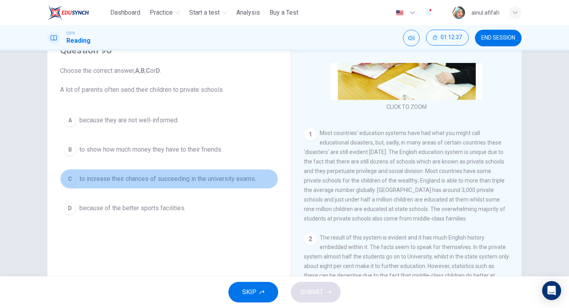
click at [166, 181] on span "to increase their chances of succeeding in the university exams." at bounding box center [167, 178] width 177 height 9
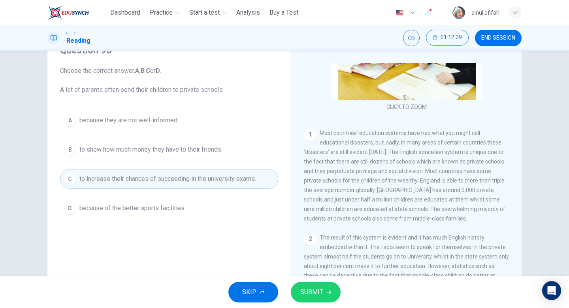
click at [319, 291] on span "SUBMIT" at bounding box center [311, 291] width 23 height 11
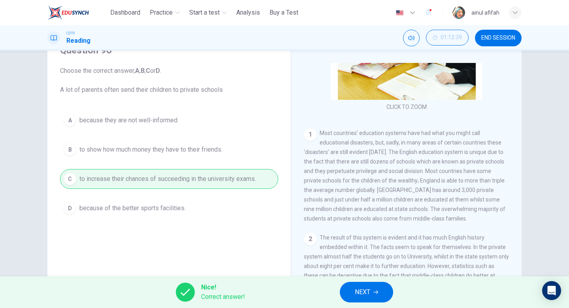
click at [358, 298] on button "NEXT" at bounding box center [366, 292] width 53 height 21
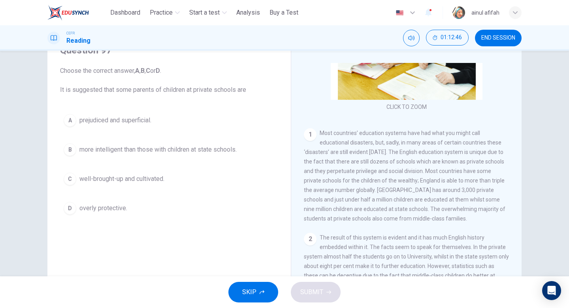
click at [114, 179] on span "well-brought-up and cultivated." at bounding box center [121, 178] width 85 height 9
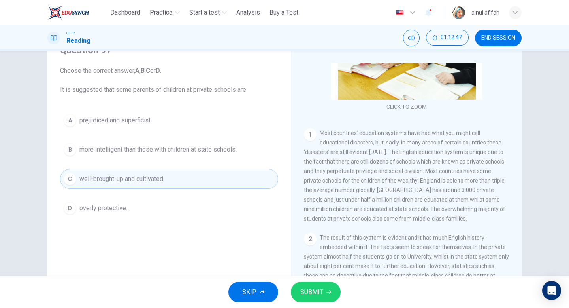
click at [319, 287] on span "SUBMIT" at bounding box center [311, 291] width 23 height 11
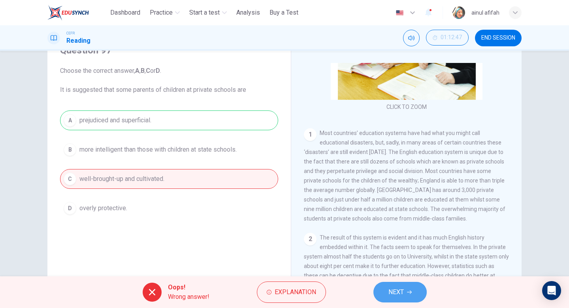
click at [385, 293] on button "NEXT" at bounding box center [400, 292] width 53 height 21
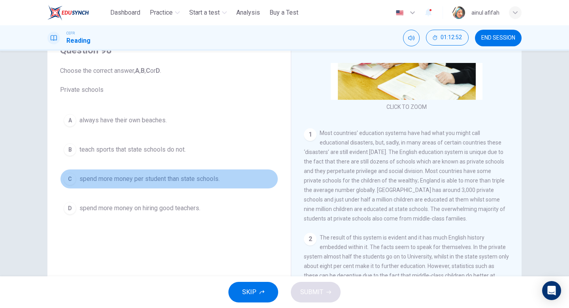
click at [167, 177] on span "spend more money per student than state schools." at bounding box center [149, 178] width 140 height 9
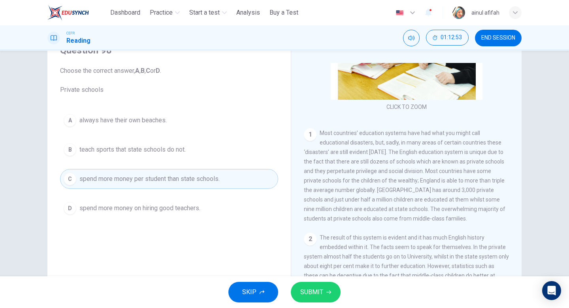
click at [326, 306] on div "SKIP SUBMIT" at bounding box center [284, 292] width 569 height 32
click at [315, 296] on span "SUBMIT" at bounding box center [311, 291] width 23 height 11
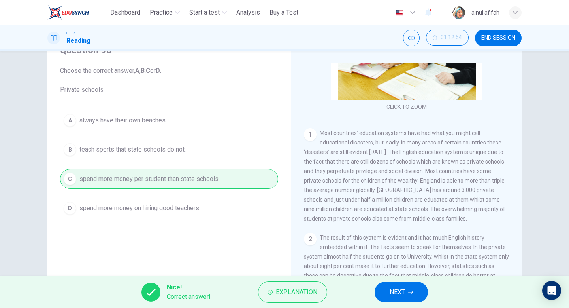
click at [382, 290] on button "NEXT" at bounding box center [401, 292] width 53 height 21
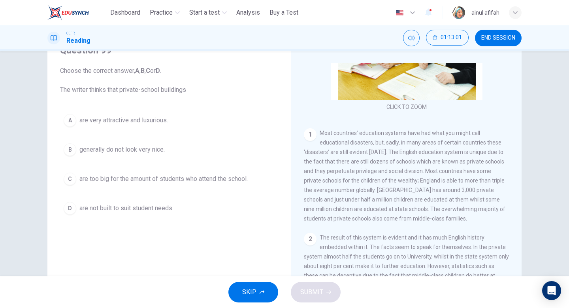
click at [212, 178] on span "are too big for the amount of students who attend the school." at bounding box center [163, 178] width 168 height 9
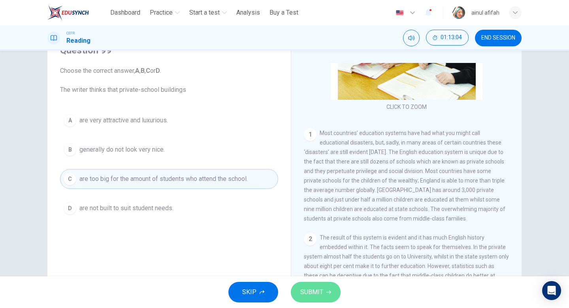
click at [334, 290] on button "SUBMIT" at bounding box center [316, 292] width 50 height 21
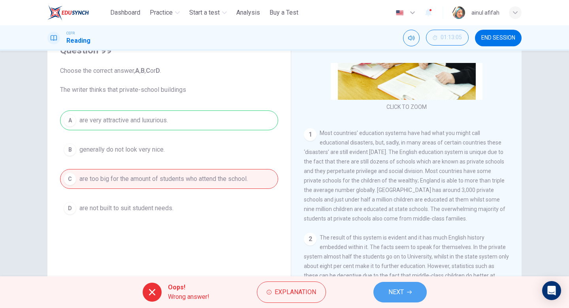
click at [398, 299] on button "NEXT" at bounding box center [400, 292] width 53 height 21
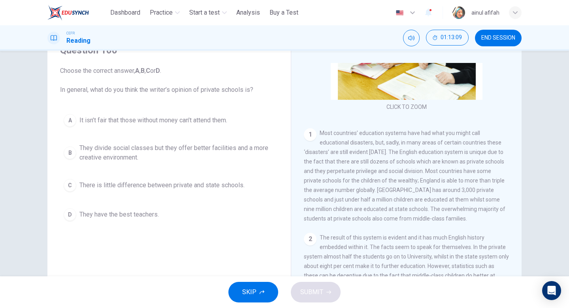
click at [104, 147] on span "They divide social classes but they offer better facilities and a more creative…" at bounding box center [176, 152] width 195 height 19
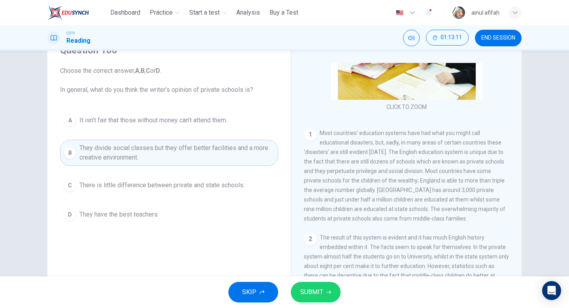
click at [316, 284] on button "SUBMIT" at bounding box center [316, 292] width 50 height 21
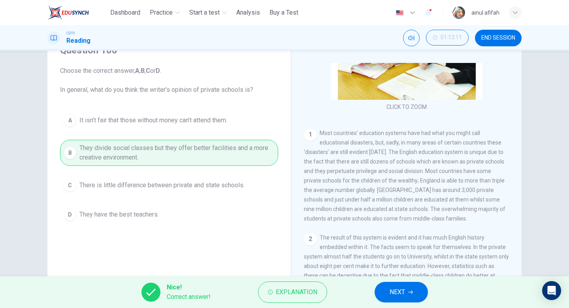
click at [411, 295] on button "NEXT" at bounding box center [401, 292] width 53 height 21
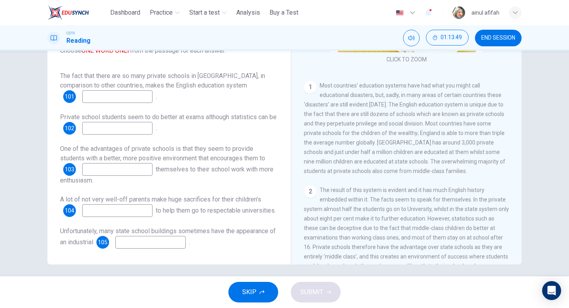
scroll to position [81, 0]
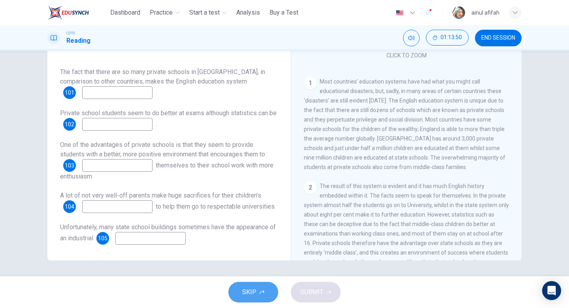
click at [254, 291] on span "SKIP" at bounding box center [249, 291] width 14 height 11
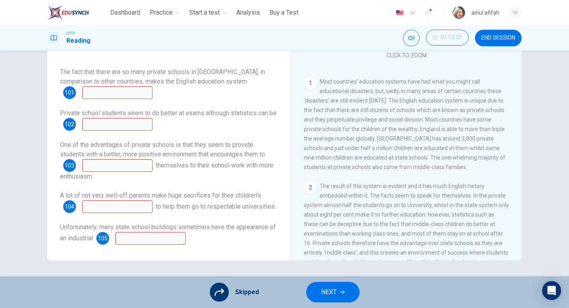
click at [317, 297] on button "NEXT" at bounding box center [332, 292] width 53 height 21
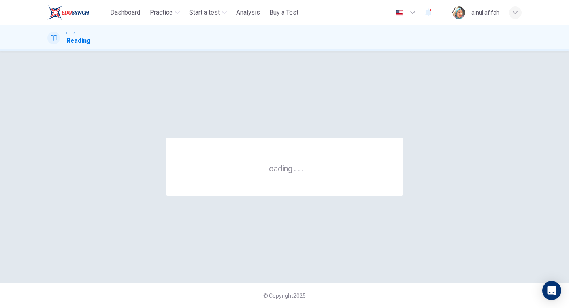
scroll to position [0, 0]
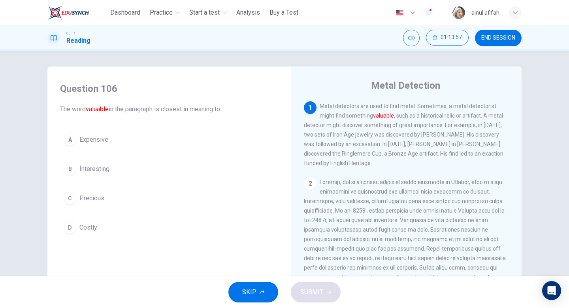
click at [102, 170] on span "Interesting" at bounding box center [94, 168] width 30 height 9
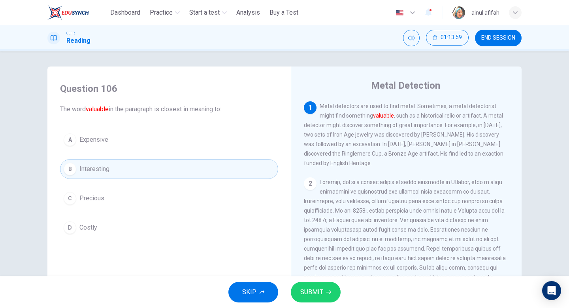
click at [329, 287] on button "SUBMIT" at bounding box center [316, 292] width 50 height 21
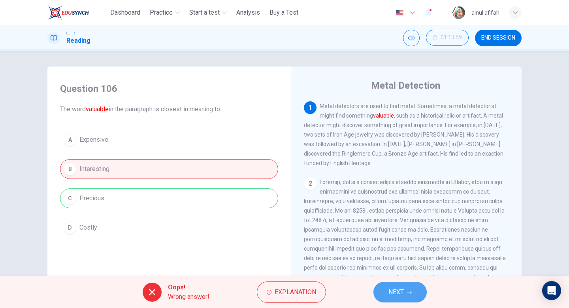
click at [402, 301] on button "NEXT" at bounding box center [400, 292] width 53 height 21
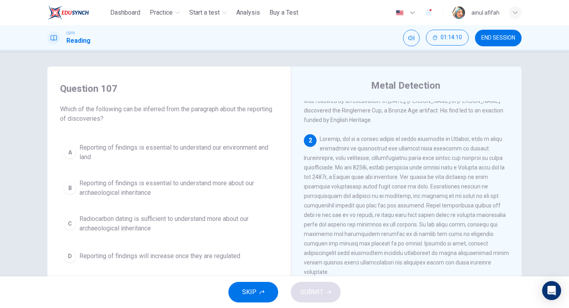
scroll to position [62, 0]
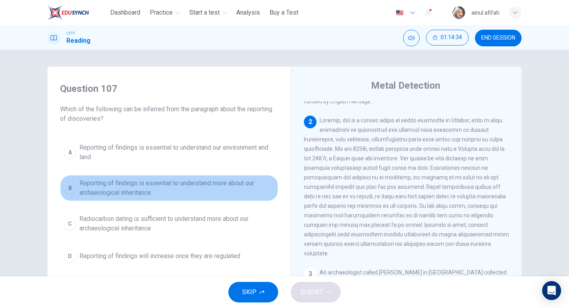
click at [198, 189] on span "Reporting of findings is essential to understand more about our archaeological …" at bounding box center [176, 187] width 195 height 19
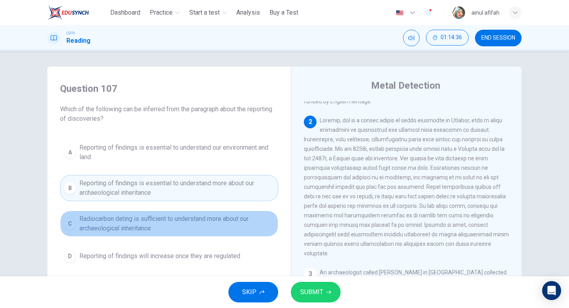
click at [210, 215] on span "Radiocarbon dating is sufficient to understand more about our archaeological in…" at bounding box center [176, 223] width 195 height 19
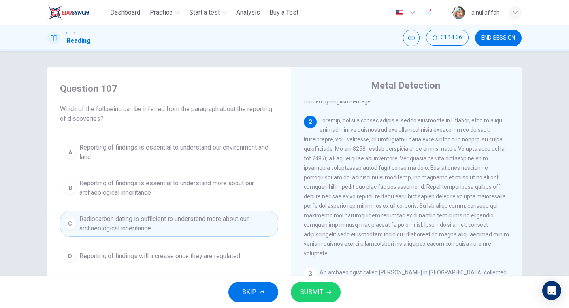
click at [209, 192] on span "Reporting of findings is essential to understand more about our archaeological …" at bounding box center [176, 187] width 195 height 19
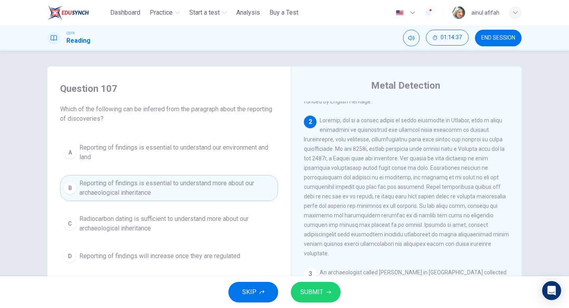
click at [312, 283] on button "SUBMIT" at bounding box center [316, 292] width 50 height 21
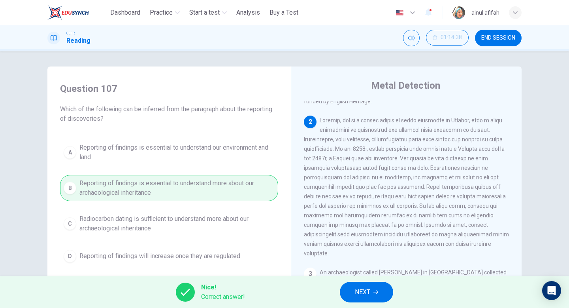
click at [355, 288] on span "NEXT" at bounding box center [362, 291] width 15 height 11
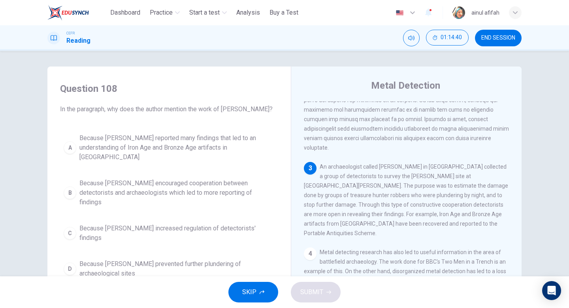
scroll to position [168, 0]
click at [254, 178] on span "Because [PERSON_NAME] encouraged cooperation between detectorists and archaeolo…" at bounding box center [176, 192] width 195 height 28
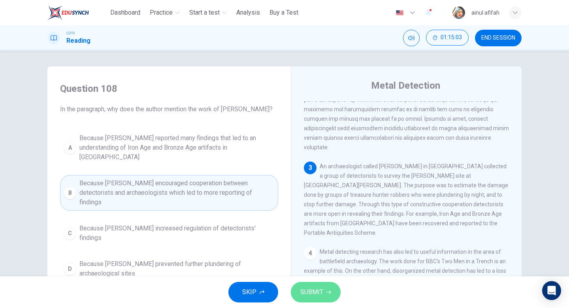
click at [322, 284] on button "SUBMIT" at bounding box center [316, 292] width 50 height 21
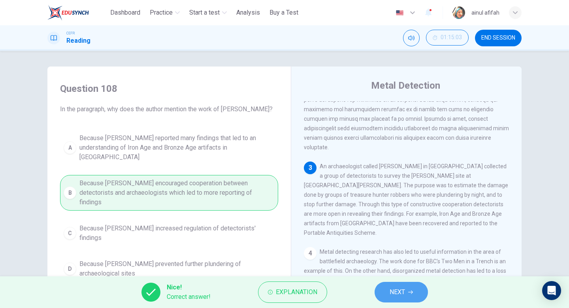
click at [411, 292] on icon "button" at bounding box center [410, 292] width 5 height 4
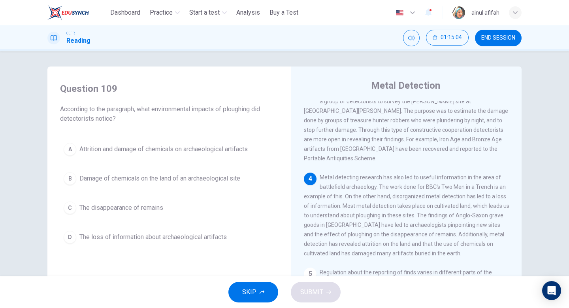
scroll to position [255, 0]
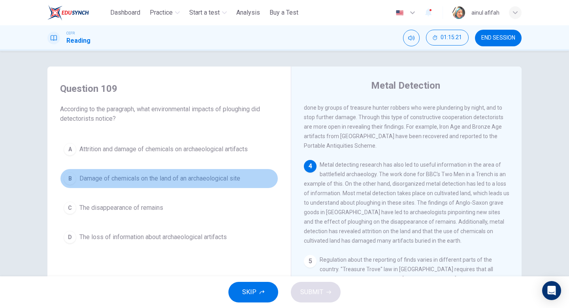
click at [207, 177] on span "Damage of chemicals on the land of an archaeological site" at bounding box center [159, 178] width 161 height 9
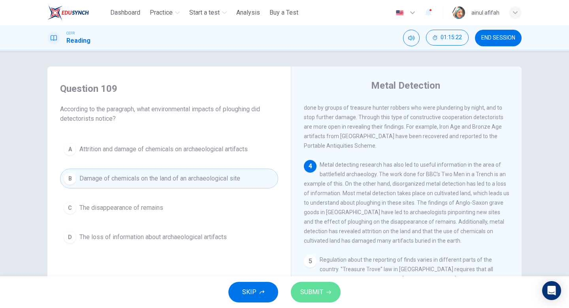
click at [317, 286] on span "SUBMIT" at bounding box center [311, 291] width 23 height 11
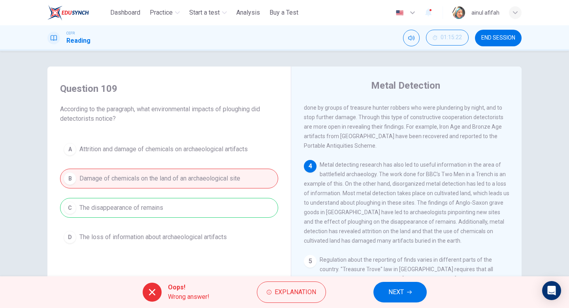
click at [384, 286] on button "NEXT" at bounding box center [400, 292] width 53 height 21
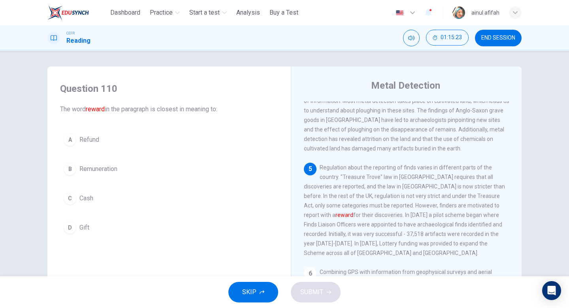
scroll to position [348, 0]
click at [91, 220] on button "D Gift" at bounding box center [169, 227] width 218 height 20
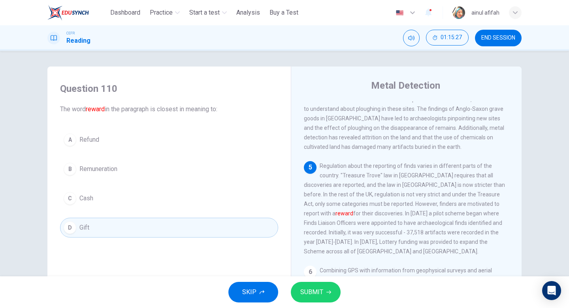
click at [298, 280] on div "SKIP SUBMIT" at bounding box center [284, 292] width 569 height 32
click at [299, 283] on button "SUBMIT" at bounding box center [316, 292] width 50 height 21
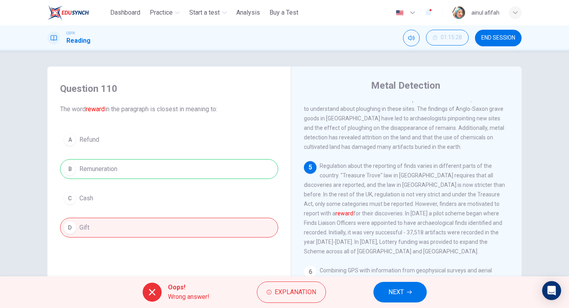
click at [390, 291] on span "NEXT" at bounding box center [396, 291] width 15 height 11
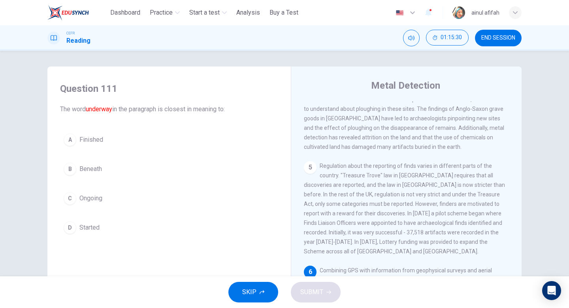
scroll to position [360, 0]
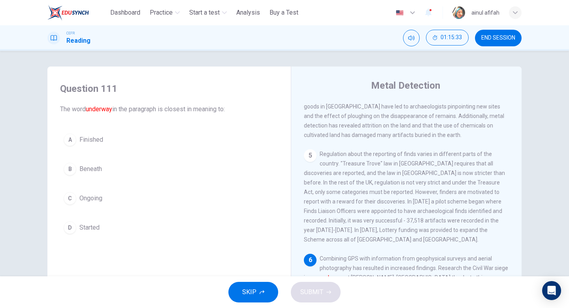
click at [93, 175] on button "B Beneath" at bounding box center [169, 169] width 218 height 20
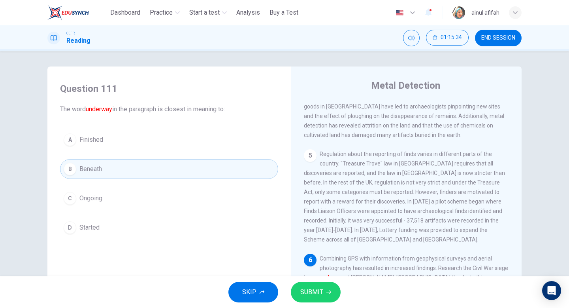
click at [313, 285] on button "SUBMIT" at bounding box center [316, 292] width 50 height 21
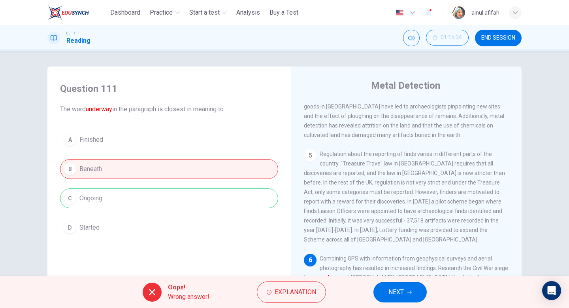
click at [408, 300] on button "NEXT" at bounding box center [400, 292] width 53 height 21
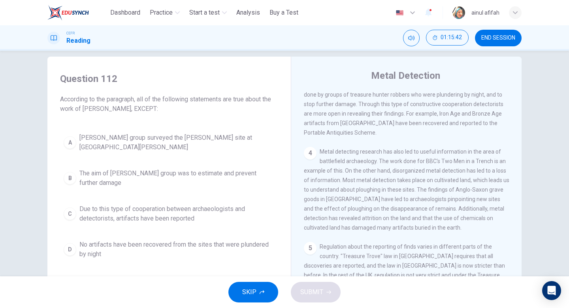
scroll to position [13, 0]
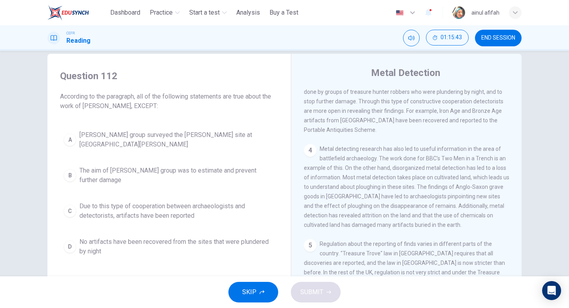
click at [176, 203] on span "Due to this type of cooperation between archaeologists and detectorists, artifa…" at bounding box center [176, 210] width 195 height 19
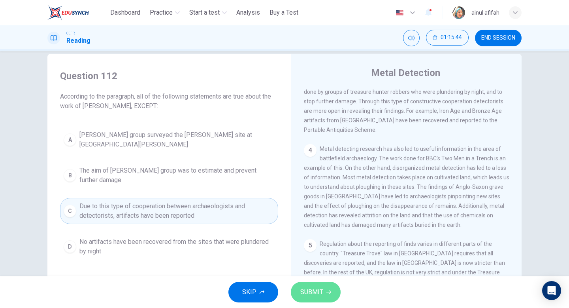
click at [304, 282] on button "SUBMIT" at bounding box center [316, 292] width 50 height 21
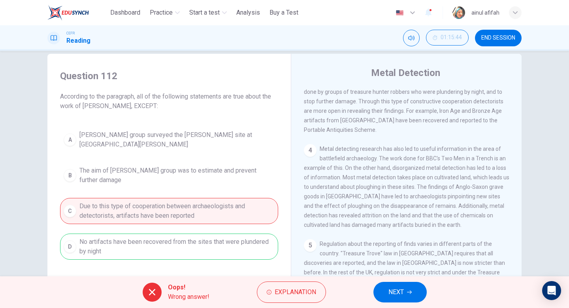
click at [416, 296] on button "NEXT" at bounding box center [400, 292] width 53 height 21
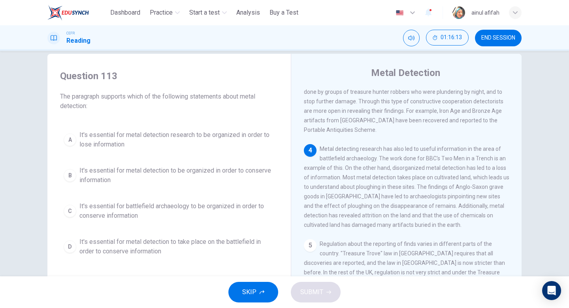
click at [227, 210] on span "It's essential for battlefield archaeology to be organized in order to conserve…" at bounding box center [176, 210] width 195 height 19
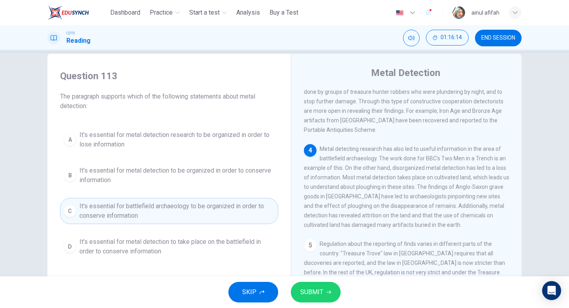
click at [334, 292] on button "SUBMIT" at bounding box center [316, 292] width 50 height 21
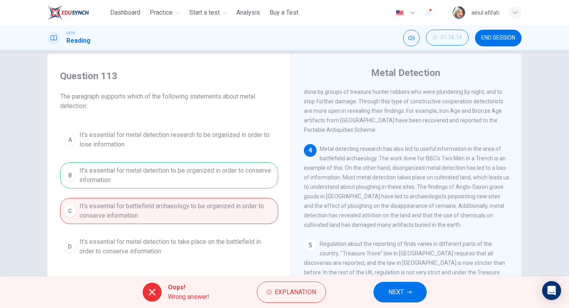
click at [400, 286] on button "NEXT" at bounding box center [400, 292] width 53 height 21
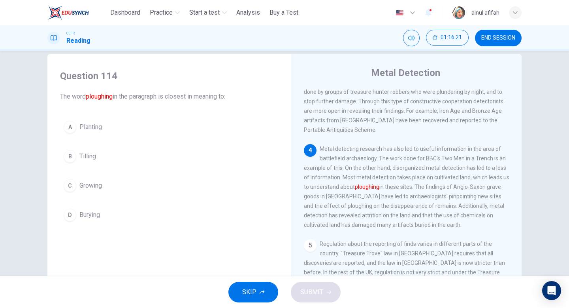
click at [99, 213] on span "Burying" at bounding box center [89, 214] width 21 height 9
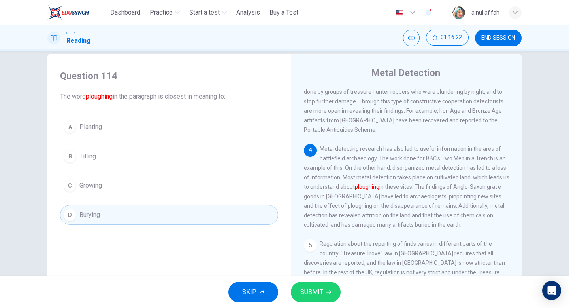
click at [307, 286] on button "SUBMIT" at bounding box center [316, 292] width 50 height 21
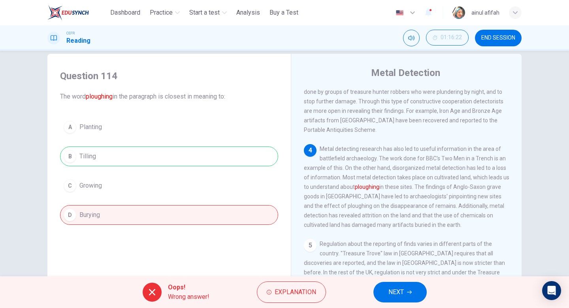
click at [395, 284] on button "NEXT" at bounding box center [400, 292] width 53 height 21
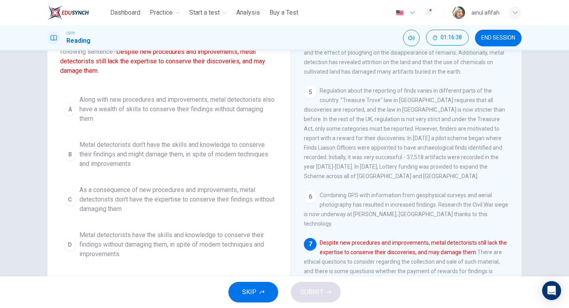
scroll to position [71, 0]
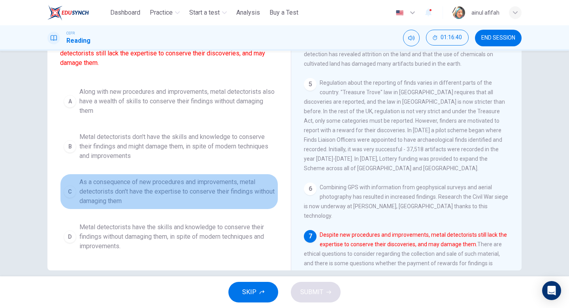
click at [168, 192] on span "As a consequence of new procedures and improvements, metal detectorists don't h…" at bounding box center [176, 191] width 195 height 28
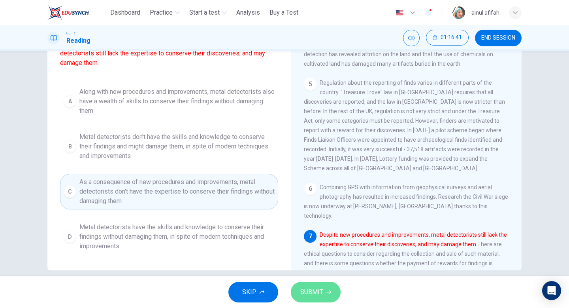
click at [321, 283] on button "SUBMIT" at bounding box center [316, 292] width 50 height 21
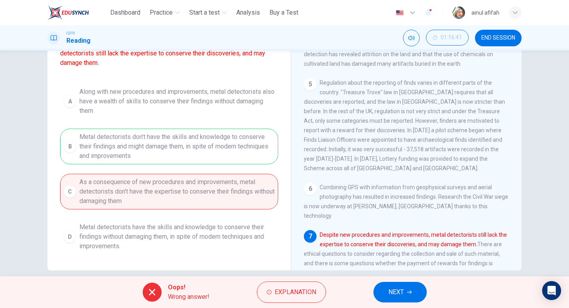
click at [407, 291] on button "NEXT" at bounding box center [400, 292] width 53 height 21
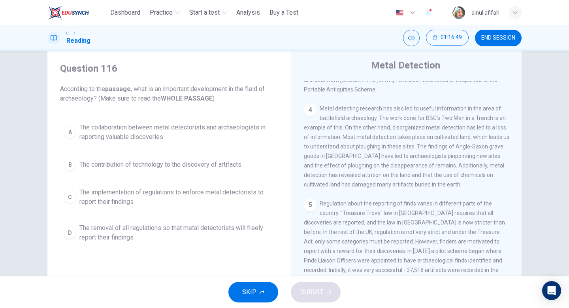
scroll to position [19, 0]
click at [188, 196] on span "The implementation of regulations to enforce metal detectorists to report their…" at bounding box center [176, 197] width 195 height 19
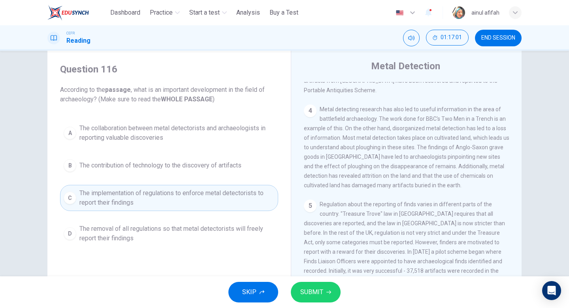
click at [308, 287] on span "SUBMIT" at bounding box center [311, 291] width 23 height 11
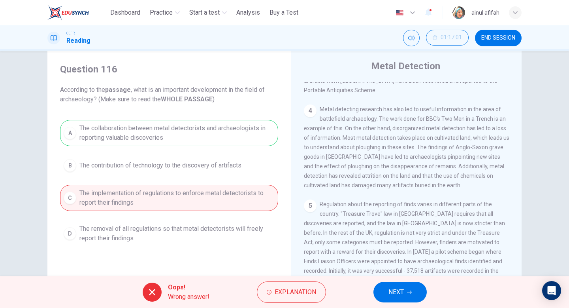
click at [394, 295] on span "NEXT" at bounding box center [396, 291] width 15 height 11
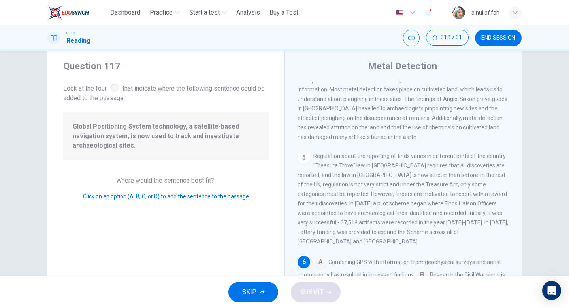
scroll to position [384, 0]
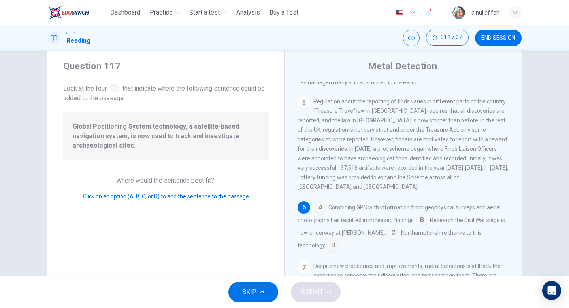
click at [387, 227] on input at bounding box center [393, 233] width 13 height 13
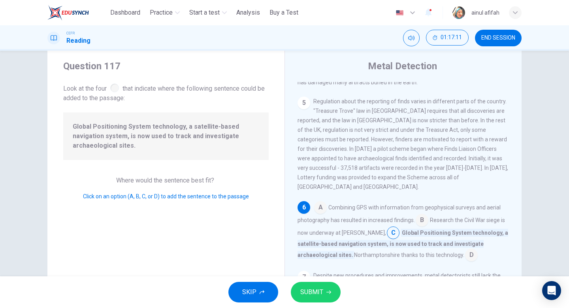
click at [470, 249] on input at bounding box center [471, 255] width 13 height 13
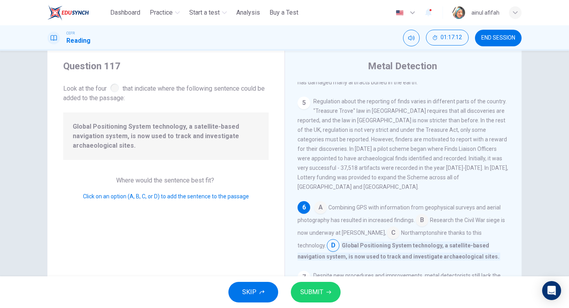
click at [325, 285] on button "SUBMIT" at bounding box center [316, 292] width 50 height 21
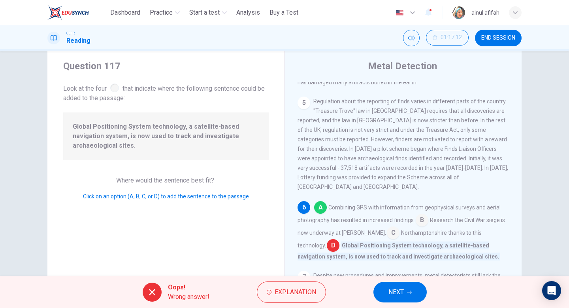
click at [391, 296] on span "NEXT" at bounding box center [396, 291] width 15 height 11
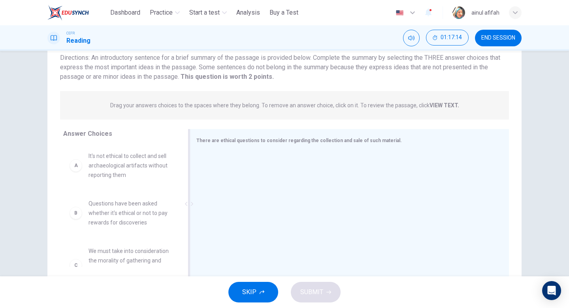
scroll to position [76, 0]
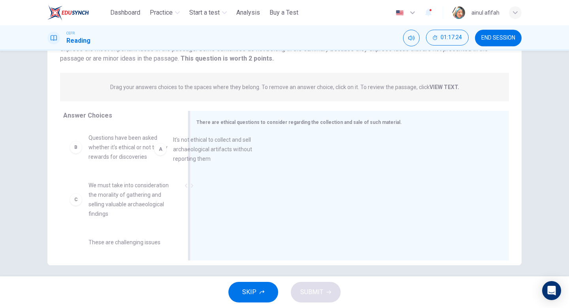
drag, startPoint x: 166, startPoint y: 159, endPoint x: 262, endPoint y: 164, distance: 96.2
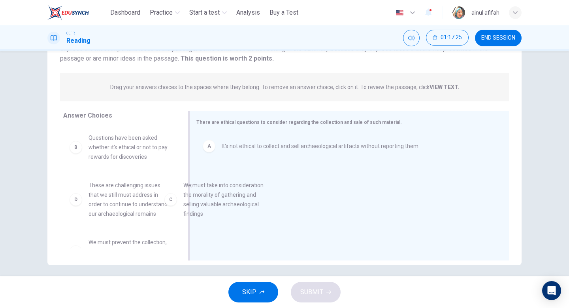
drag, startPoint x: 138, startPoint y: 198, endPoint x: 284, endPoint y: 196, distance: 145.9
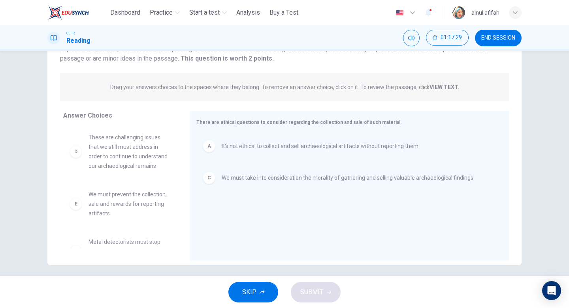
scroll to position [71, 0]
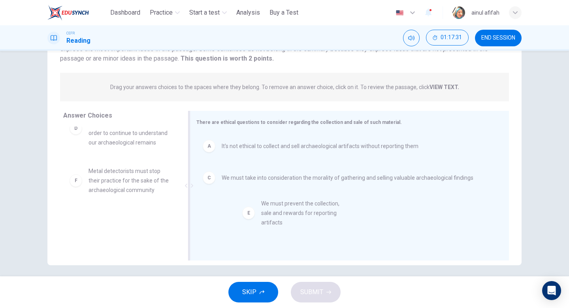
drag, startPoint x: 117, startPoint y: 188, endPoint x: 295, endPoint y: 220, distance: 181.2
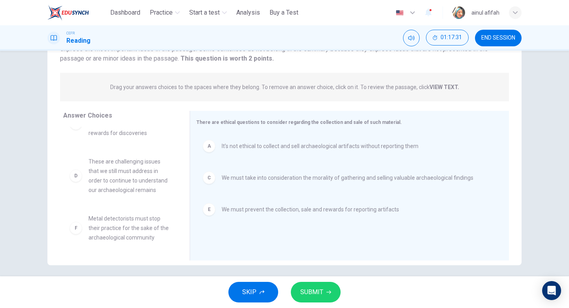
scroll to position [24, 0]
click at [329, 299] on button "SUBMIT" at bounding box center [316, 292] width 50 height 21
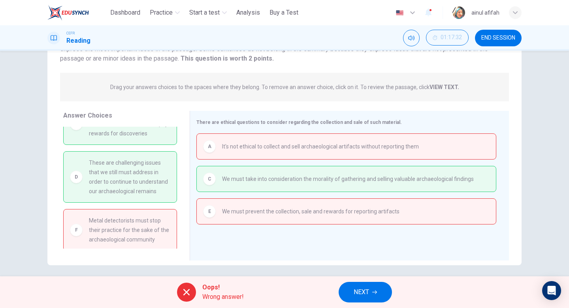
click at [381, 299] on button "NEXT" at bounding box center [365, 292] width 53 height 21
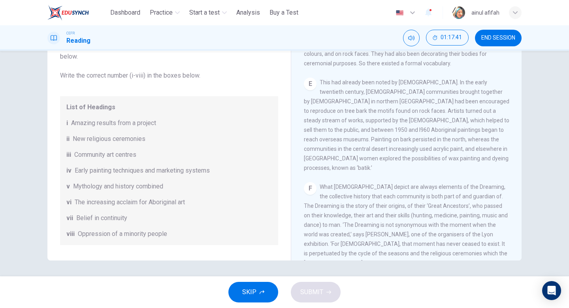
scroll to position [0, 0]
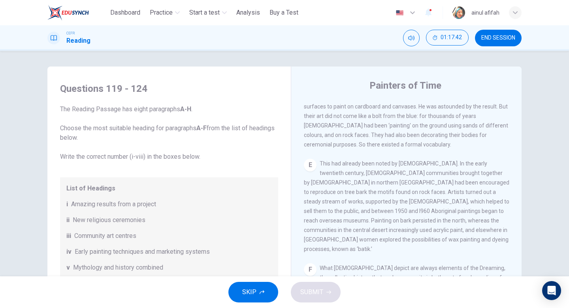
click at [484, 39] on span "END SESSION" at bounding box center [499, 38] width 34 height 6
